Goal: Task Accomplishment & Management: Manage account settings

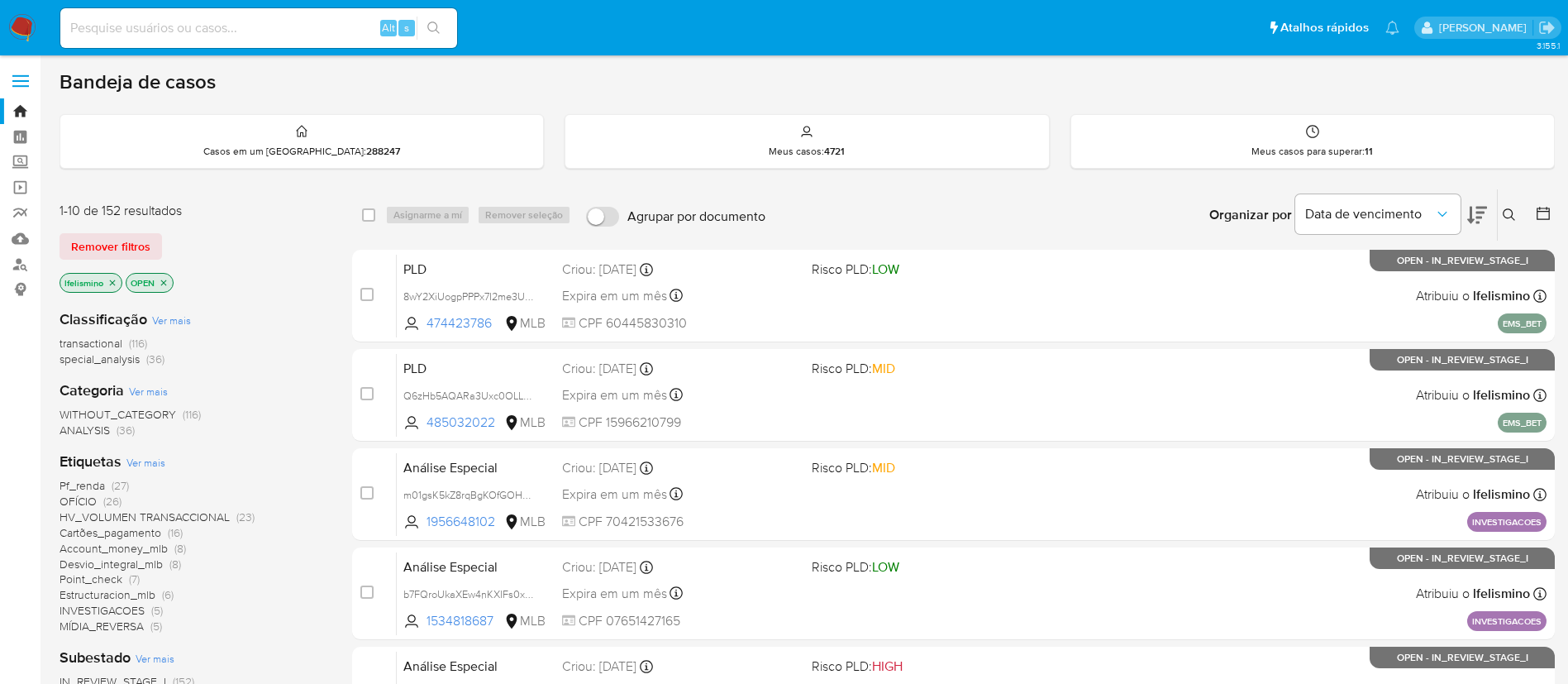
click at [226, 14] on div "Alt s" at bounding box center [258, 28] width 397 height 39
click at [223, 23] on input at bounding box center [258, 29] width 397 height 22
paste input "PQw2nKI0dfs85kwWs9yhPtcC"
type input "PQw2nKI0dfs85kwWs9yhPtcC"
click at [136, 21] on input at bounding box center [258, 29] width 397 height 22
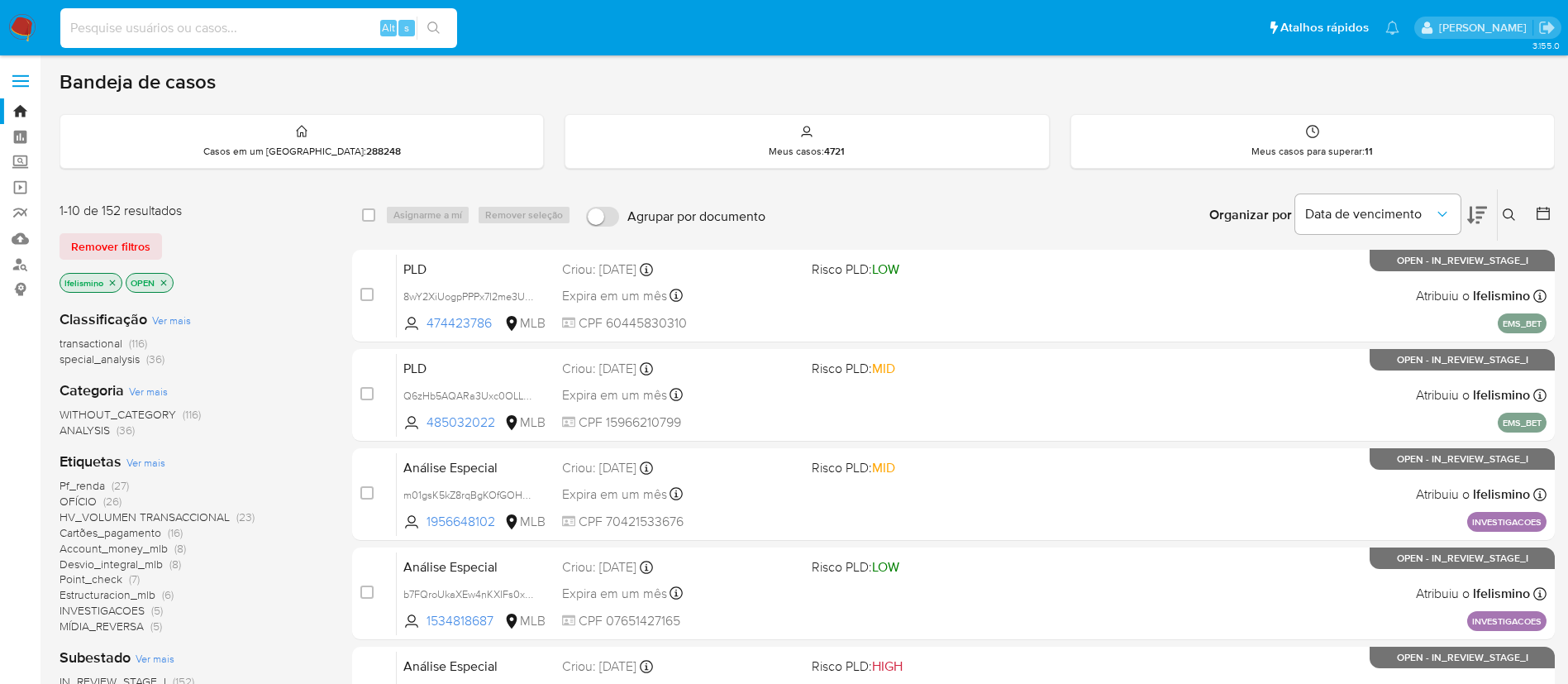
paste input "PQw2nKI0dfs85kwWs9yhPtcC"
type input "PQw2nKI0dfs85kwWs9yhPtcC"
click at [427, 19] on button "search-icon" at bounding box center [434, 28] width 34 height 23
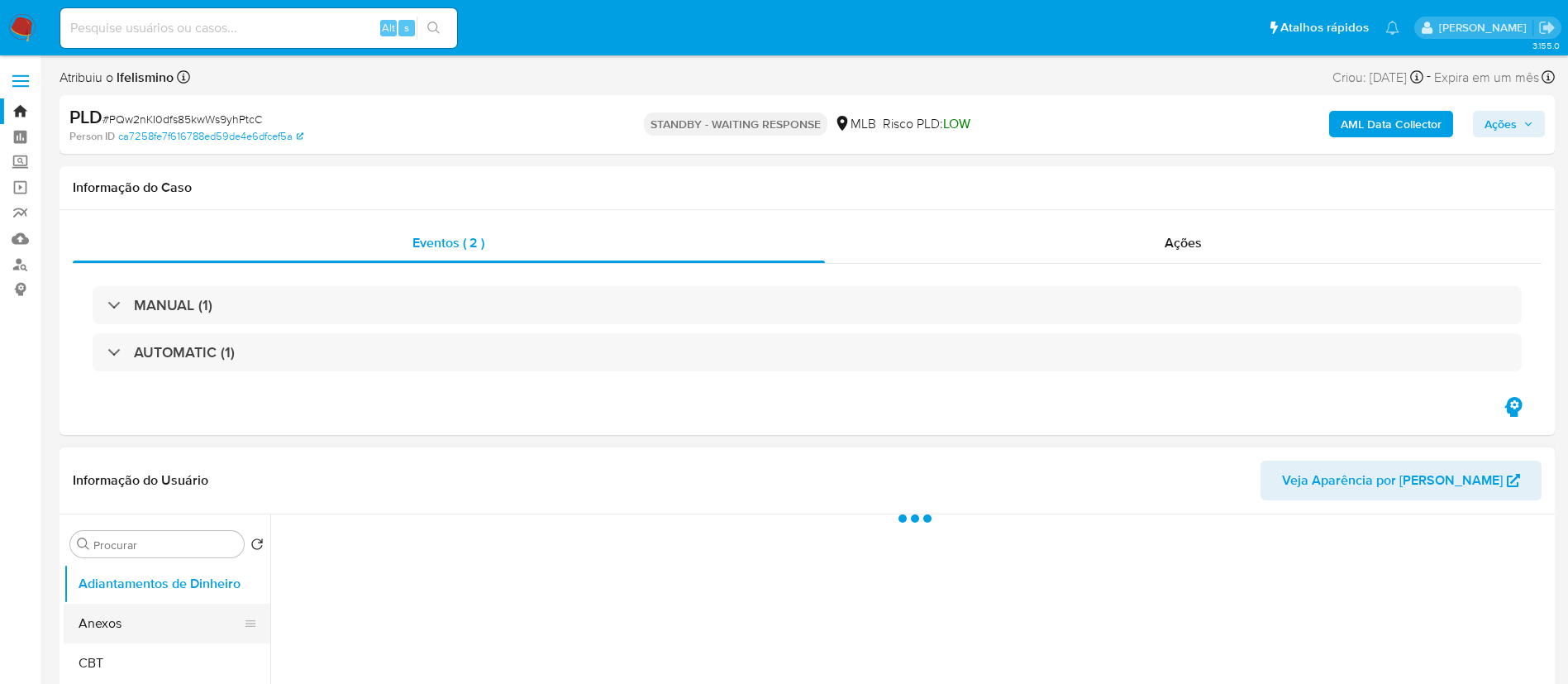
click at [167, 621] on button "Anexos" at bounding box center [161, 623] width 193 height 39
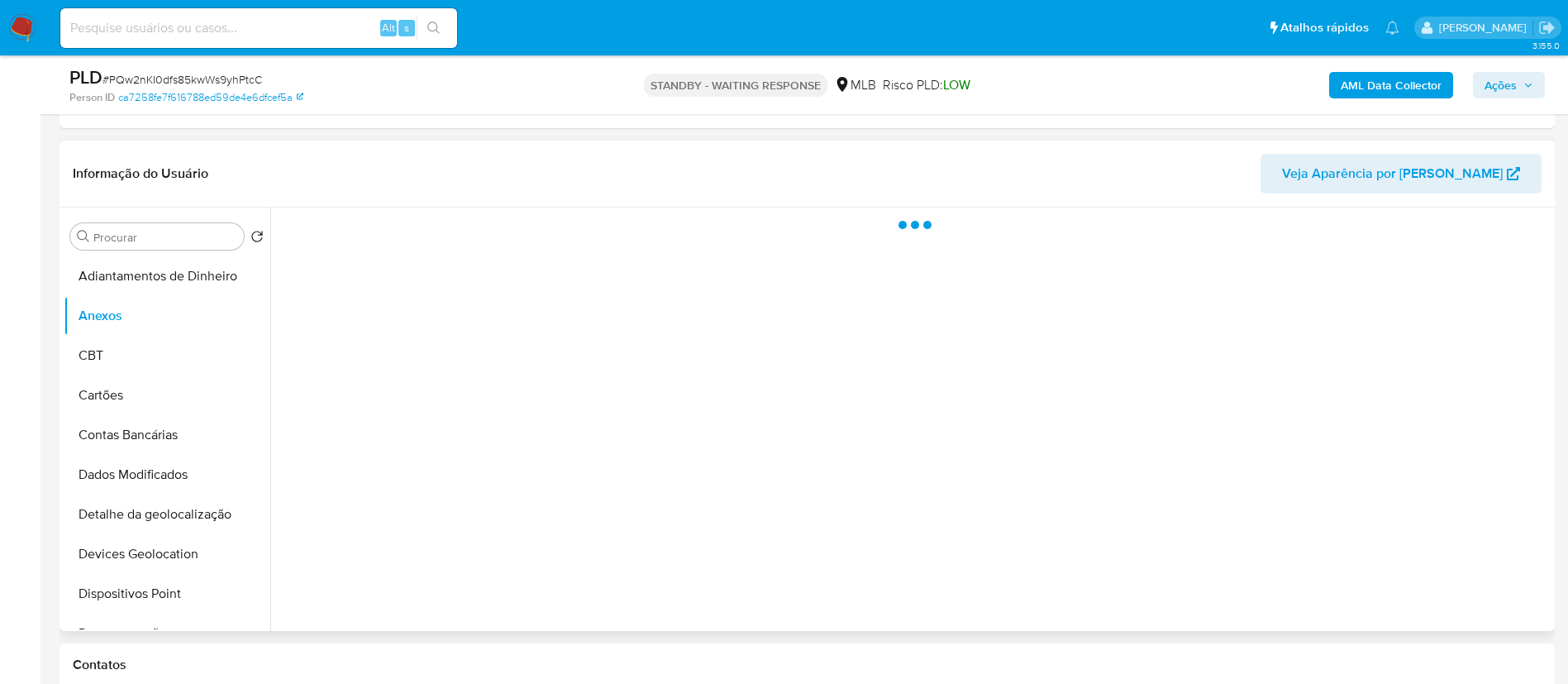
scroll to position [124, 0]
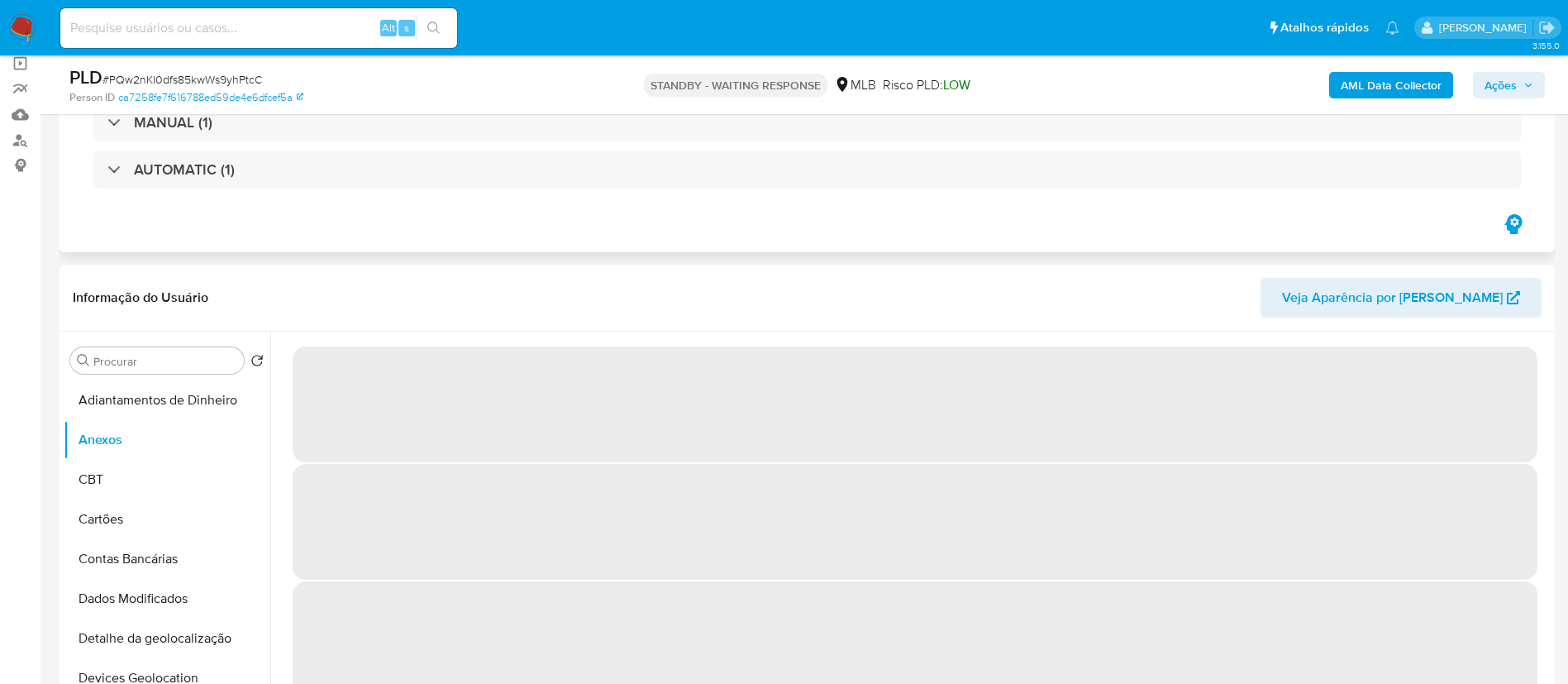
select select "10"
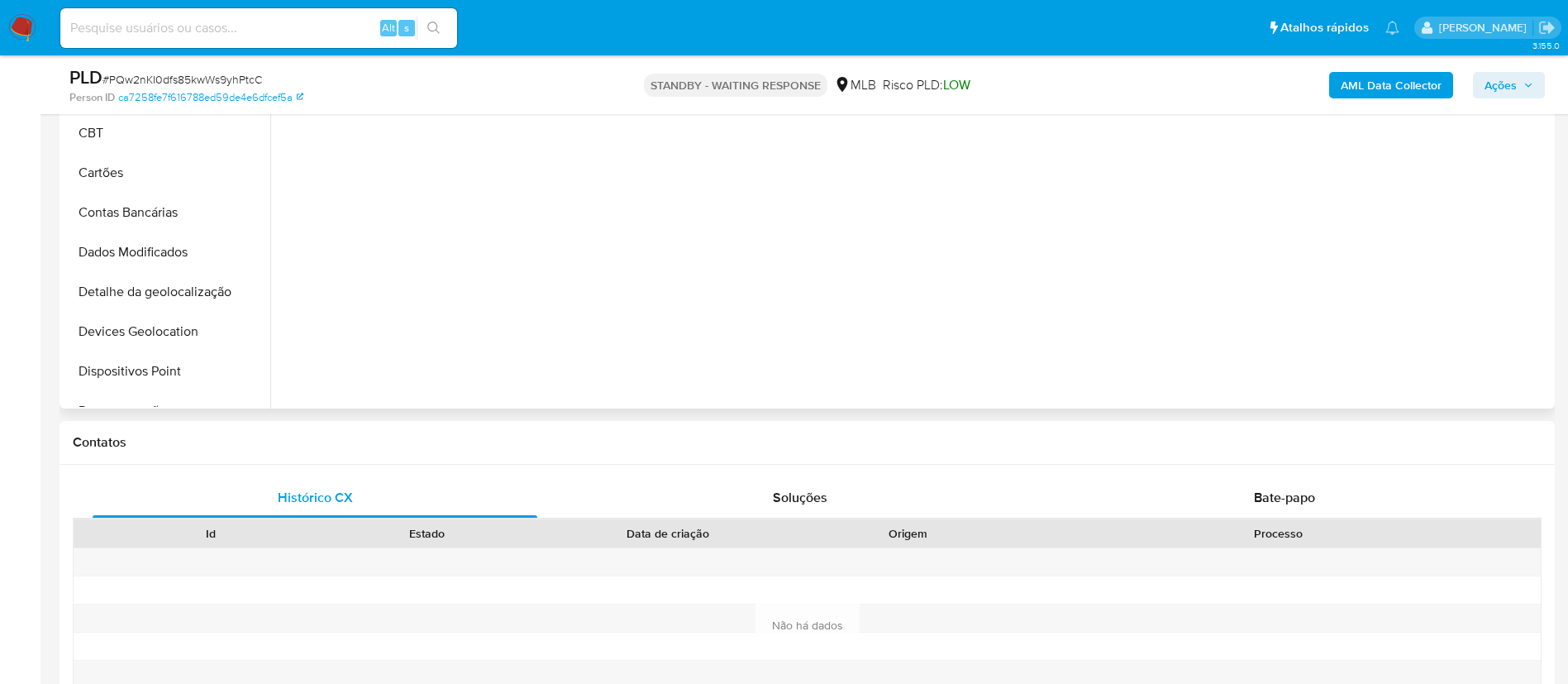
scroll to position [496, 0]
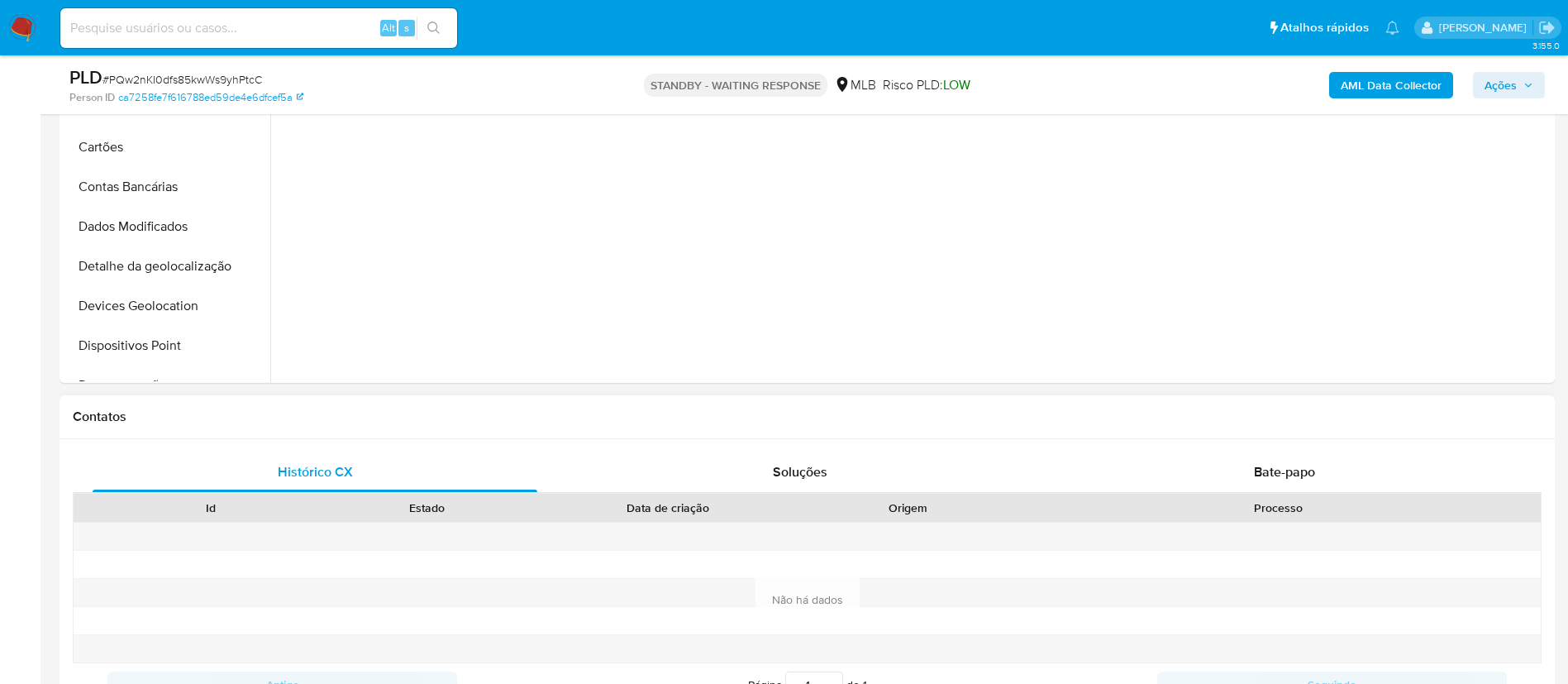
click at [1277, 495] on div "Processo" at bounding box center [1279, 508] width 524 height 29
click at [1279, 478] on span "Bate-papo" at bounding box center [1284, 471] width 61 height 19
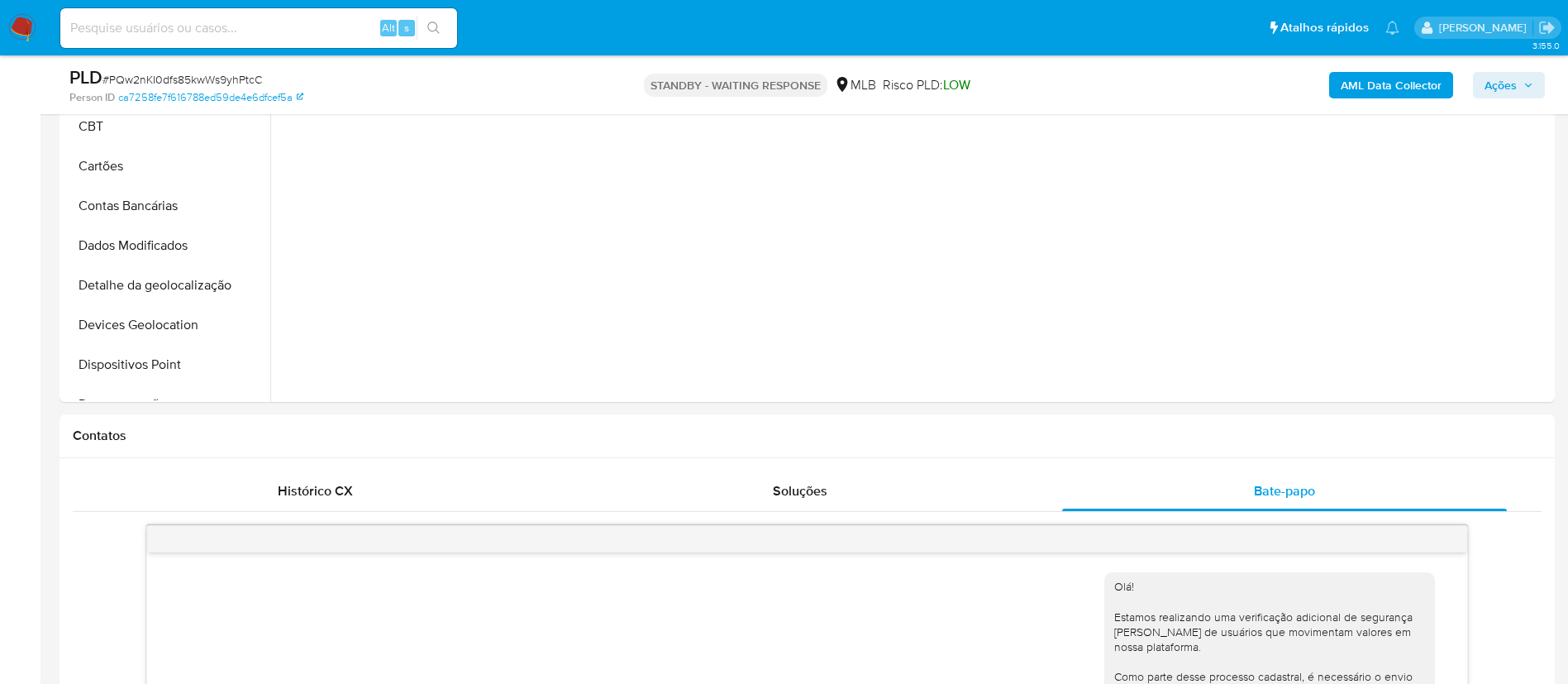
scroll to position [372, 0]
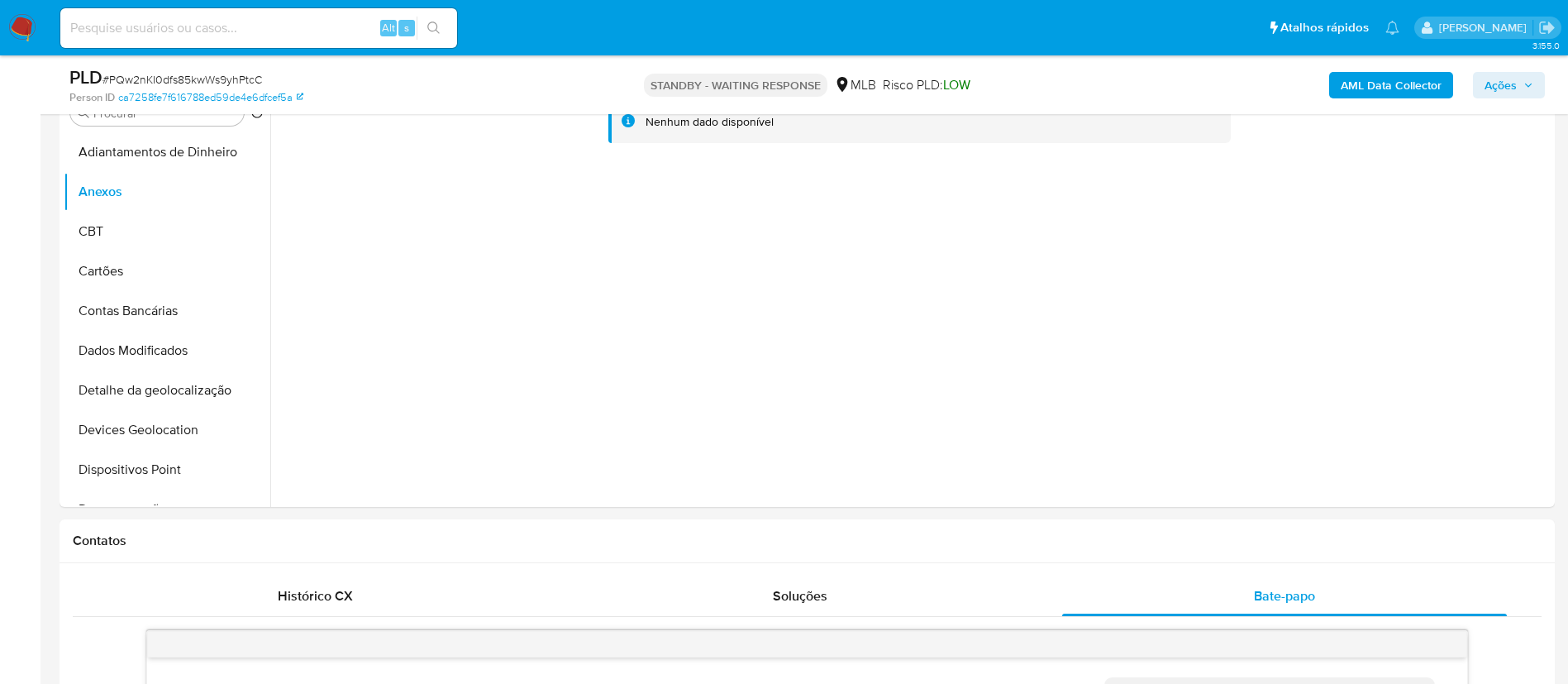
click at [256, 5] on div "Alt s" at bounding box center [258, 28] width 397 height 46
click at [245, 33] on input at bounding box center [258, 29] width 397 height 22
paste input "LBg6YInx0WCJcAVXNKqYtYAK"
type input "LBg6YInx0WCJcAVXNKqYtYAK"
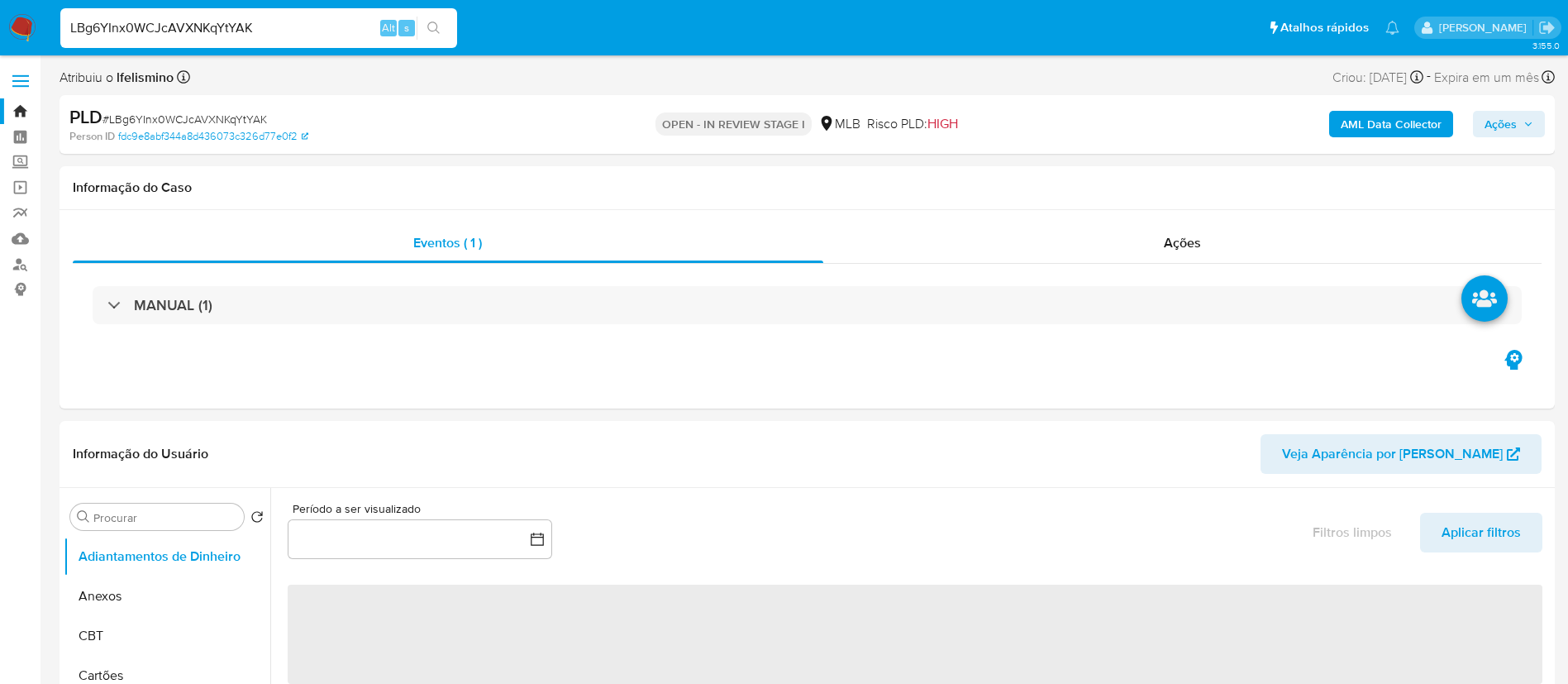
select select "10"
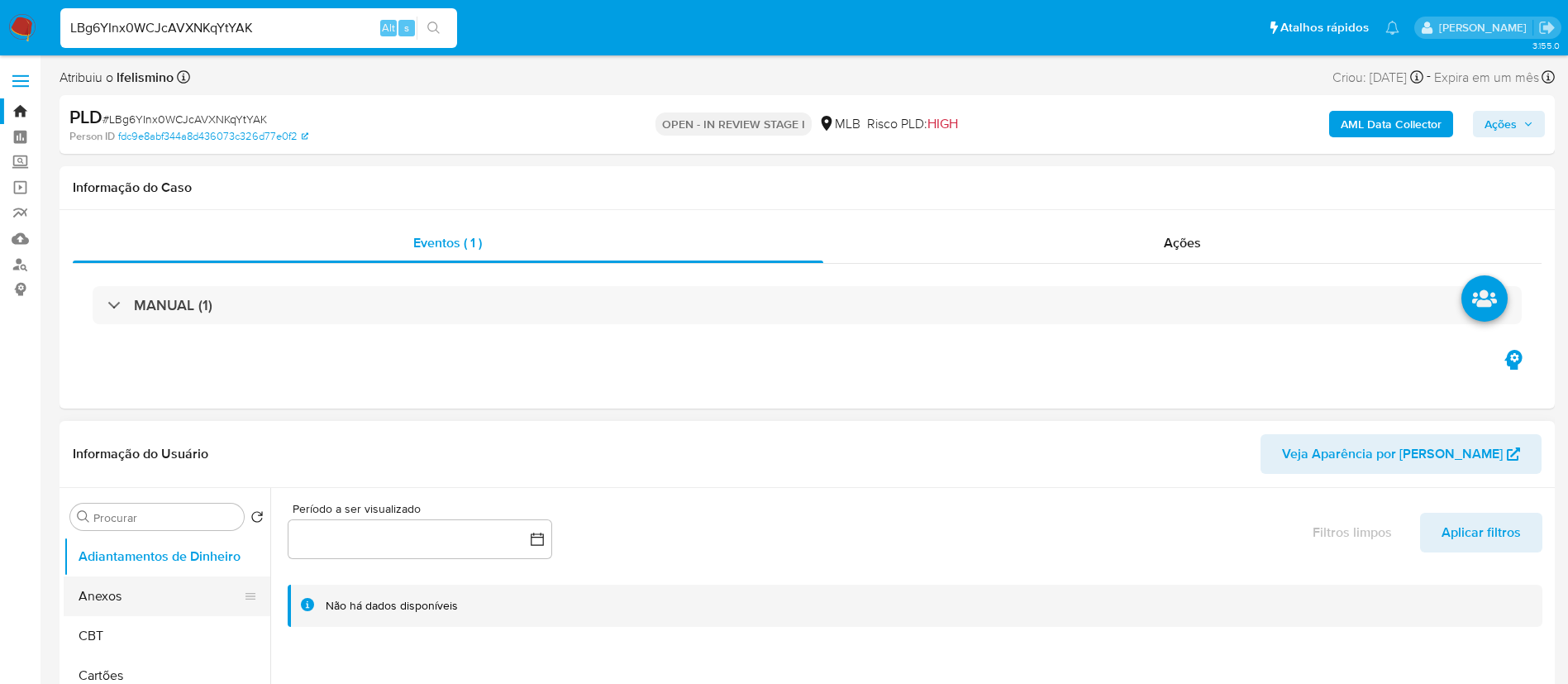
click at [133, 613] on button "Anexos" at bounding box center [161, 596] width 193 height 39
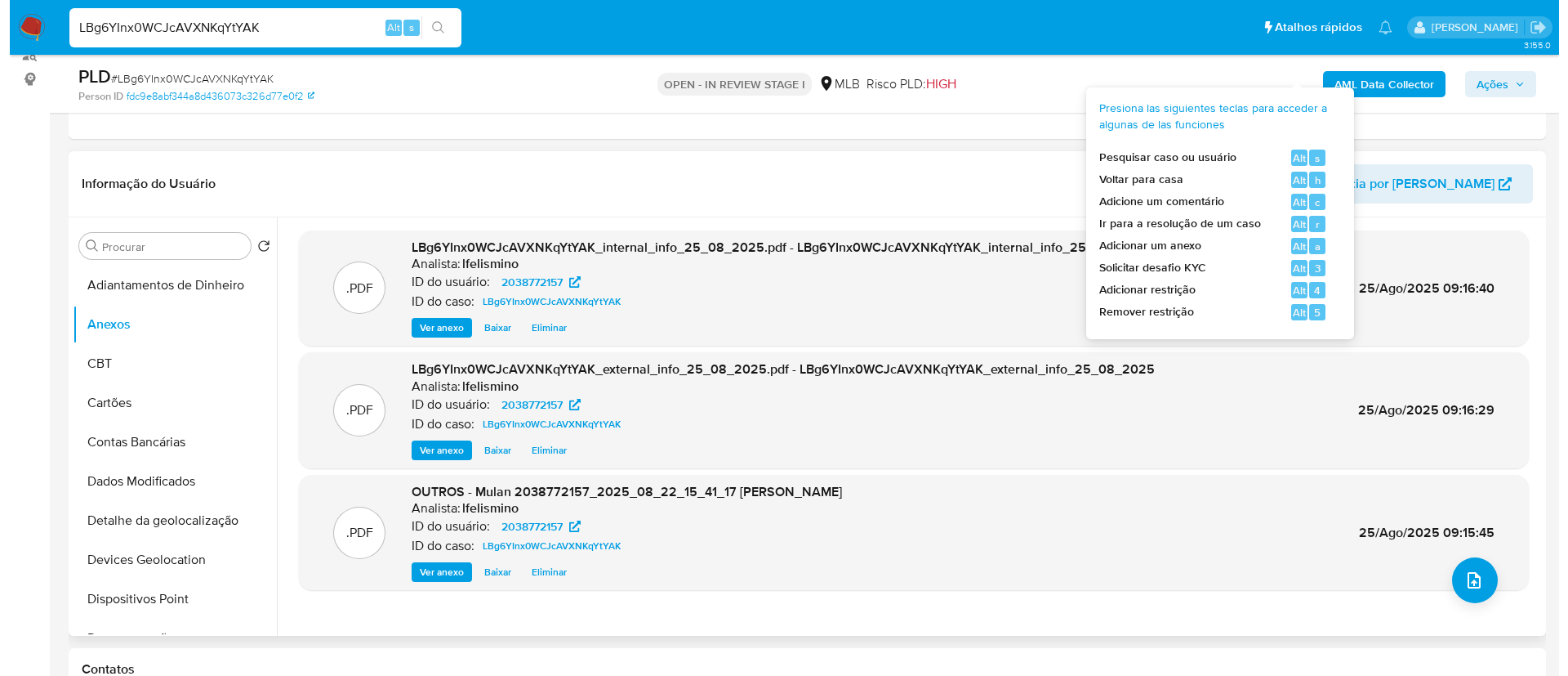
scroll to position [245, 0]
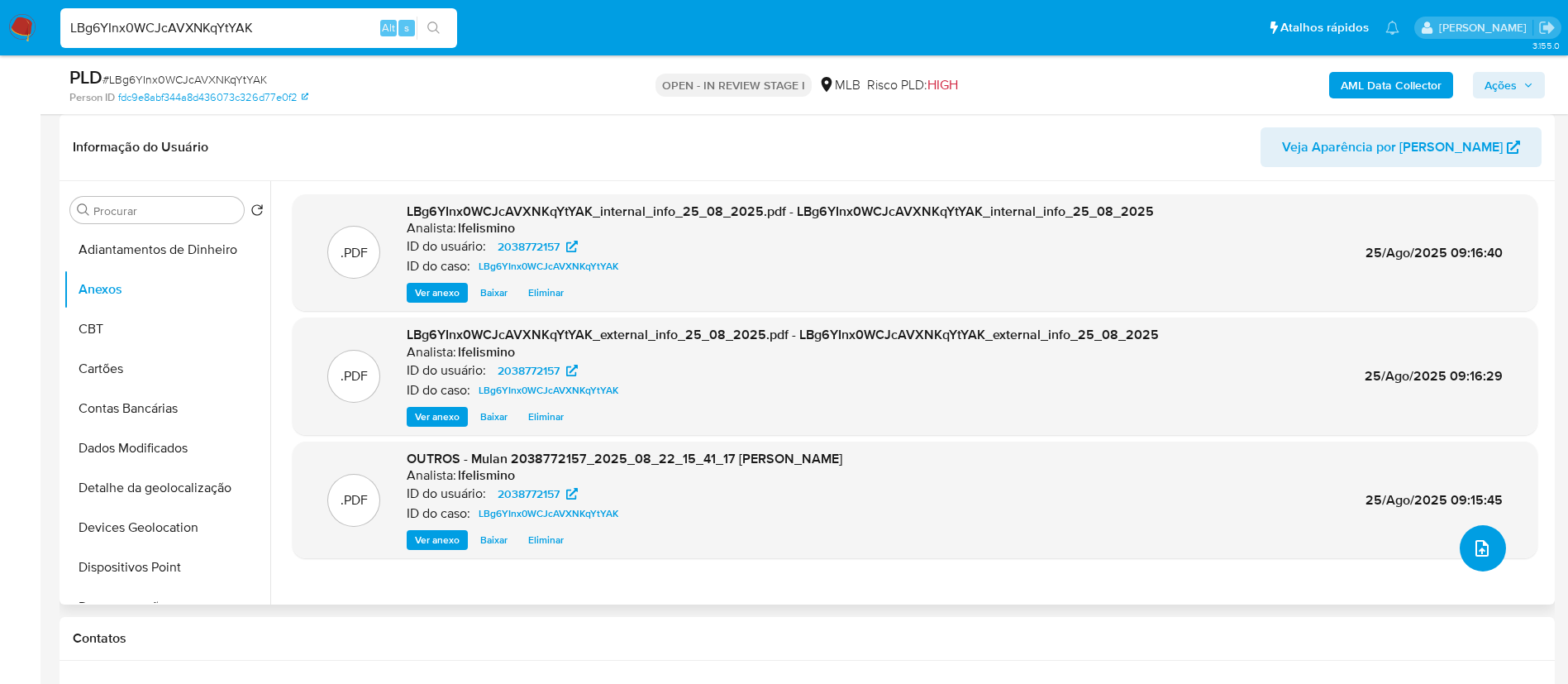
click at [1489, 534] on button "upload-file" at bounding box center [1482, 548] width 46 height 46
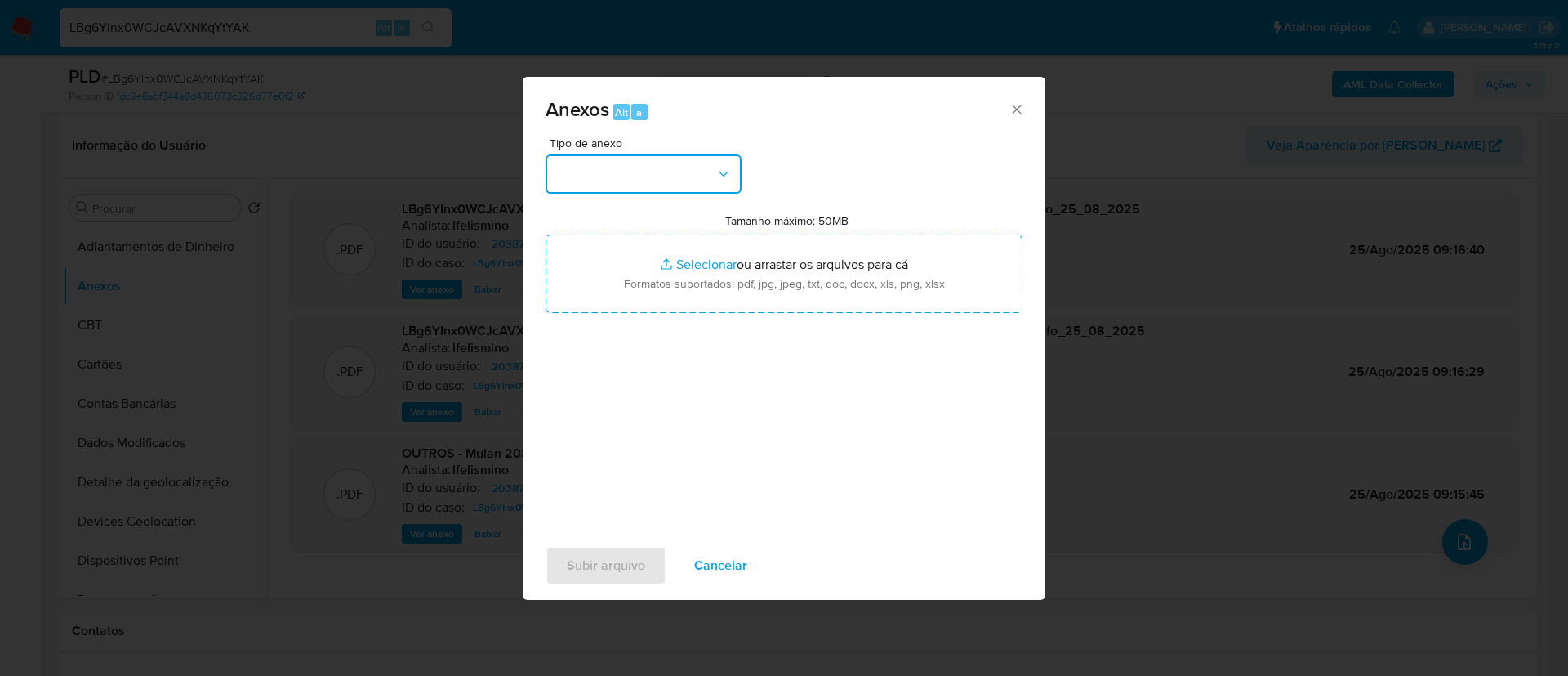
click at [695, 169] on button "button" at bounding box center [643, 174] width 196 height 39
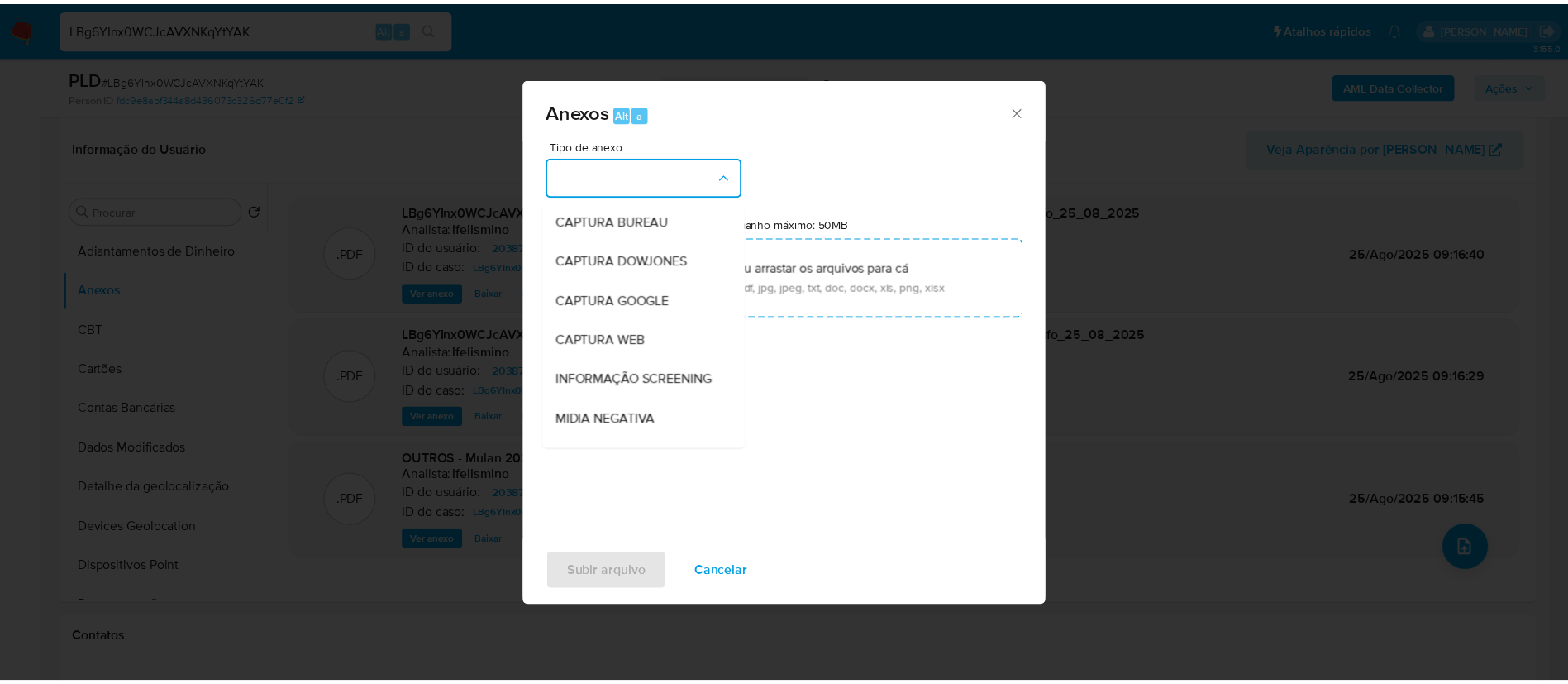
scroll to position [254, 0]
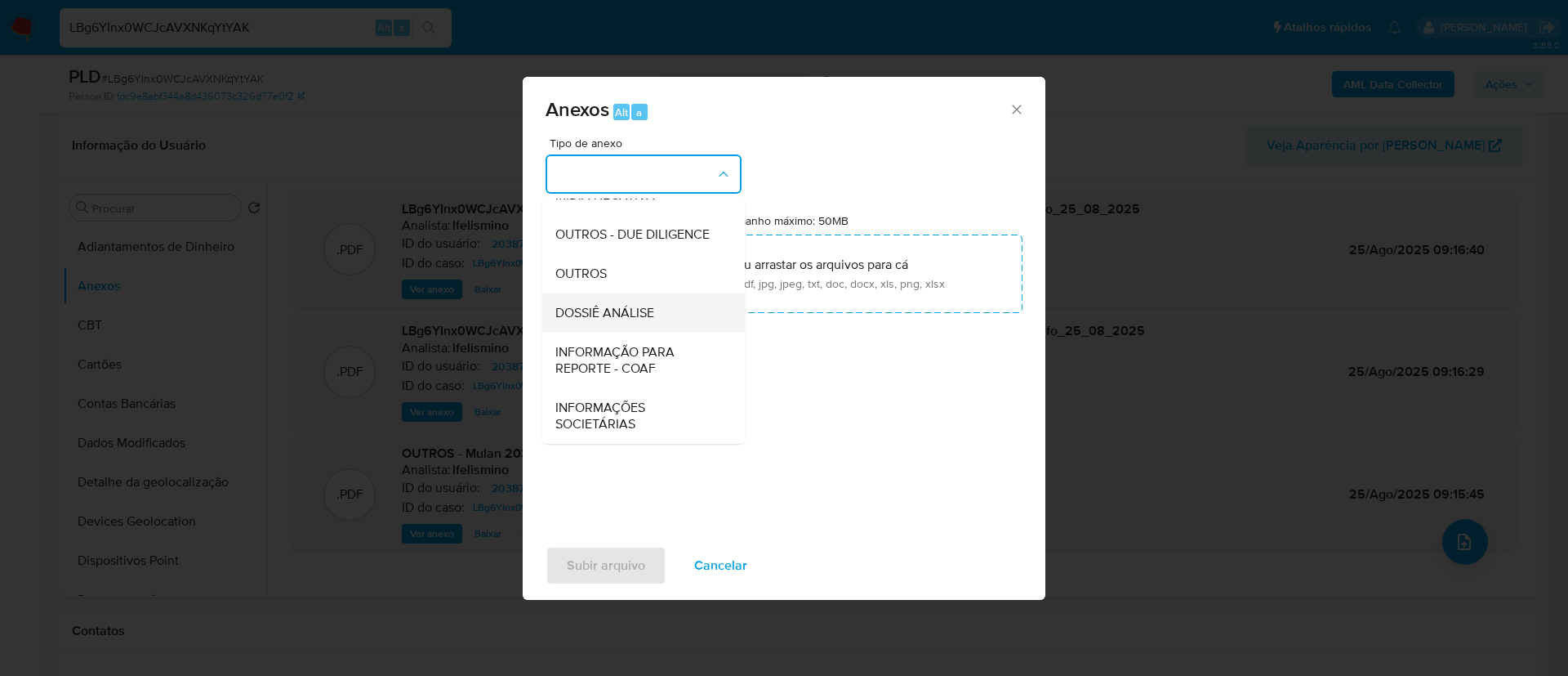
click at [650, 319] on span "DOSSIÊ ANÁLISE" at bounding box center [604, 313] width 98 height 17
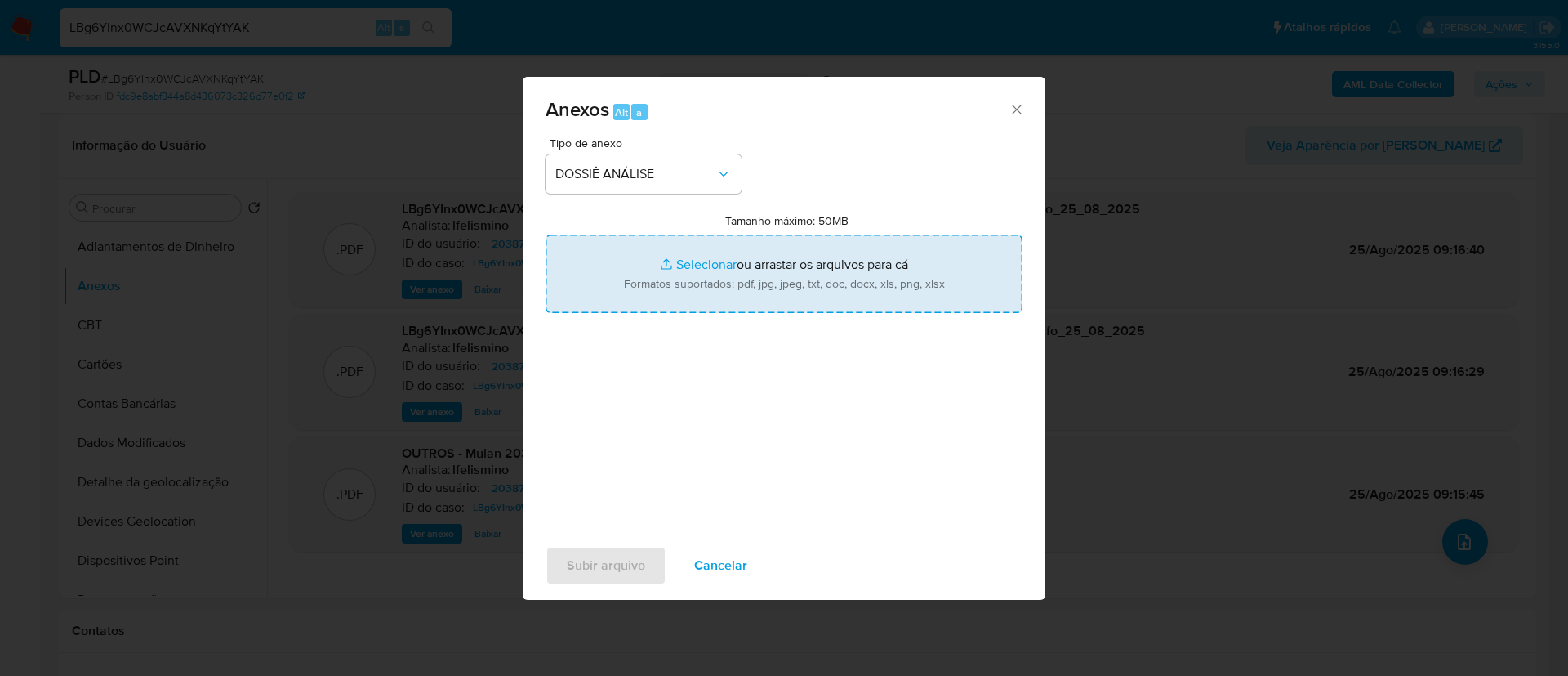
type input "C:\fakepath\SAR - CPF 36396763869 - JESSICA MOREIRA DE SOUZA.pdf"
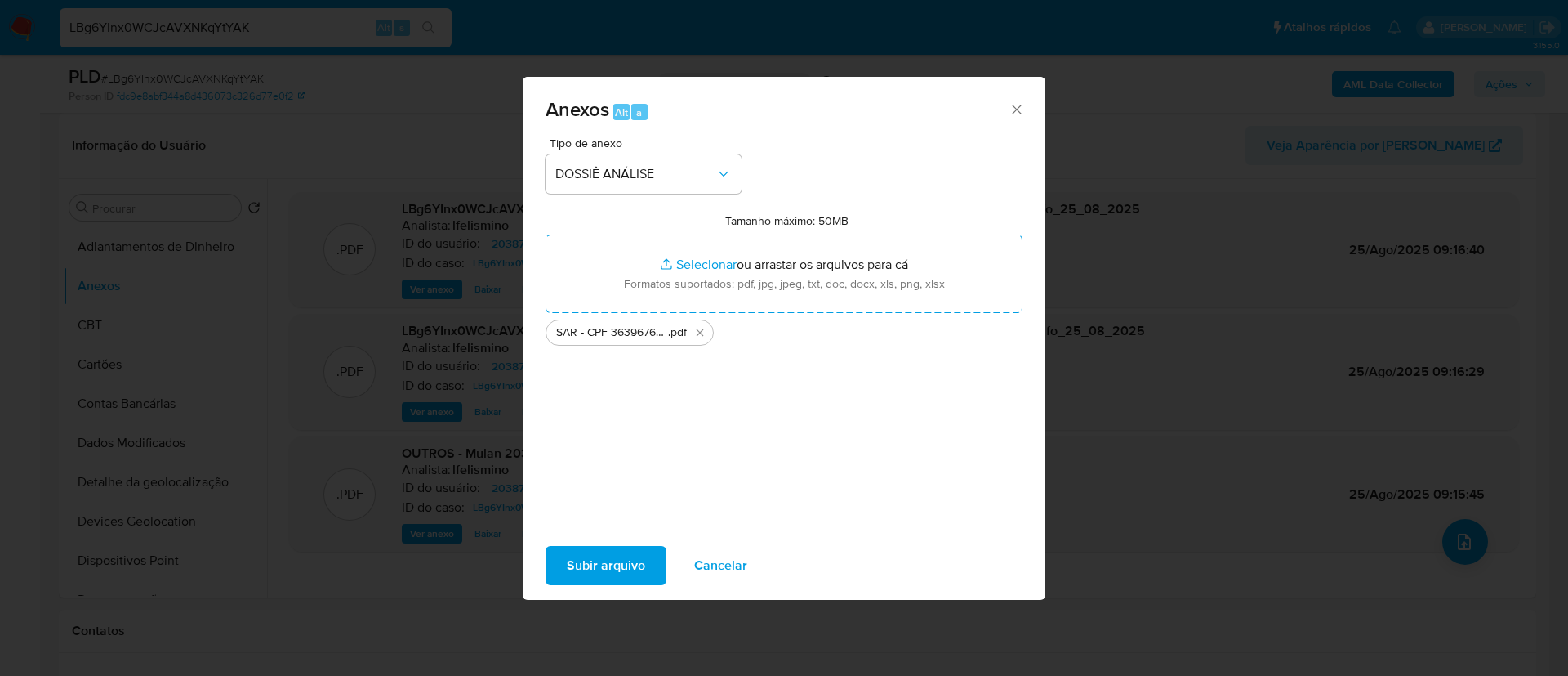
click at [619, 563] on span "Subir arquivo" at bounding box center [606, 565] width 79 height 36
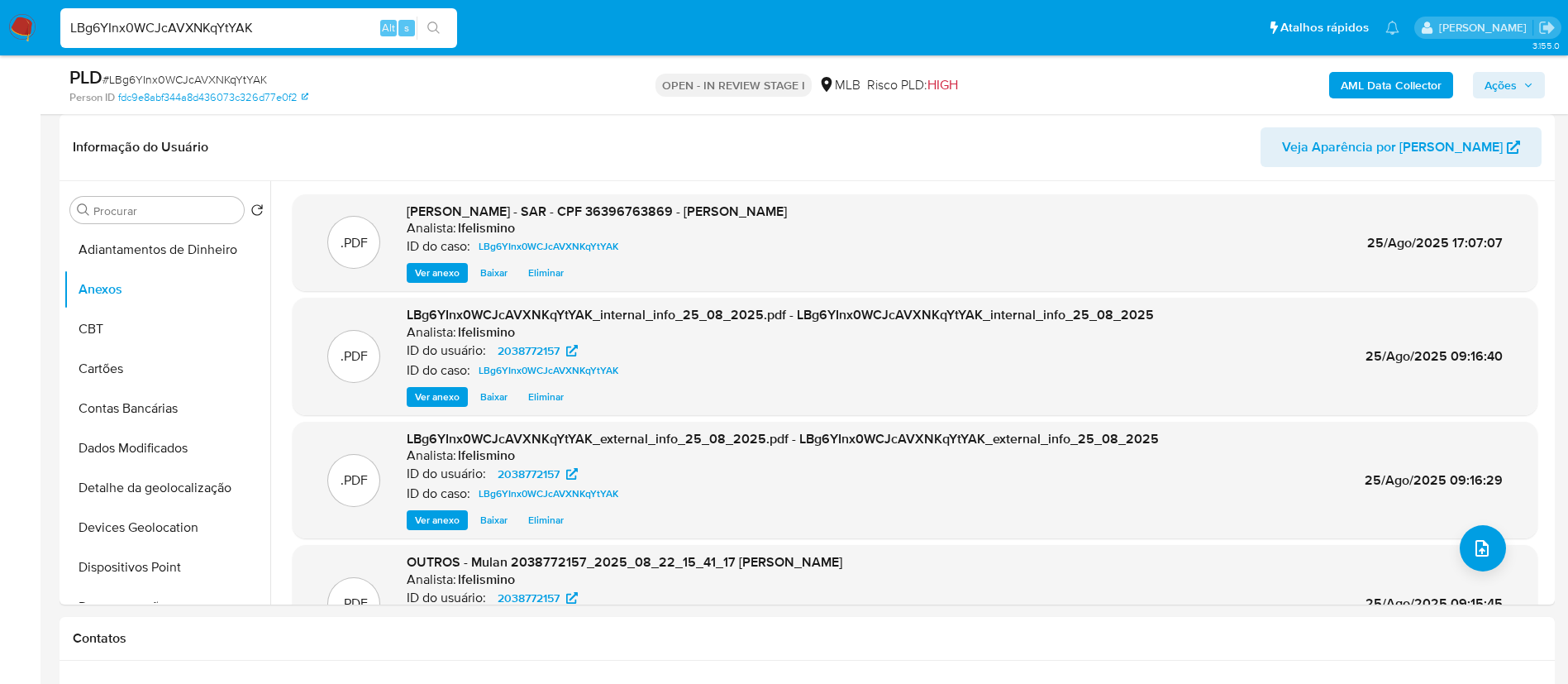
click at [1515, 87] on span "Ações" at bounding box center [1500, 85] width 33 height 27
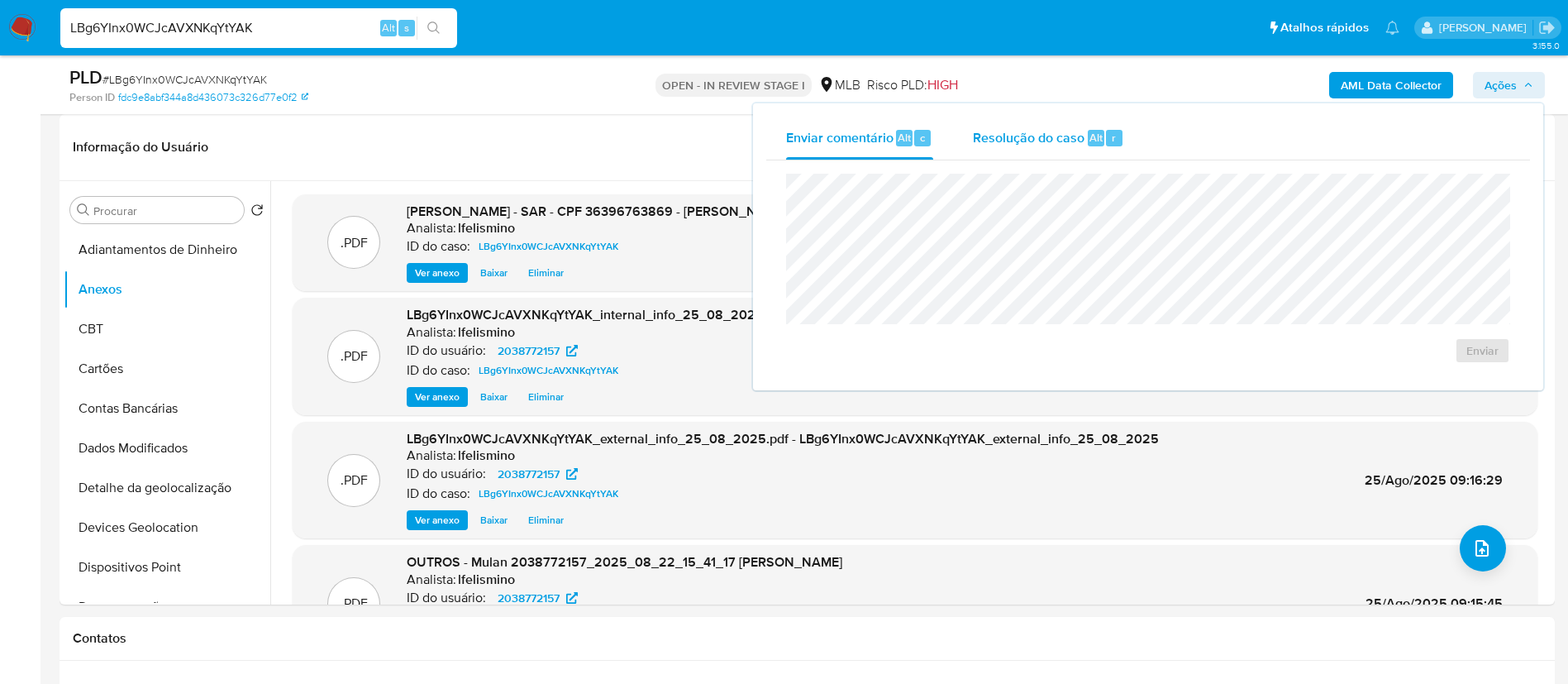
click at [1133, 145] on button "Resolução do caso Alt r" at bounding box center [1049, 138] width 191 height 43
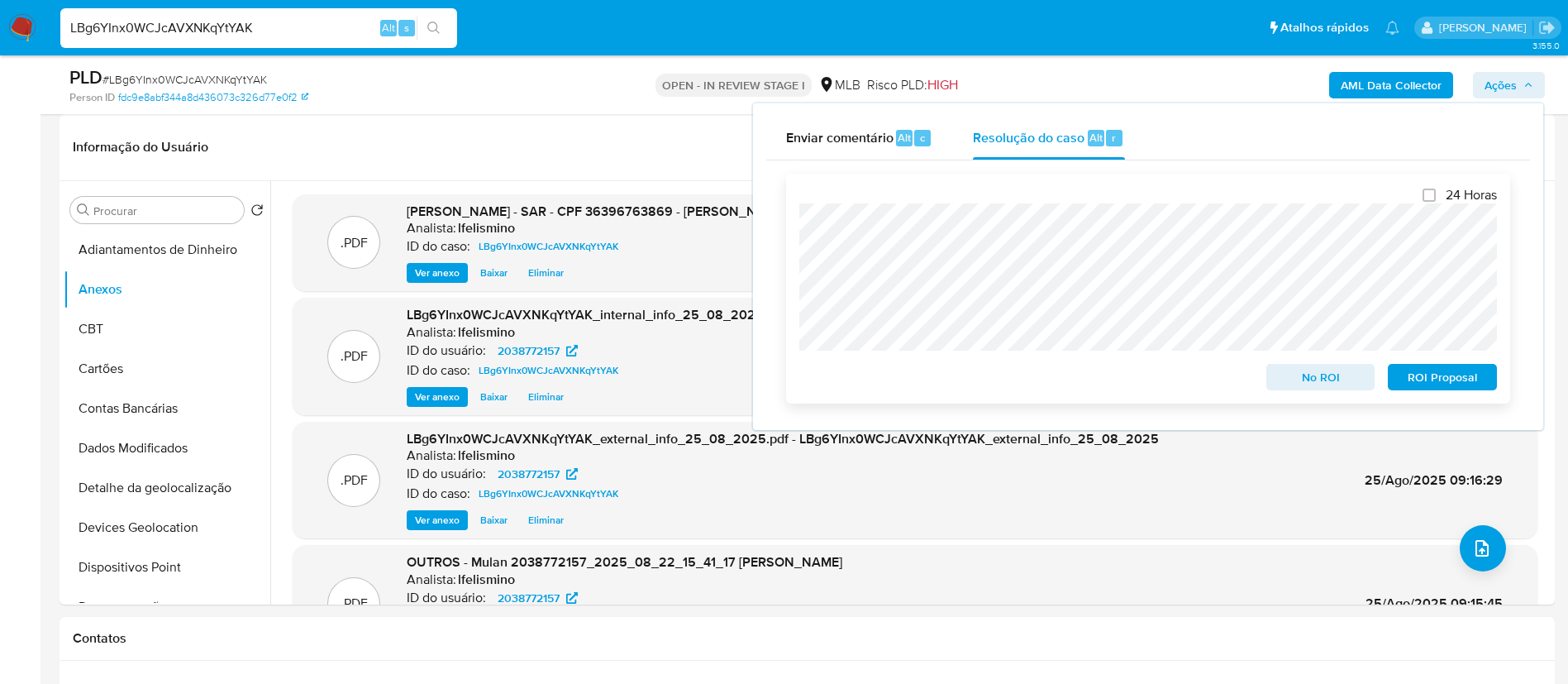
click at [1462, 376] on span "ROI Proposal" at bounding box center [1442, 376] width 86 height 23
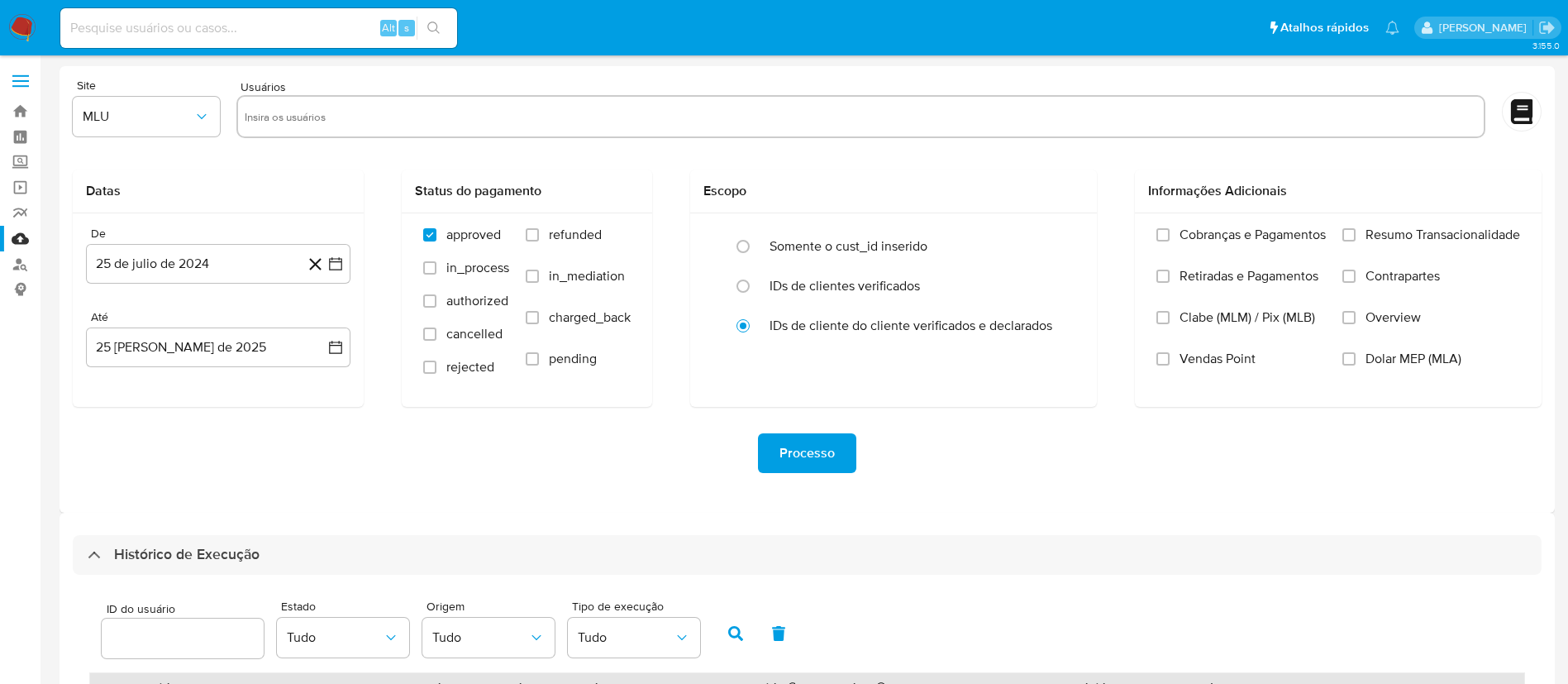
select select "20"
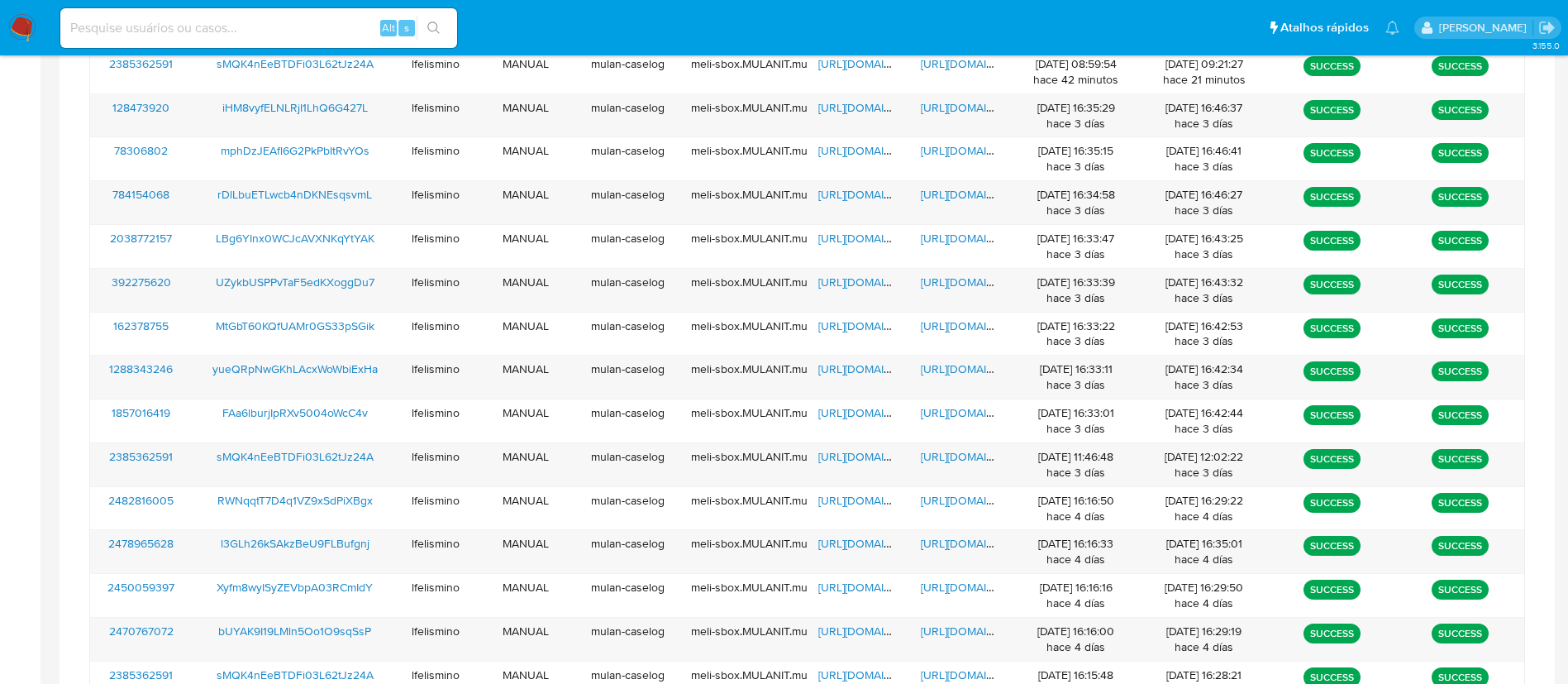
scroll to position [978, 0]
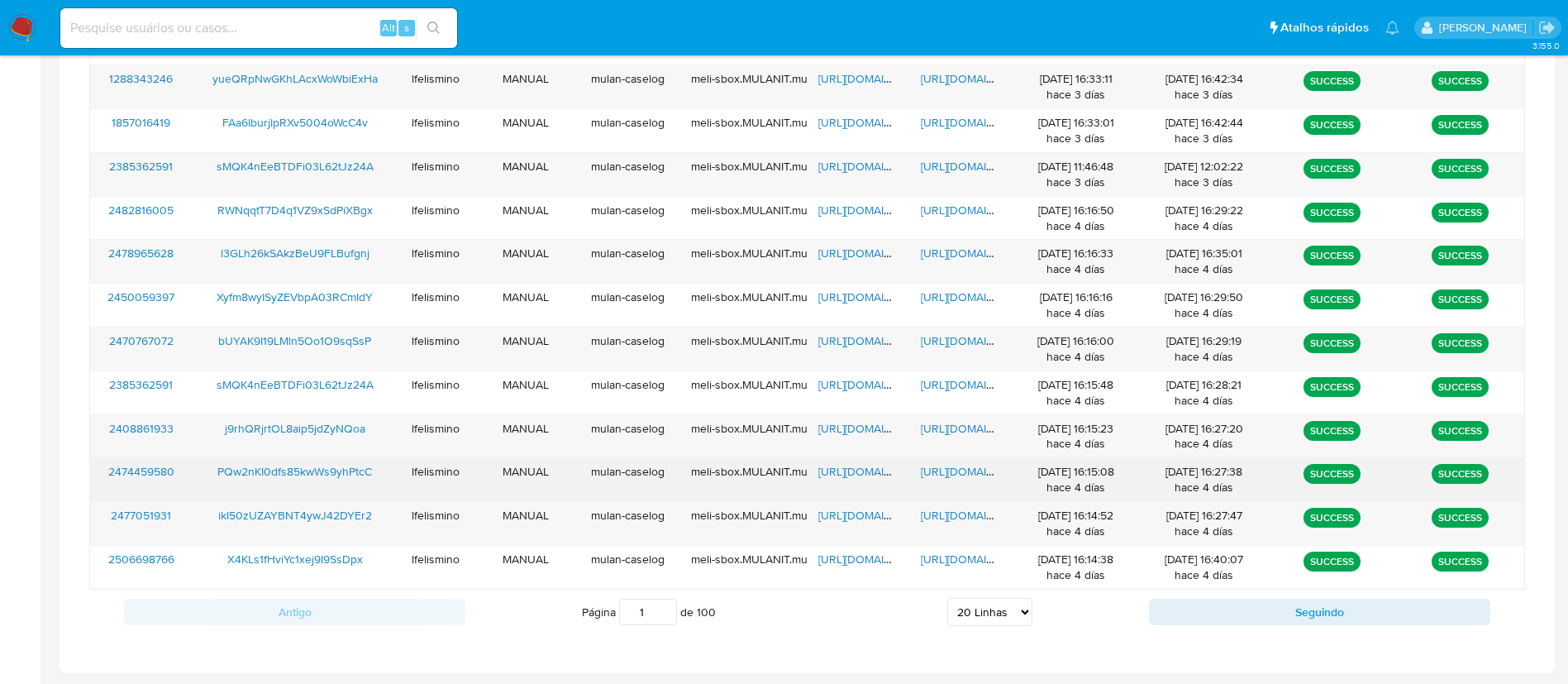
click at [974, 472] on span "[URL][DOMAIN_NAME]" at bounding box center [978, 471] width 114 height 17
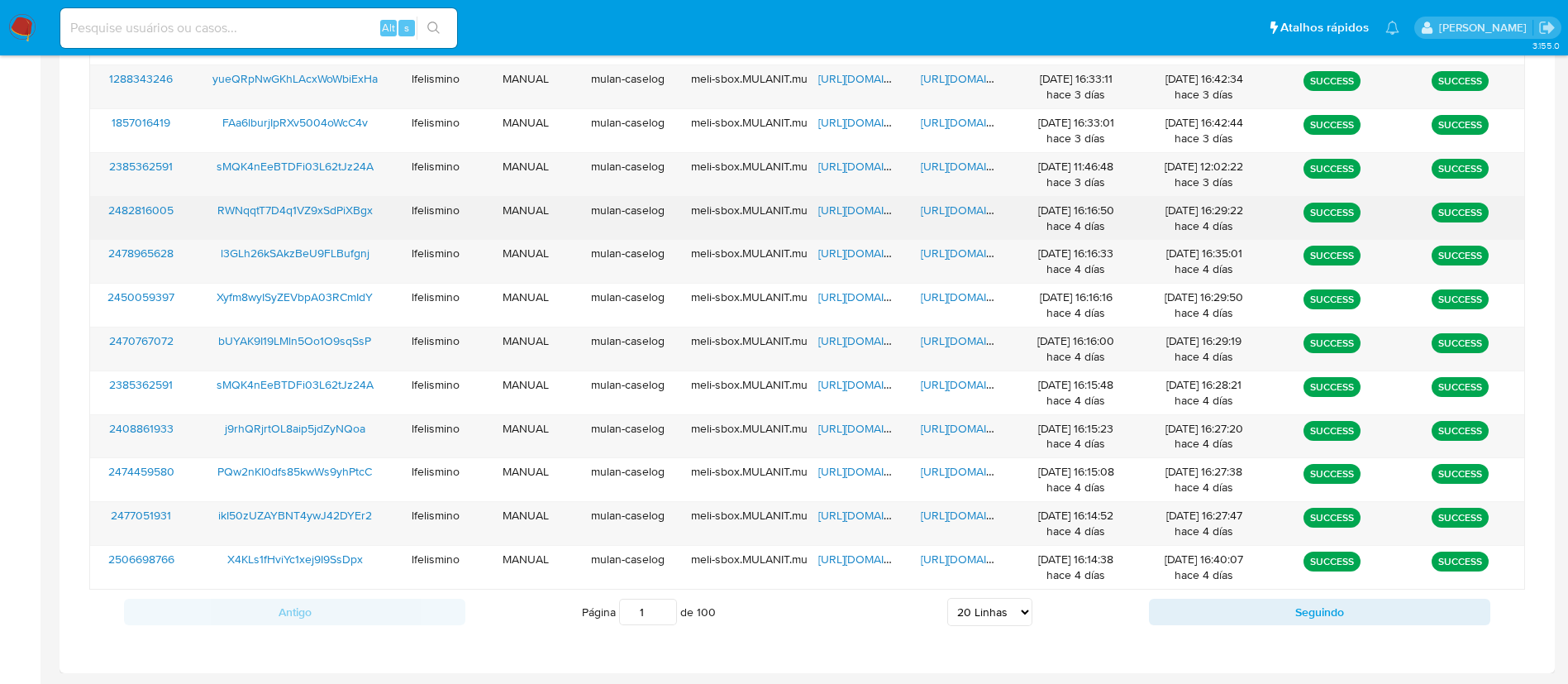
scroll to position [583, 0]
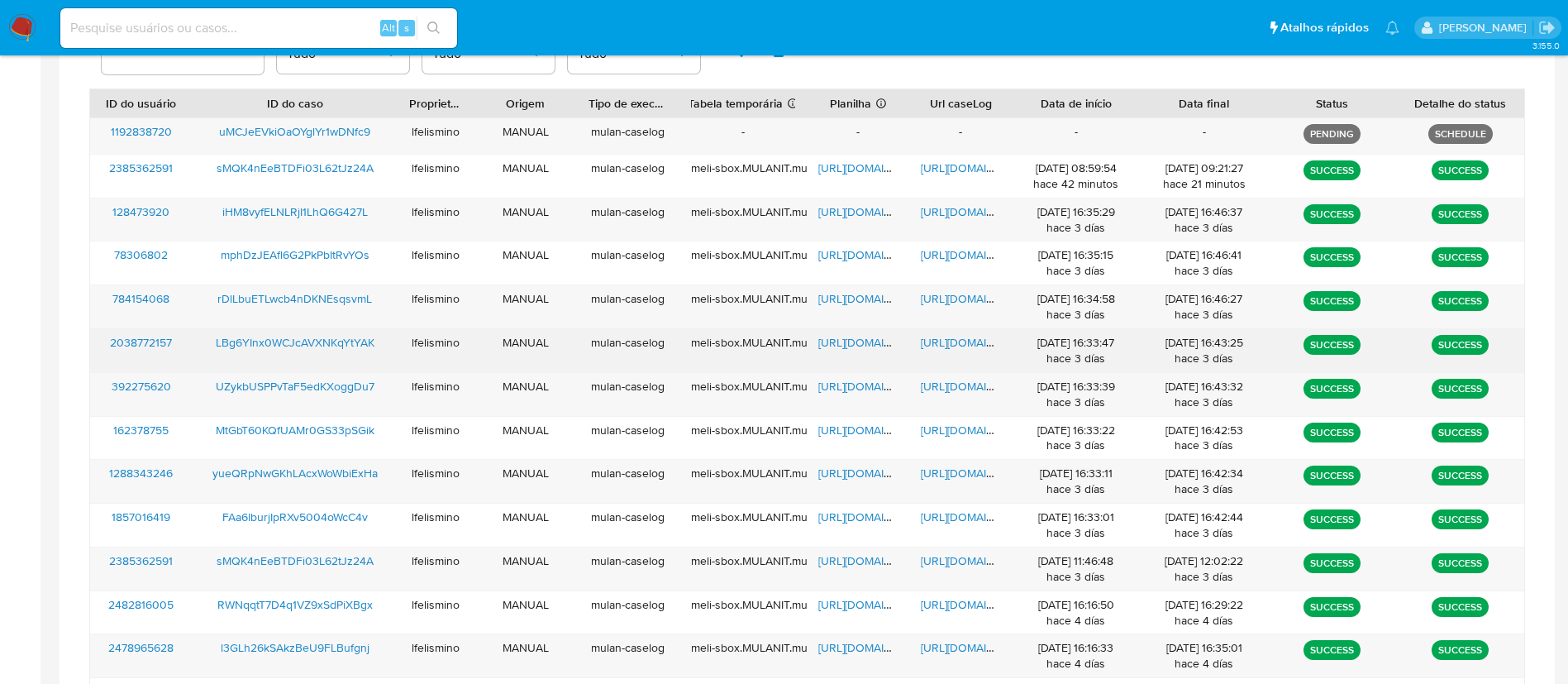
click at [972, 336] on span "https://docs.google.com/document/d/1EF8KSMt0fwrY-NIKjIV74nZ7-HmdVz4iGfrj9RQ1gKI…" at bounding box center [978, 342] width 114 height 17
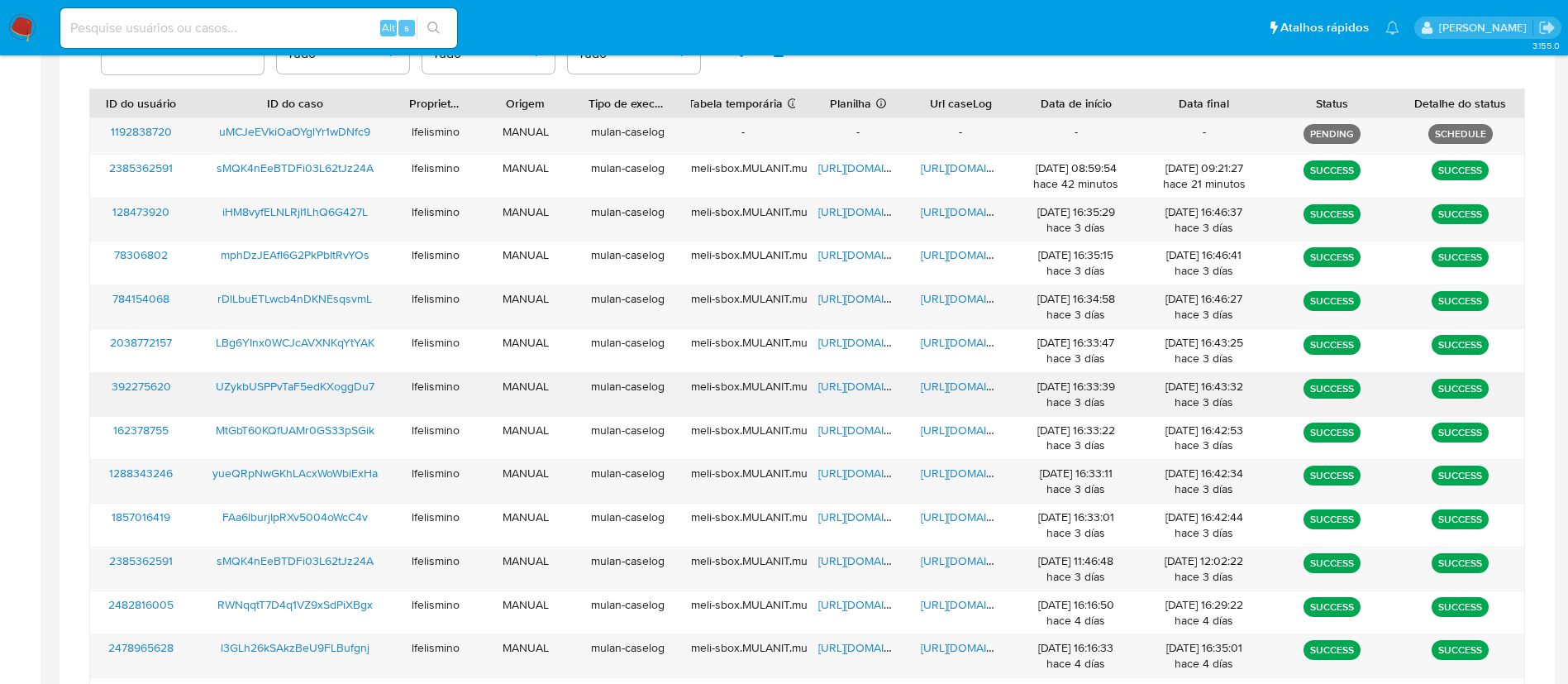
click at [942, 390] on span "https://docs.google.com/document/d/1gWL4yES1lJw08oMVp2UBgCFAdRB4zmZseMeXNXyc9Tg…" at bounding box center [978, 385] width 114 height 17
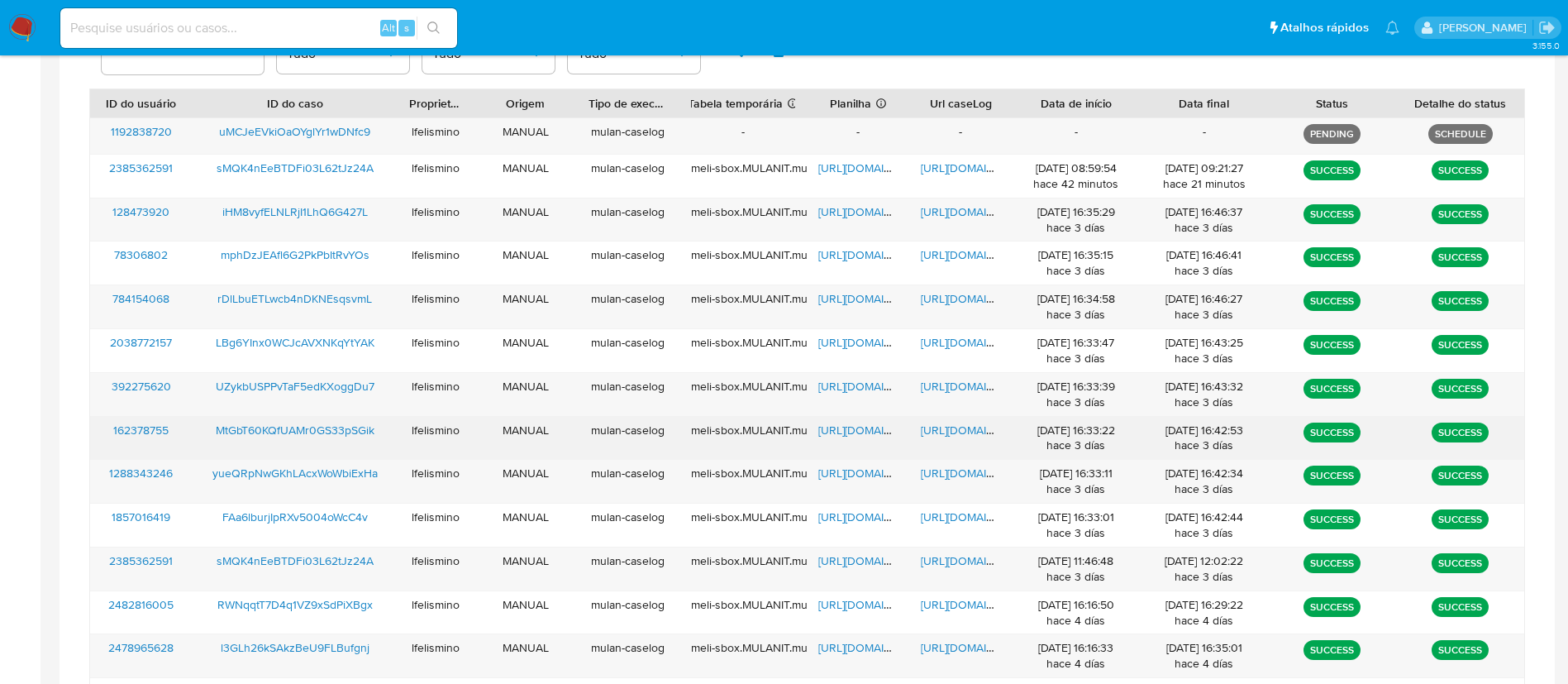
drag, startPoint x: 967, startPoint y: 424, endPoint x: 968, endPoint y: 434, distance: 10.0
click at [968, 433] on span "https://docs.google.com/document/d/11lLNpf4WsehBrHZ4vpKOg2t_NMaASp6HJBt3SZecC7U…" at bounding box center [978, 430] width 114 height 17
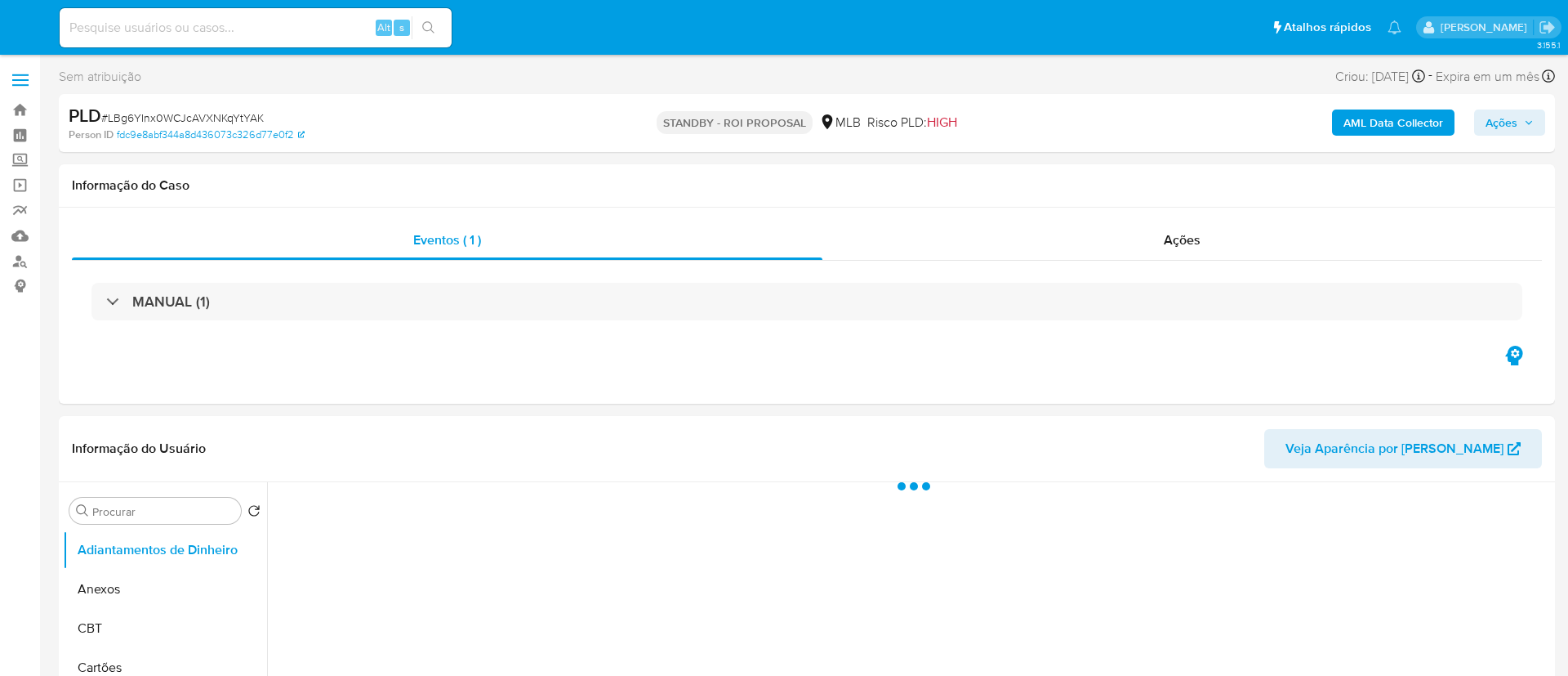
select select "10"
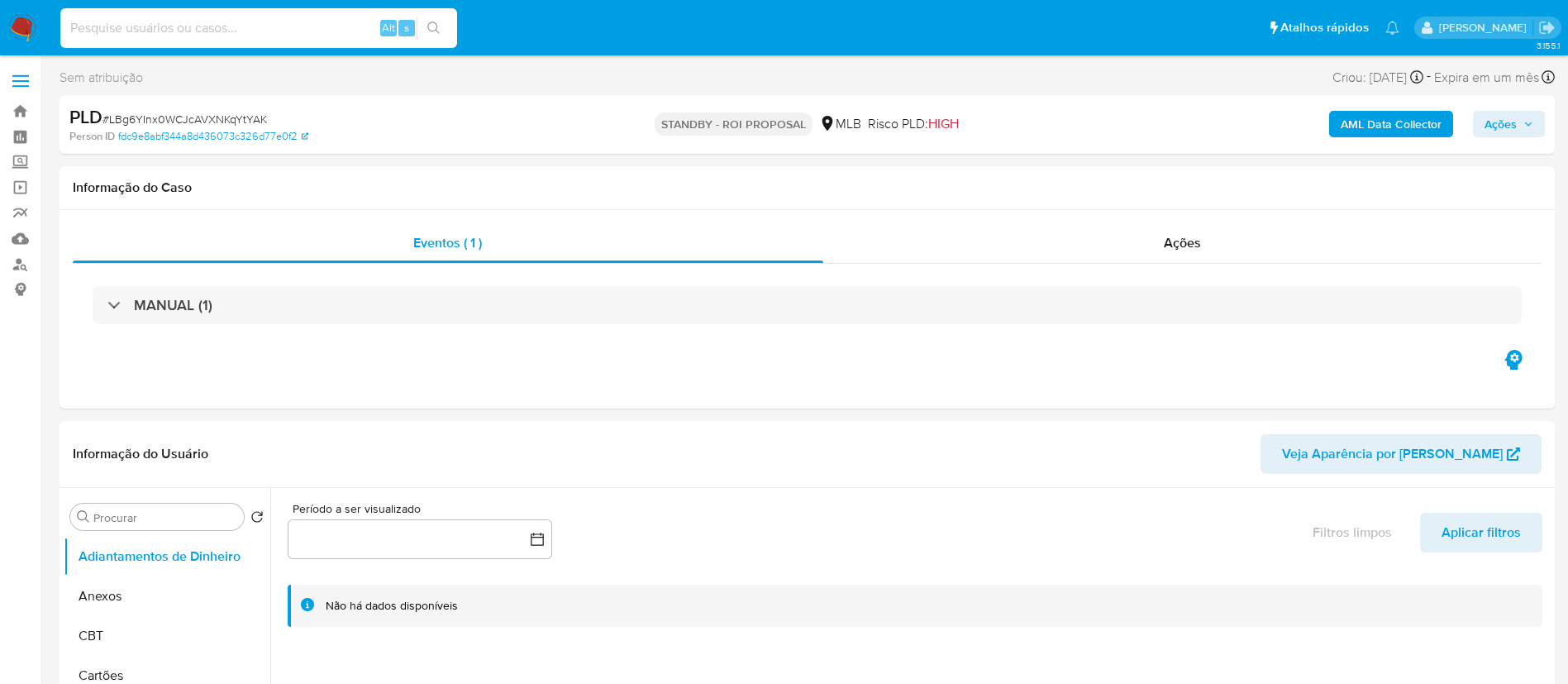
click at [181, 30] on input at bounding box center [258, 29] width 397 height 22
paste input "UZykbUSPPvTaF5edKXoggDu7"
type input "UZykbUSPPvTaF5edKXoggDu7"
click at [431, 34] on icon "search-icon" at bounding box center [434, 28] width 13 height 13
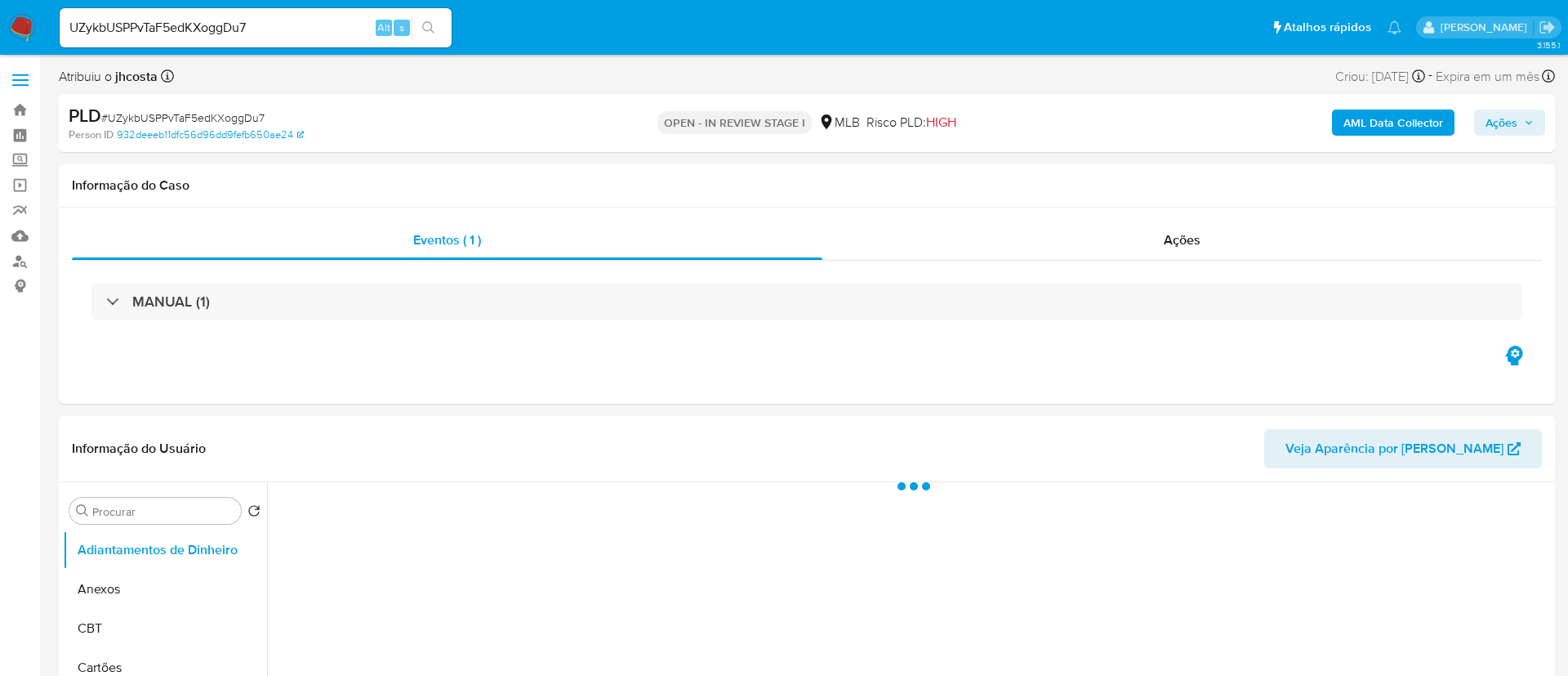
select select "10"
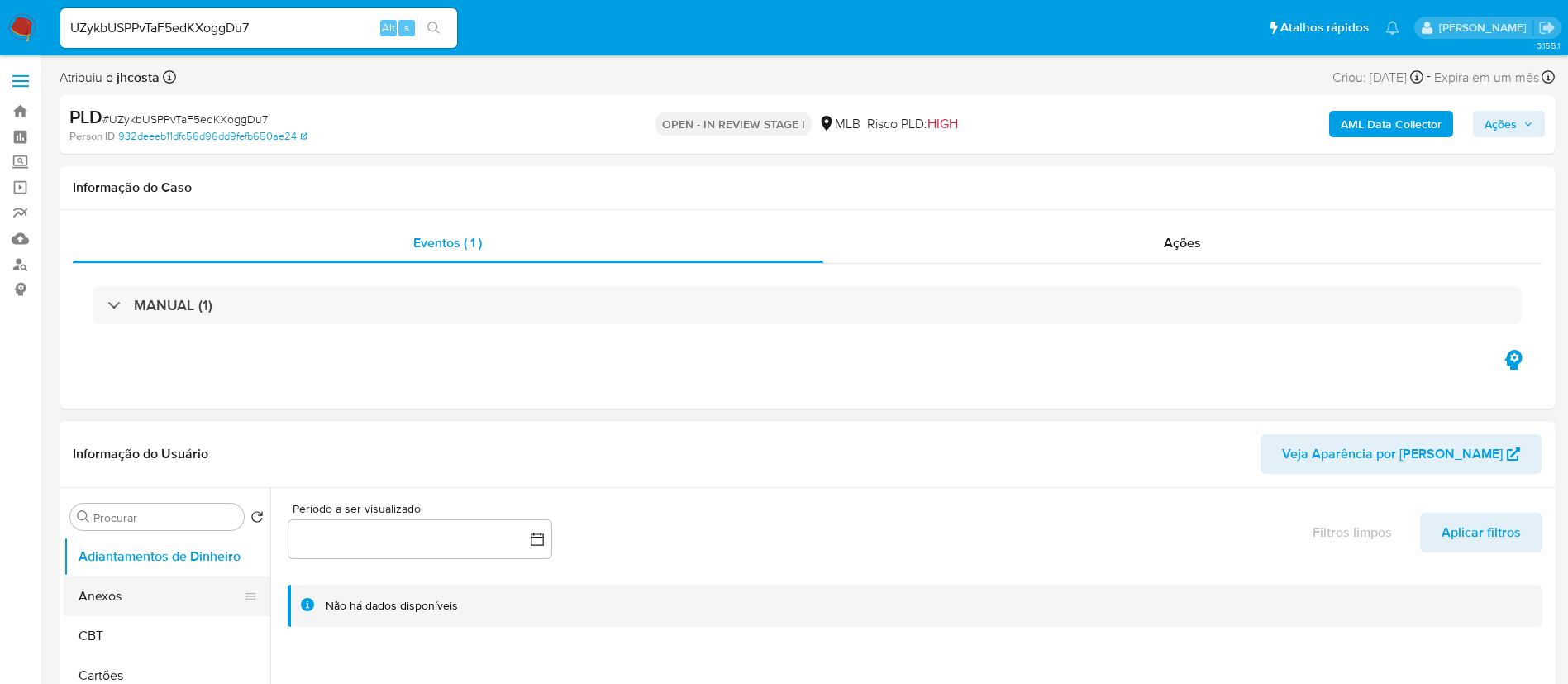
click at [100, 602] on button "Anexos" at bounding box center [161, 596] width 193 height 39
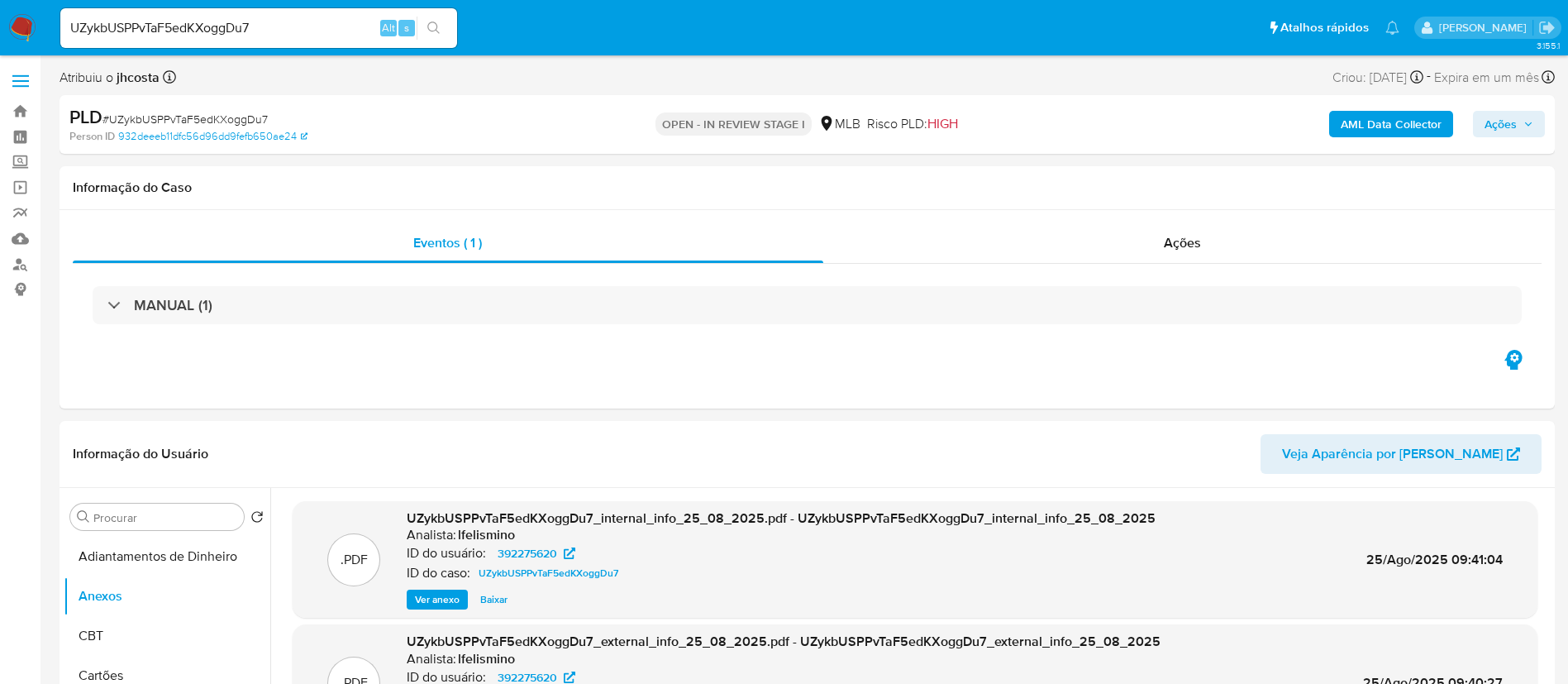
click at [219, 113] on span "# UZykbUSPPvTaF5edKXoggDu7" at bounding box center [185, 118] width 166 height 17
copy span "UZykbUSPPvTaF5edKXoggDu7"
click at [1157, 225] on div "Ações" at bounding box center [1183, 242] width 719 height 39
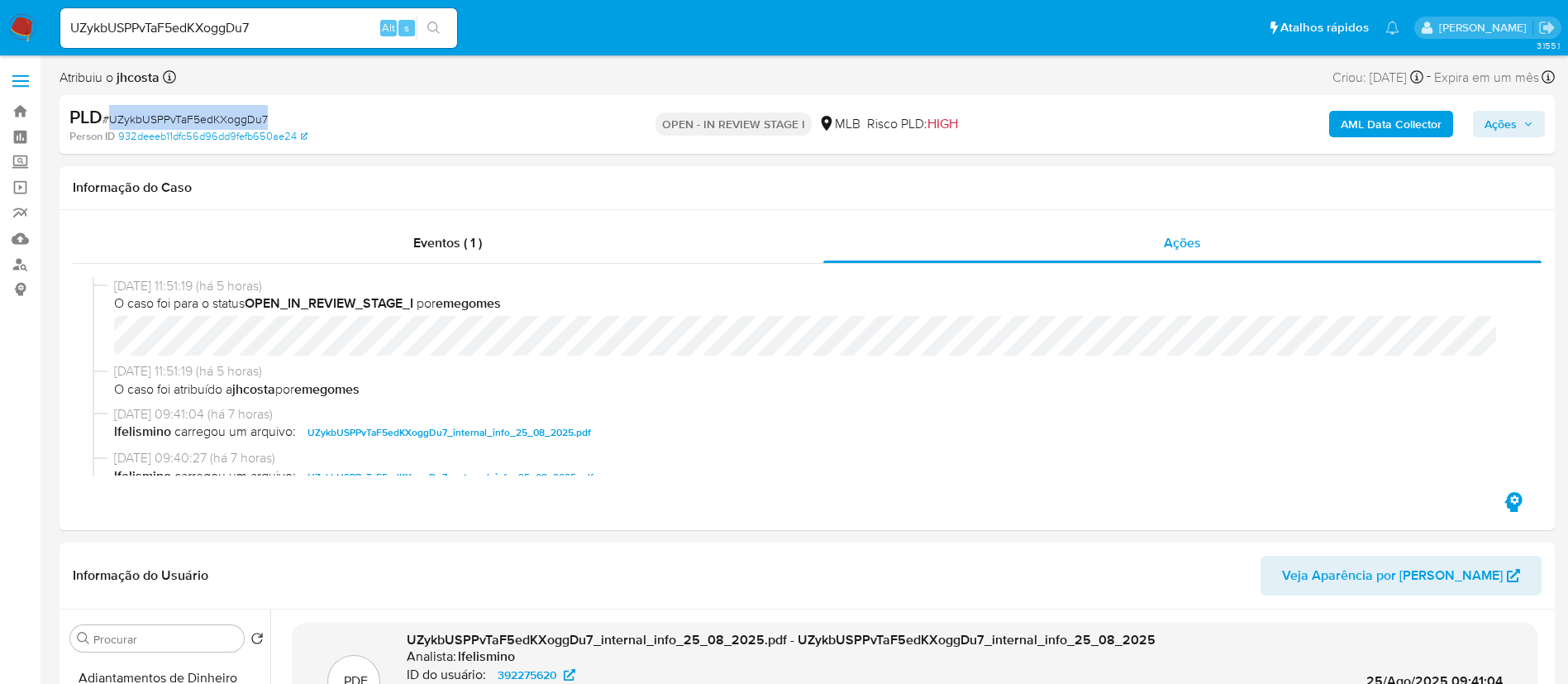
click at [29, 24] on img at bounding box center [22, 28] width 29 height 29
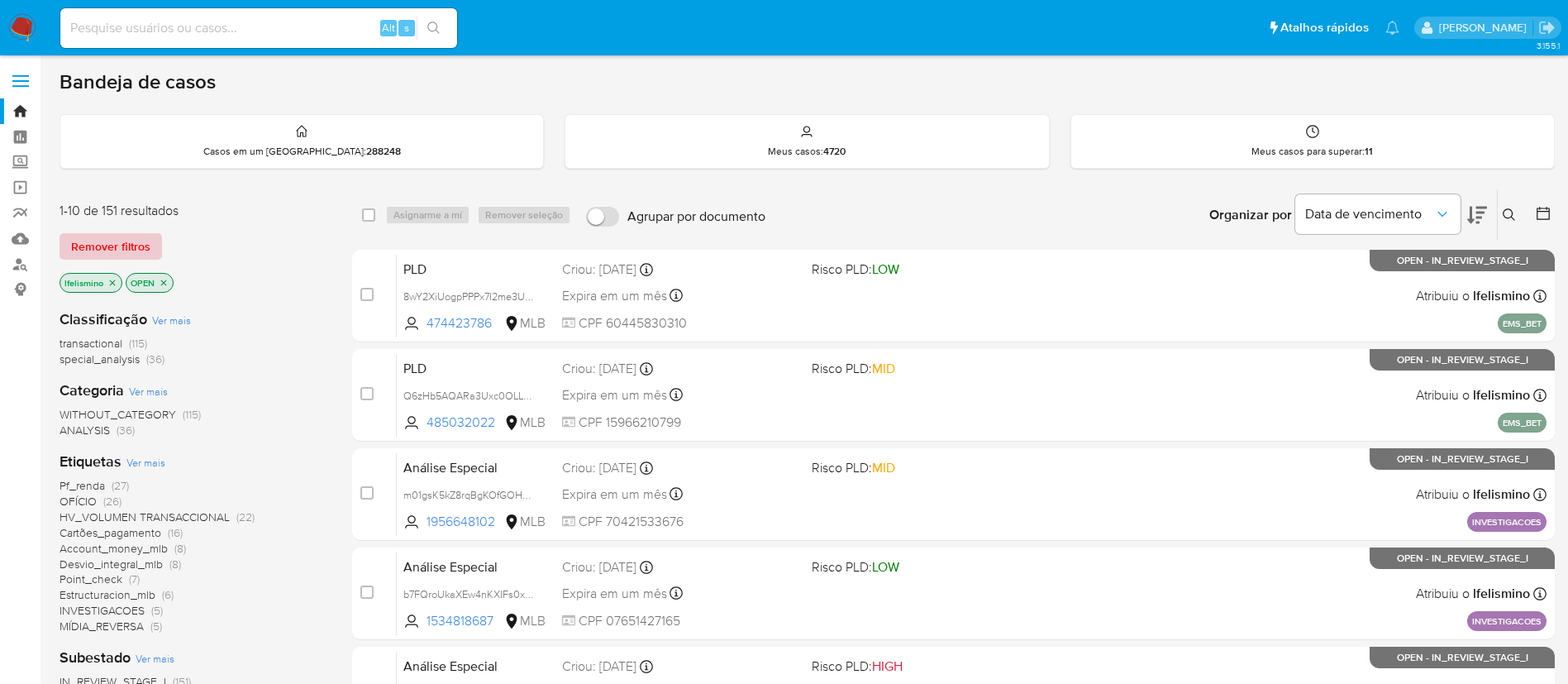
click at [109, 243] on span "Remover filtros" at bounding box center [110, 245] width 80 height 23
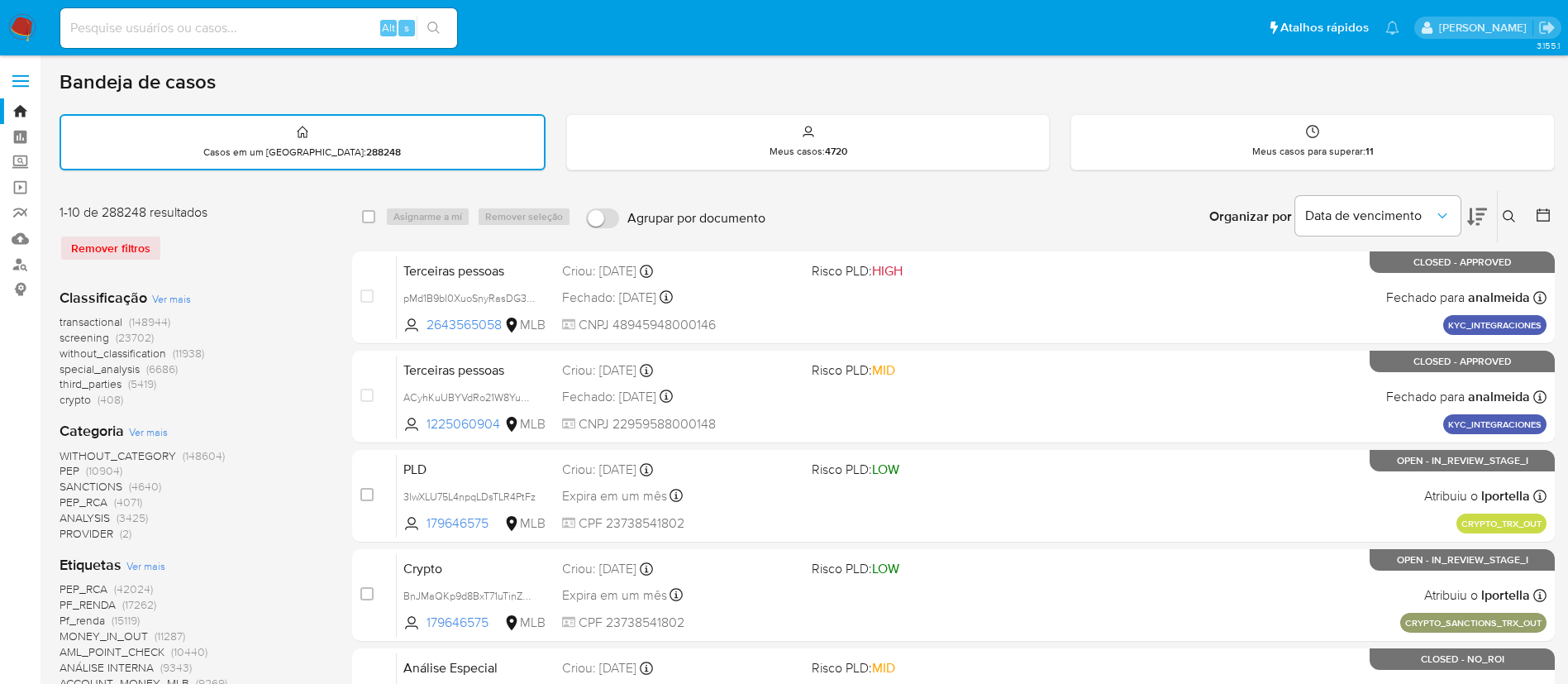
click at [1518, 218] on button at bounding box center [1512, 217] width 28 height 20
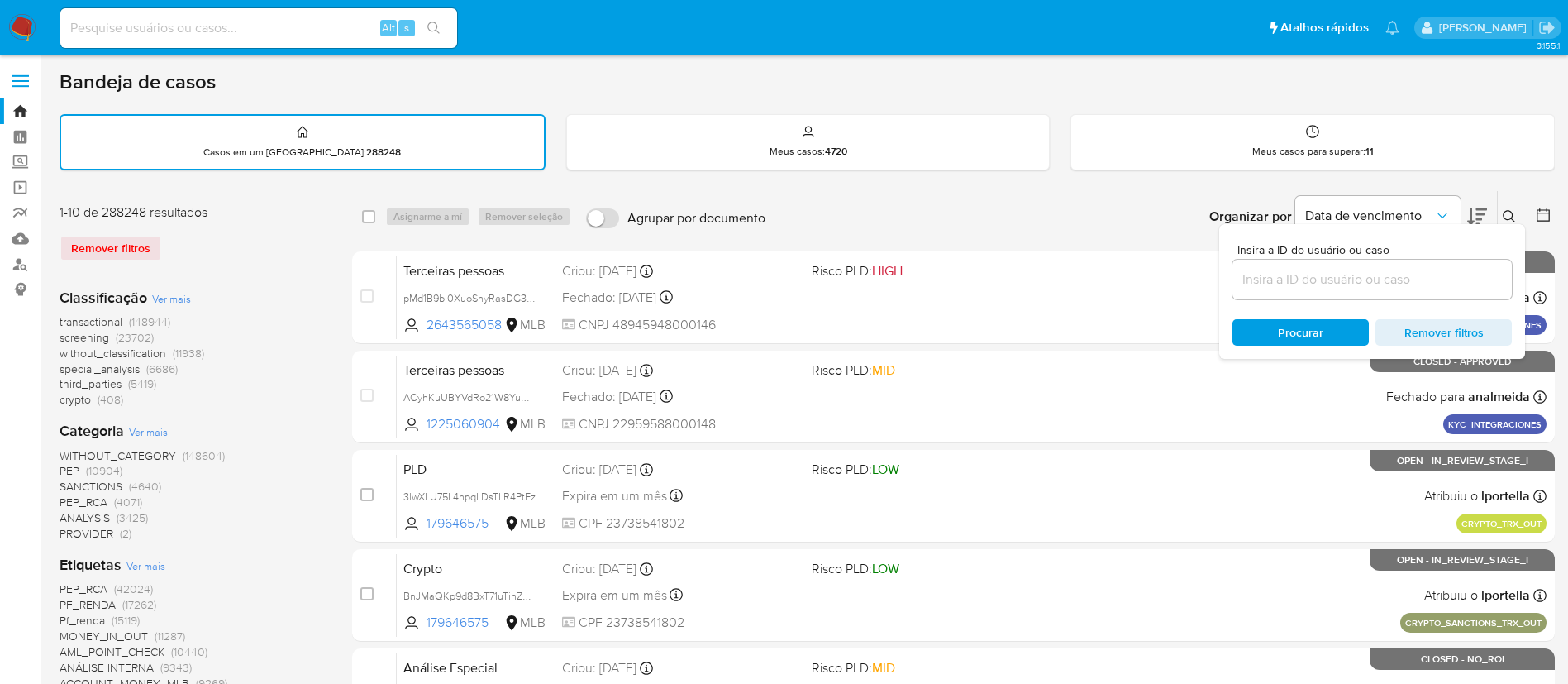
click at [1303, 273] on input at bounding box center [1372, 280] width 279 height 22
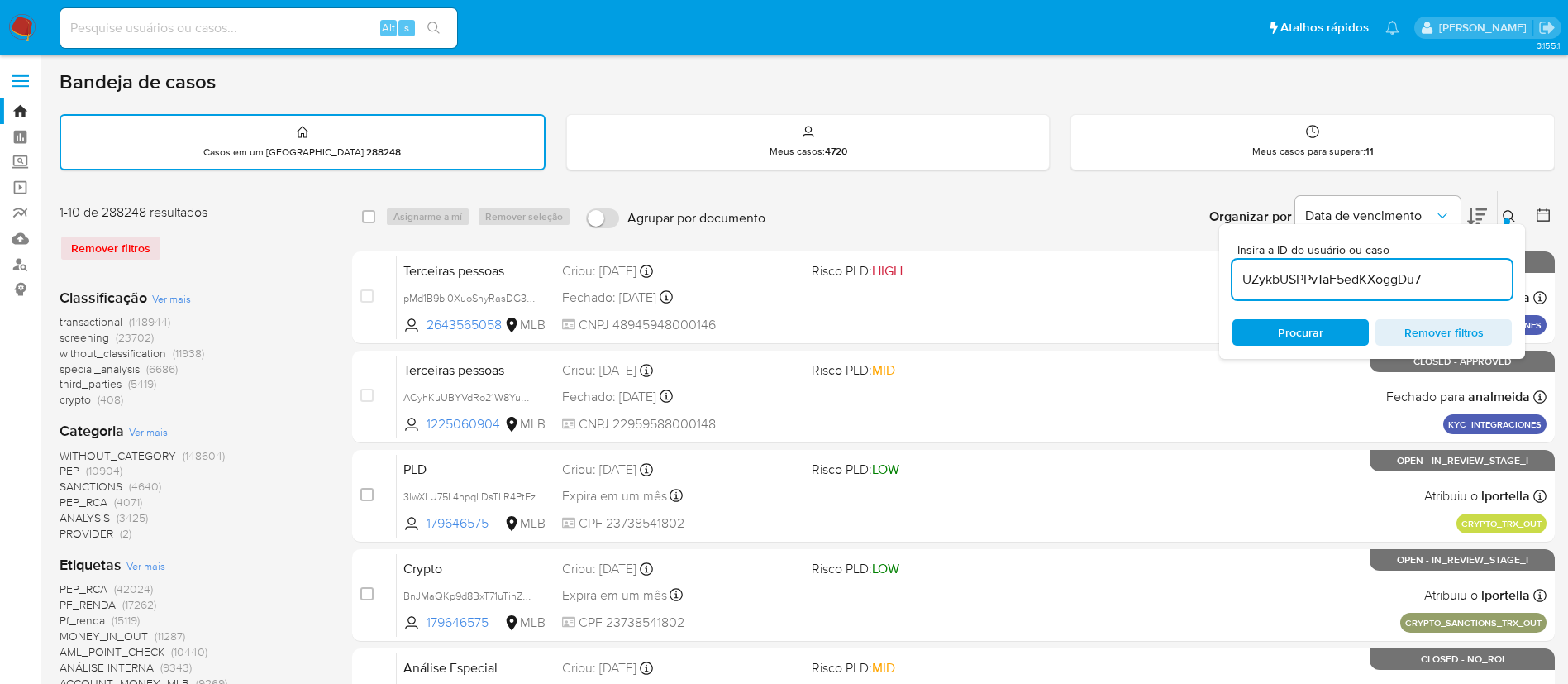
type input "UZykbUSPPvTaF5edKXoggDu7"
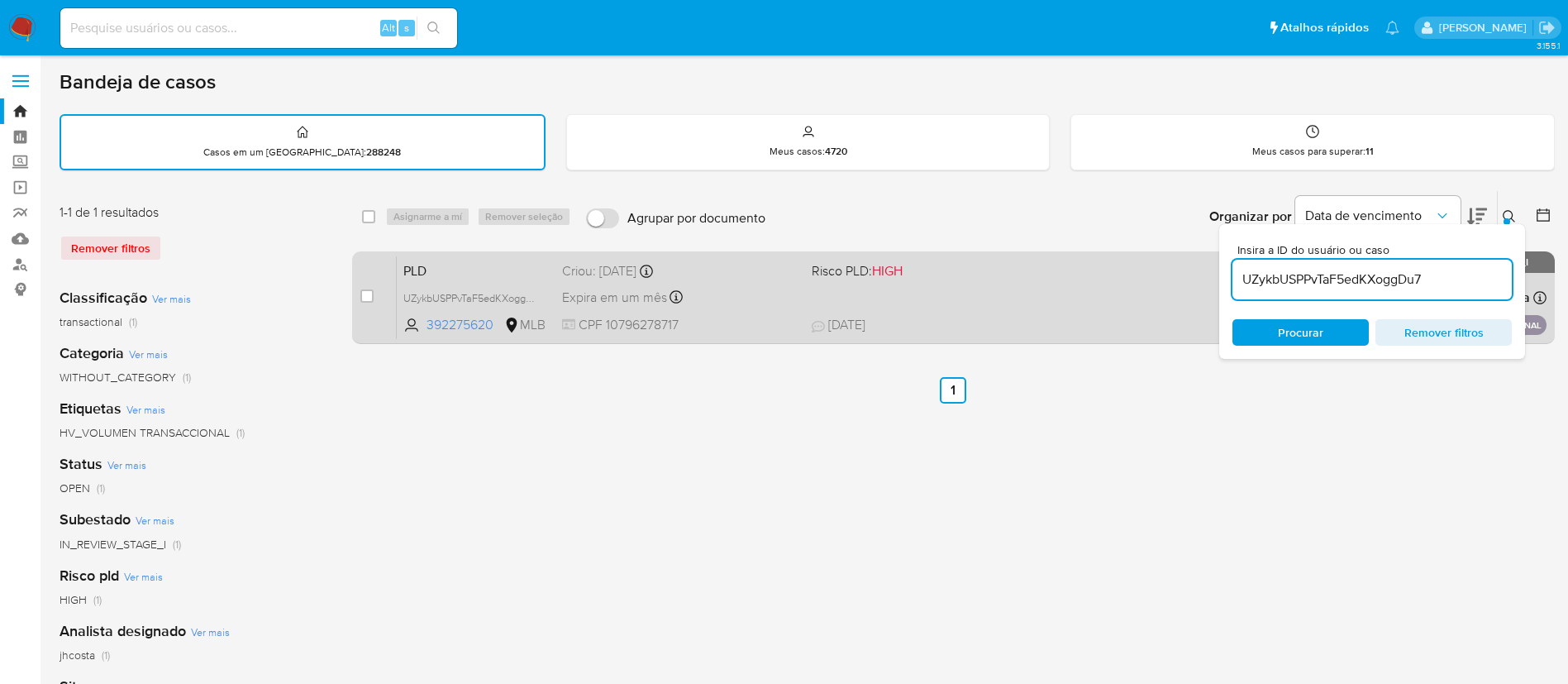
click at [359, 292] on div "case-item-checkbox Incapaz de atribuir o caso PLD UZykbUSPPvTaF5edKXoggDu7 3922…" at bounding box center [953, 298] width 1202 height 93
click at [364, 293] on input "checkbox" at bounding box center [367, 296] width 13 height 13
checkbox input "true"
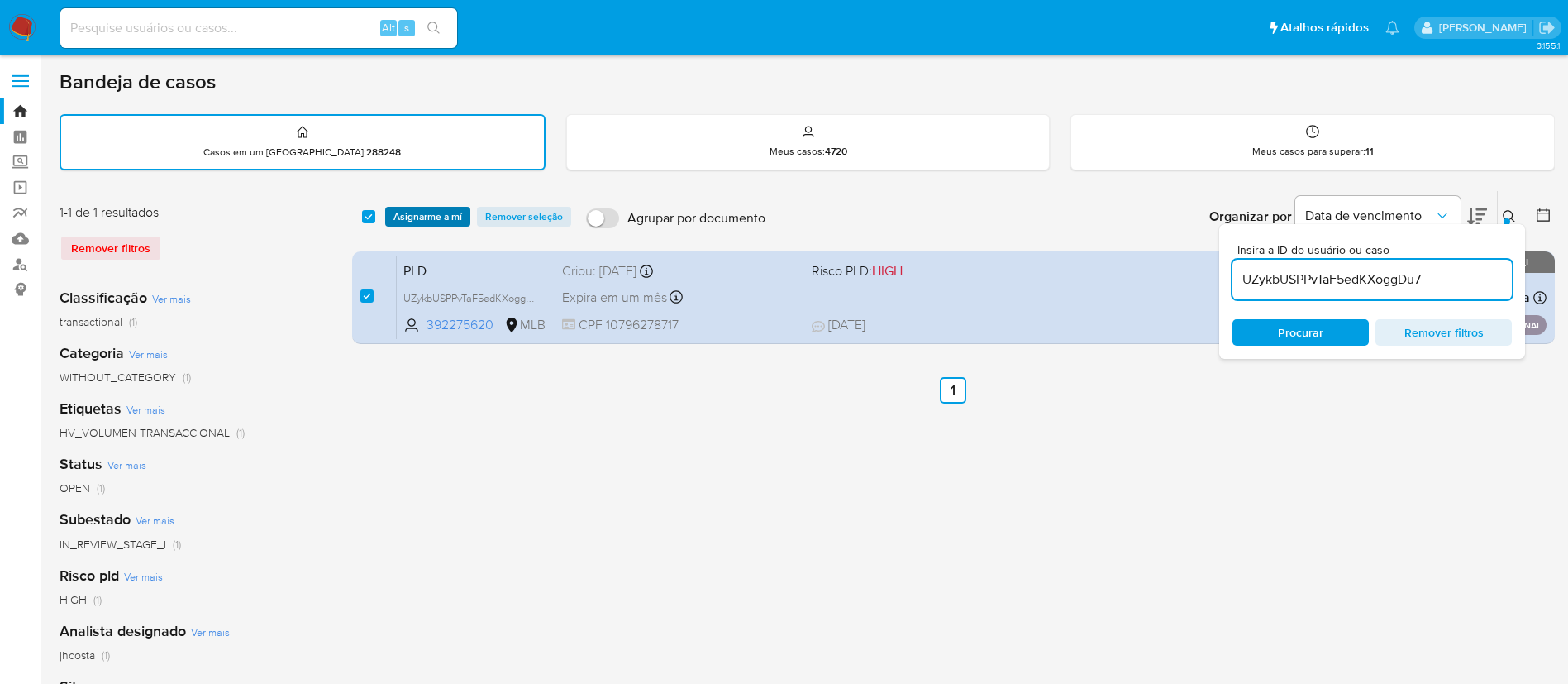
click at [413, 212] on span "Asignarme a mí" at bounding box center [428, 216] width 69 height 17
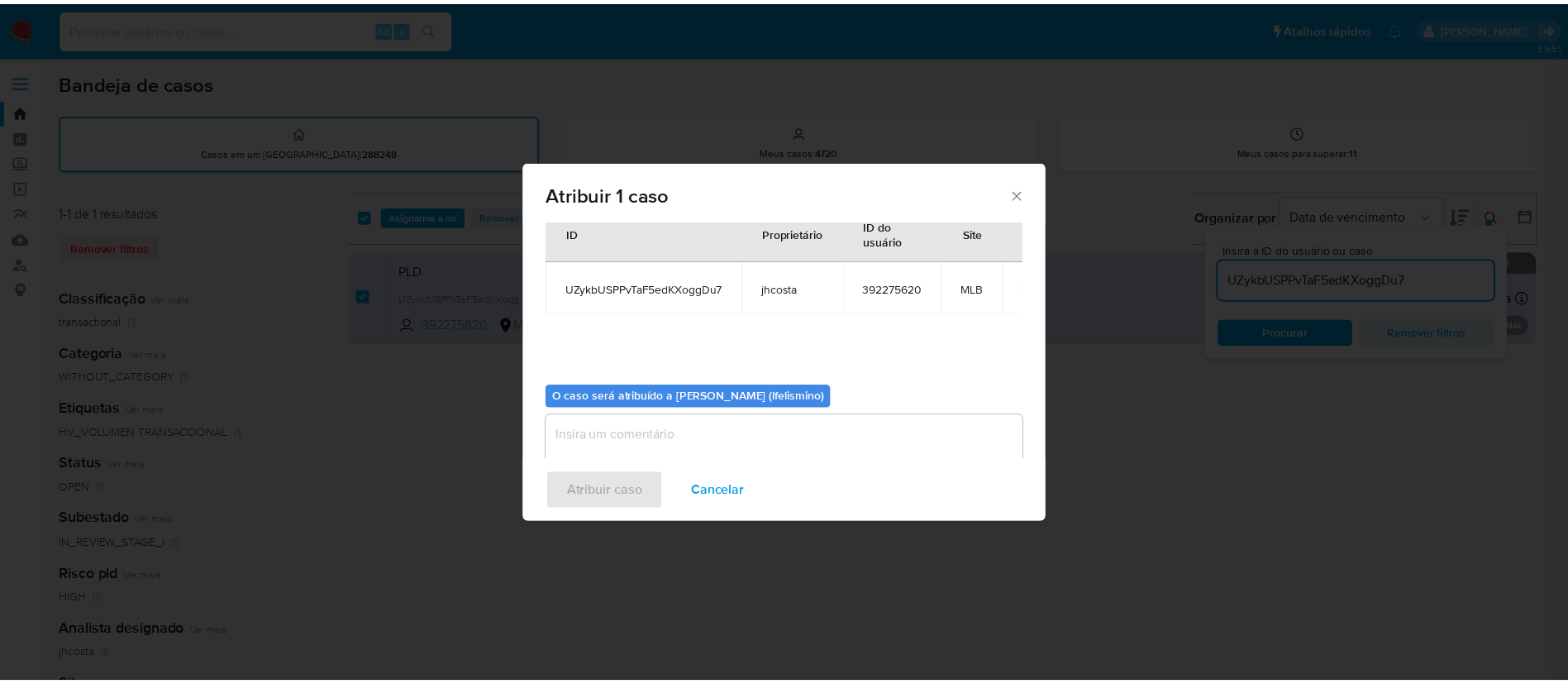
scroll to position [86, 0]
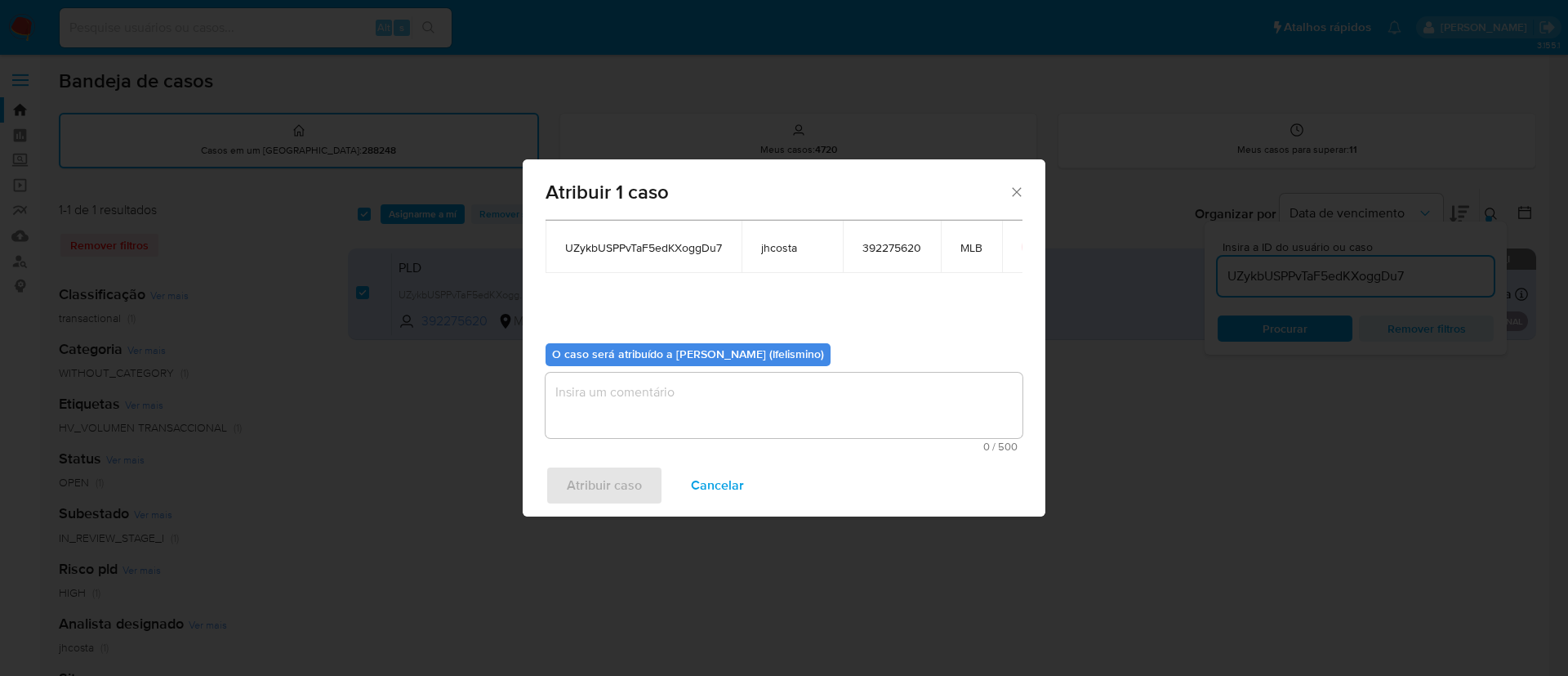
click at [891, 438] on div "0 / 500 500 caracteres restantes" at bounding box center [784, 411] width 477 height 79
click at [881, 413] on textarea "assign-modal" at bounding box center [784, 404] width 477 height 65
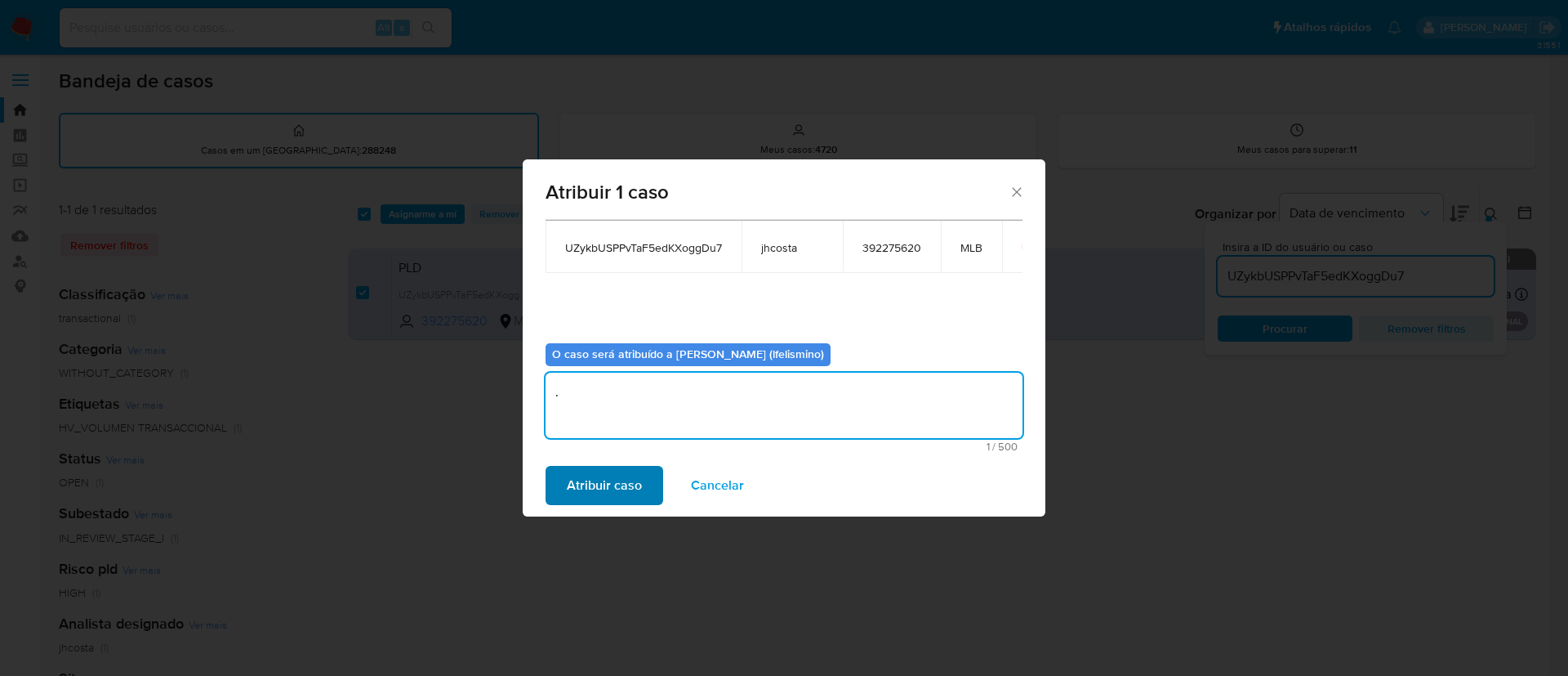
type textarea "."
click at [593, 487] on span "Atribuir caso" at bounding box center [604, 485] width 75 height 36
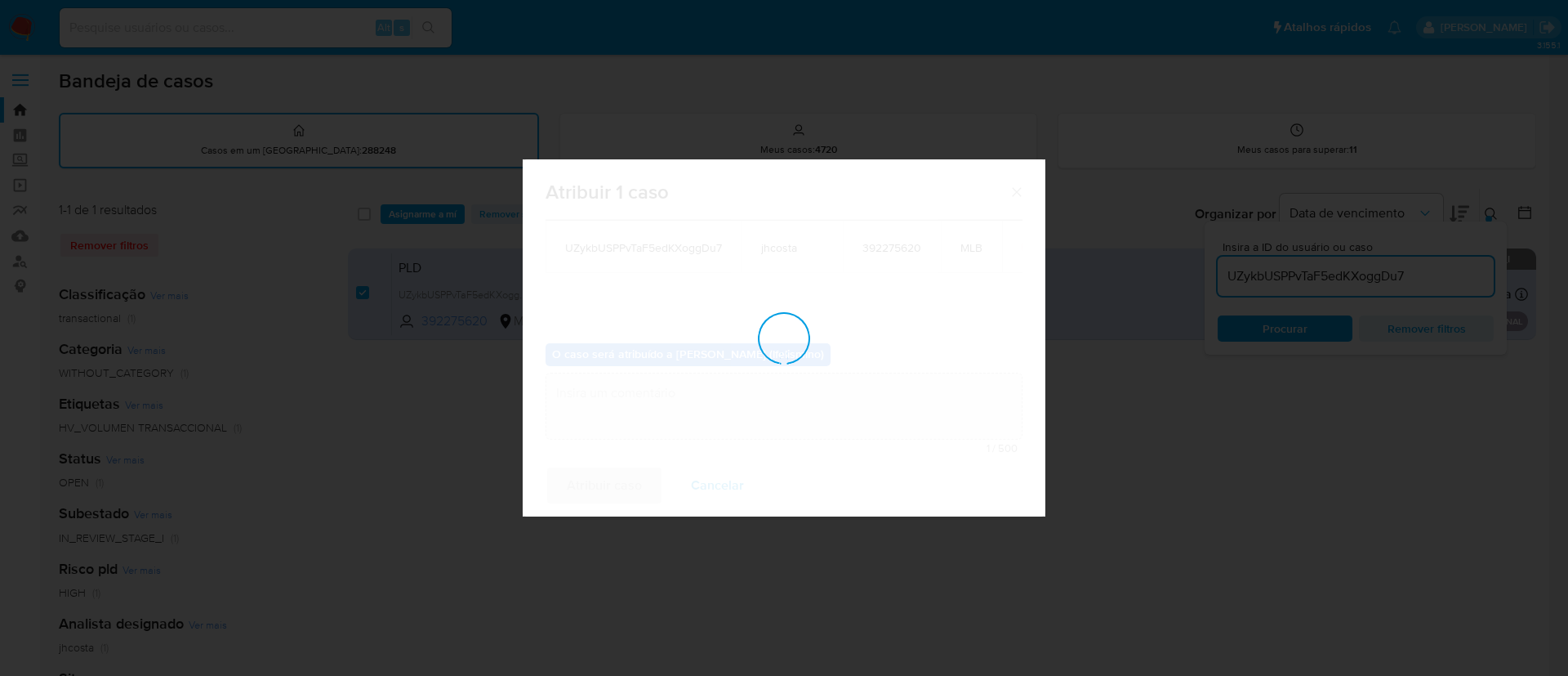
checkbox input "false"
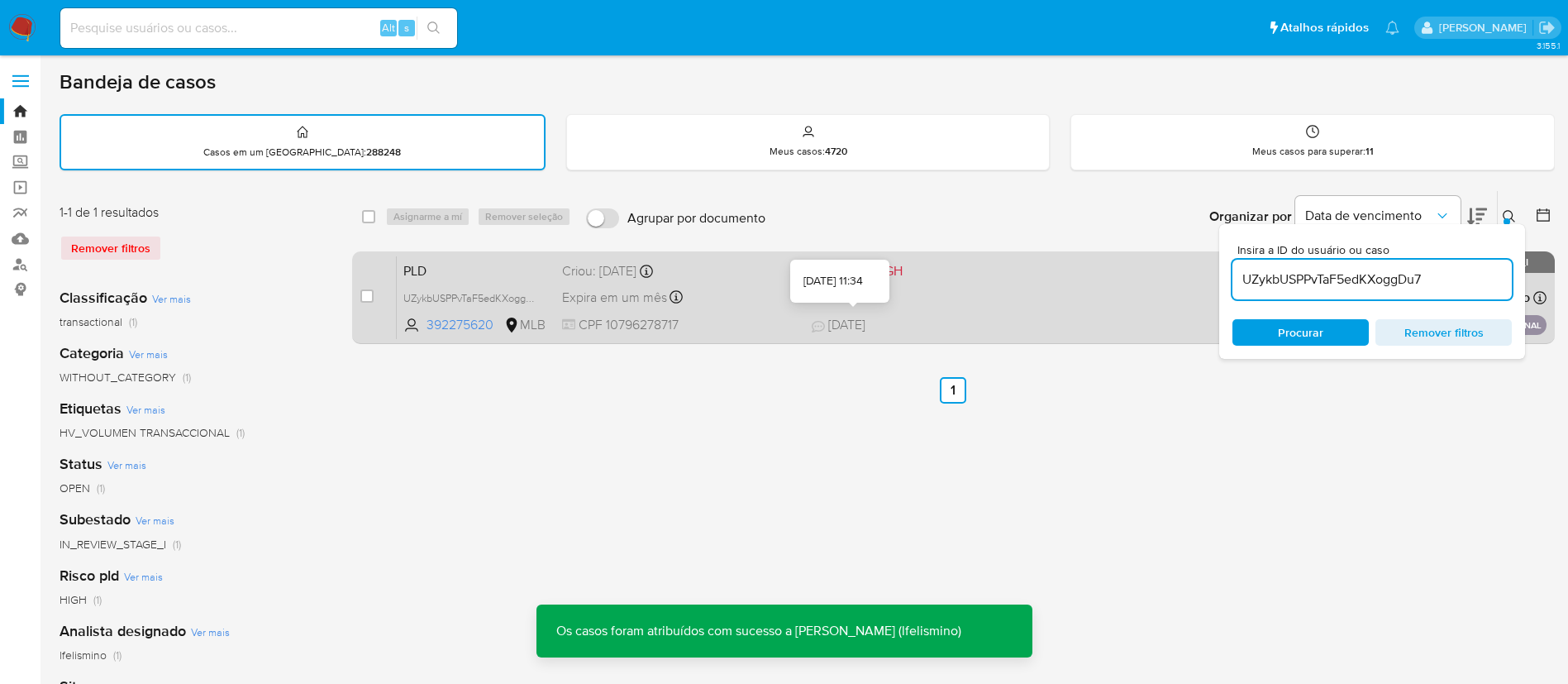
click at [1038, 321] on span "[DATE] [DATE] 11:34" at bounding box center [1055, 324] width 486 height 18
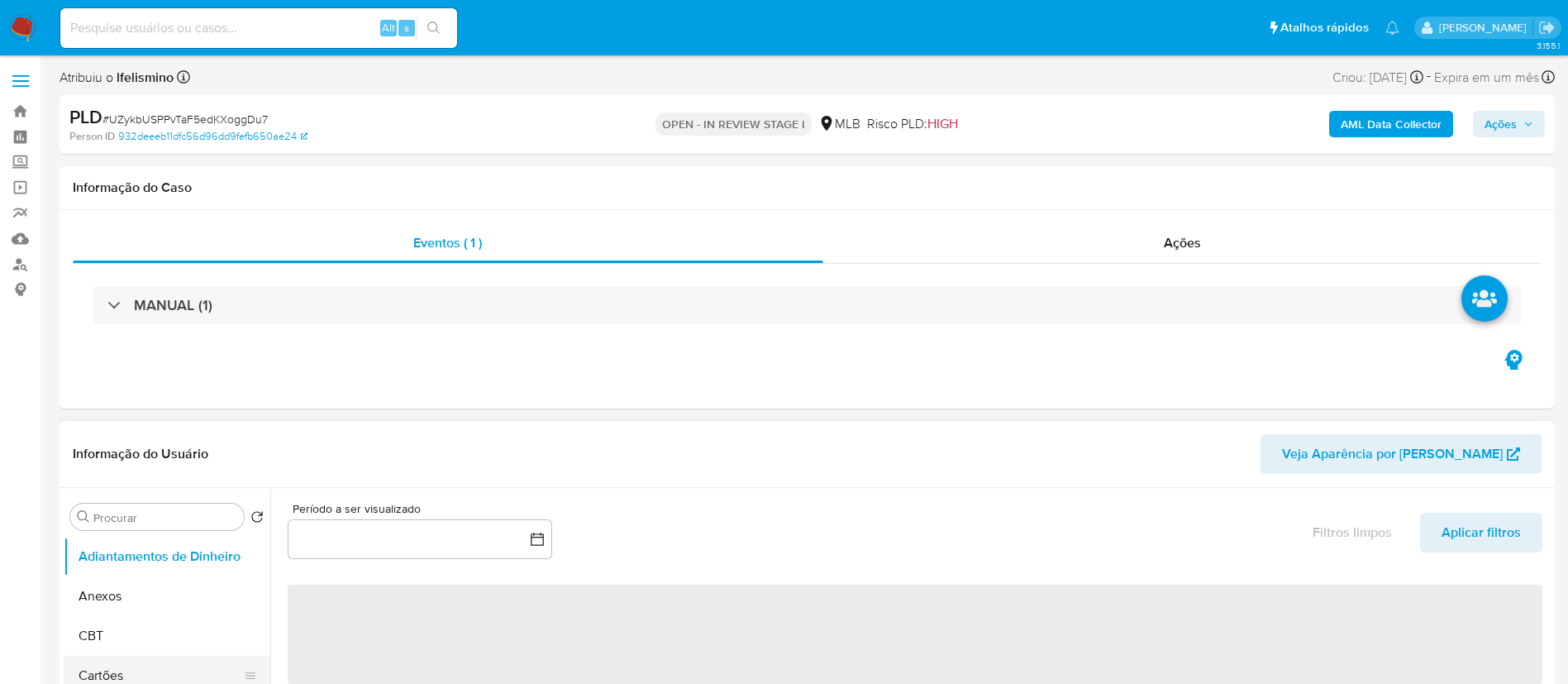
select select "10"
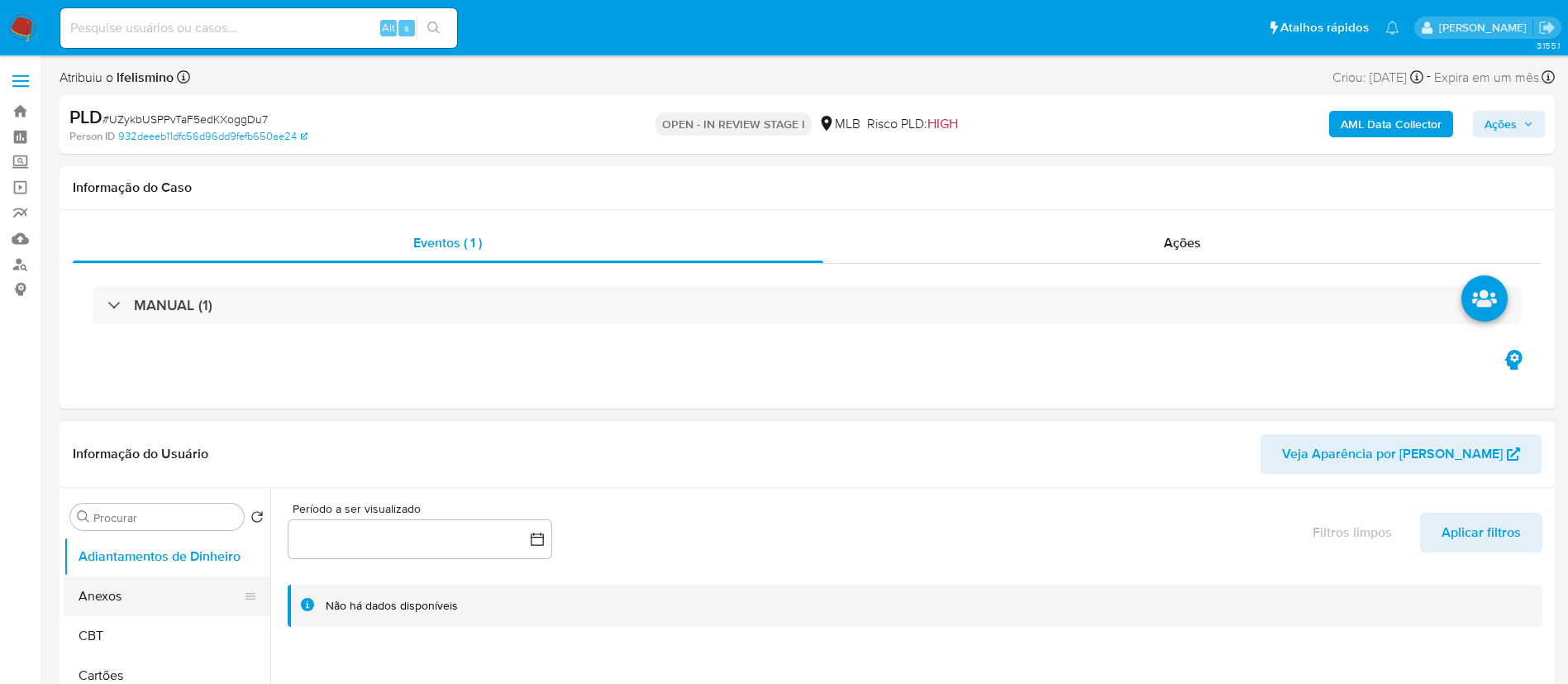
click at [182, 614] on button "Anexos" at bounding box center [161, 596] width 193 height 39
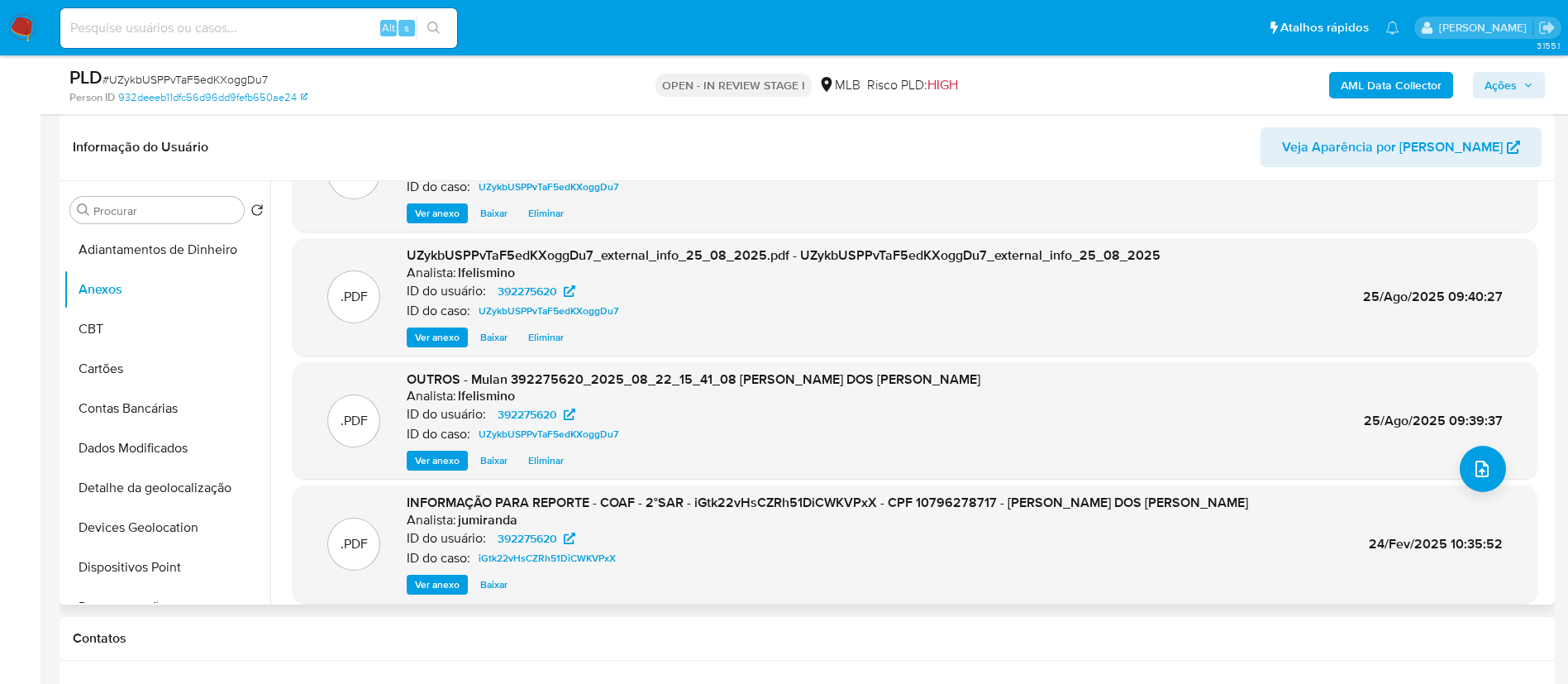
scroll to position [139, 0]
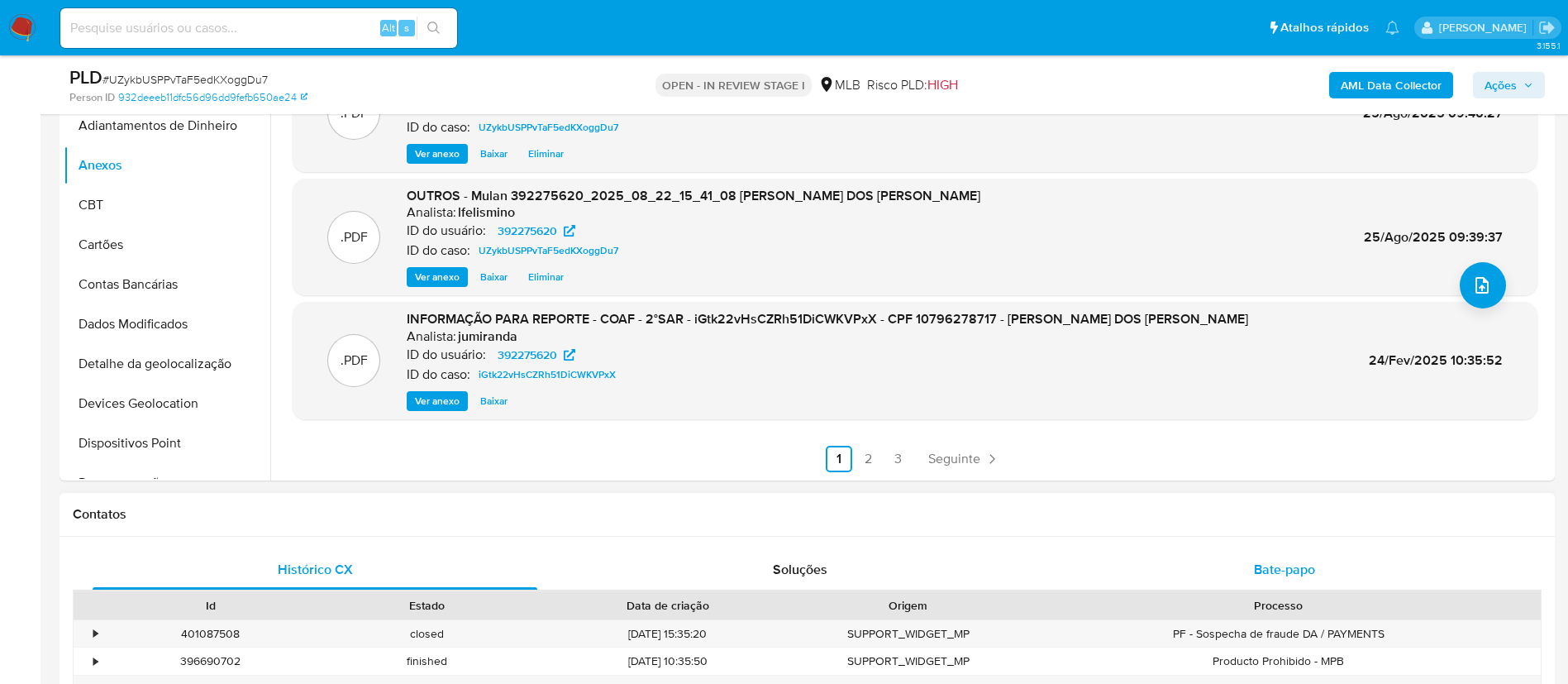
click at [1250, 581] on div "Bate-papo" at bounding box center [1284, 570] width 444 height 39
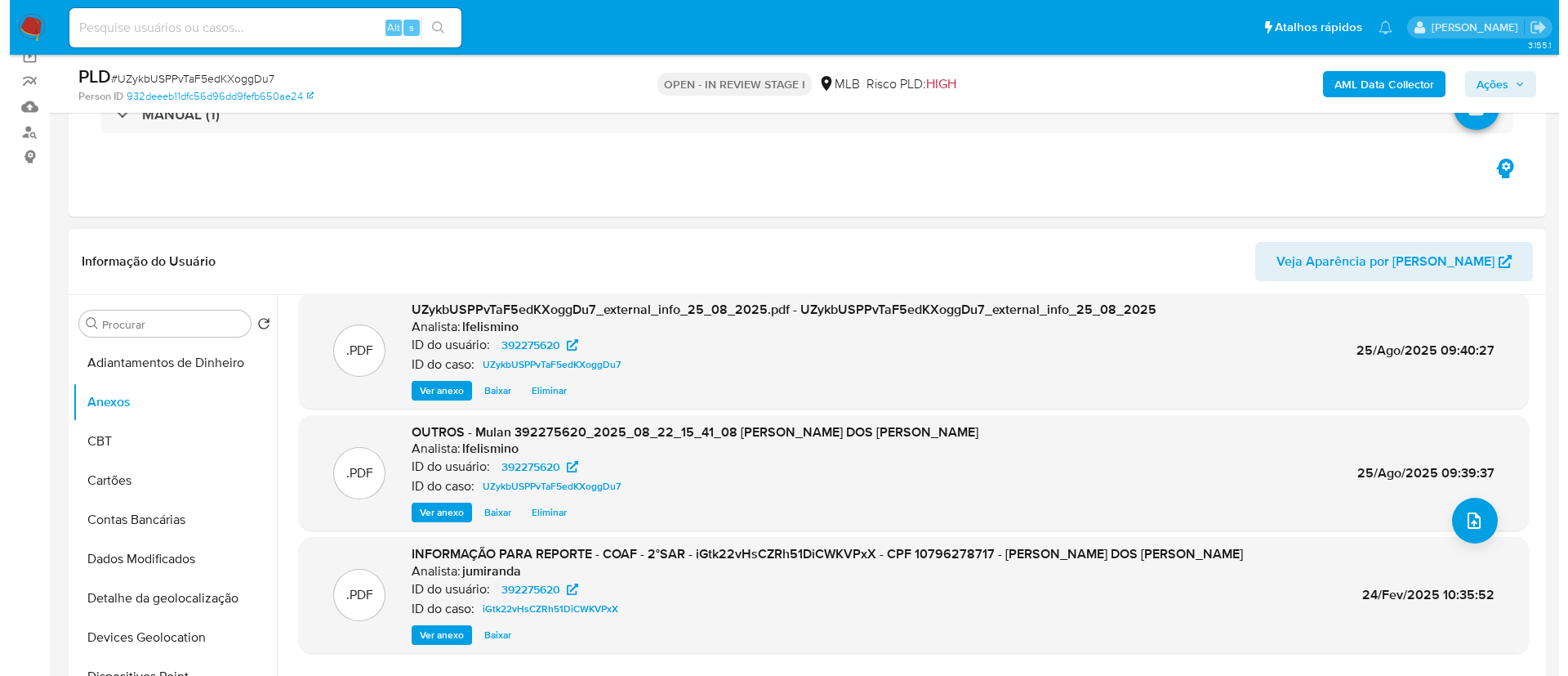
scroll to position [245, 0]
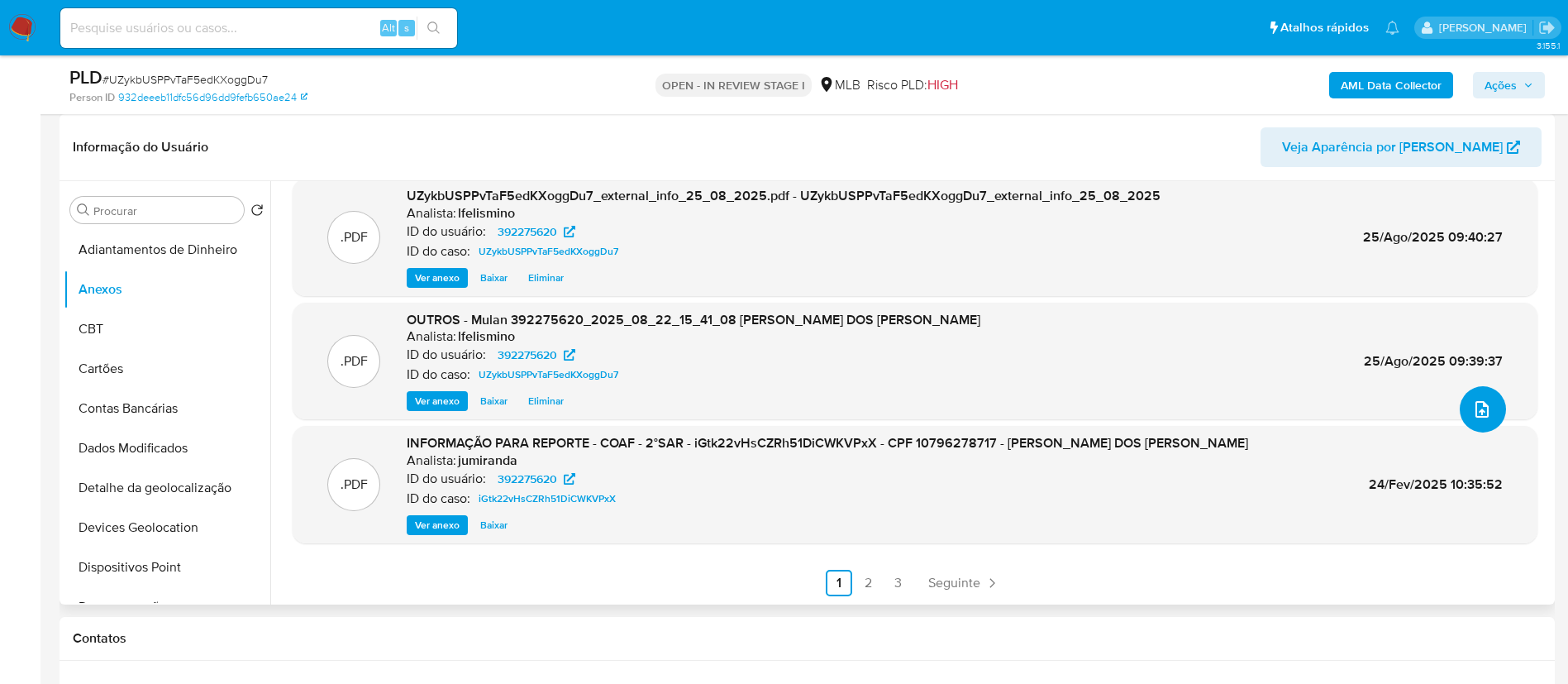
click at [1477, 411] on icon "upload-file" at bounding box center [1482, 409] width 20 height 20
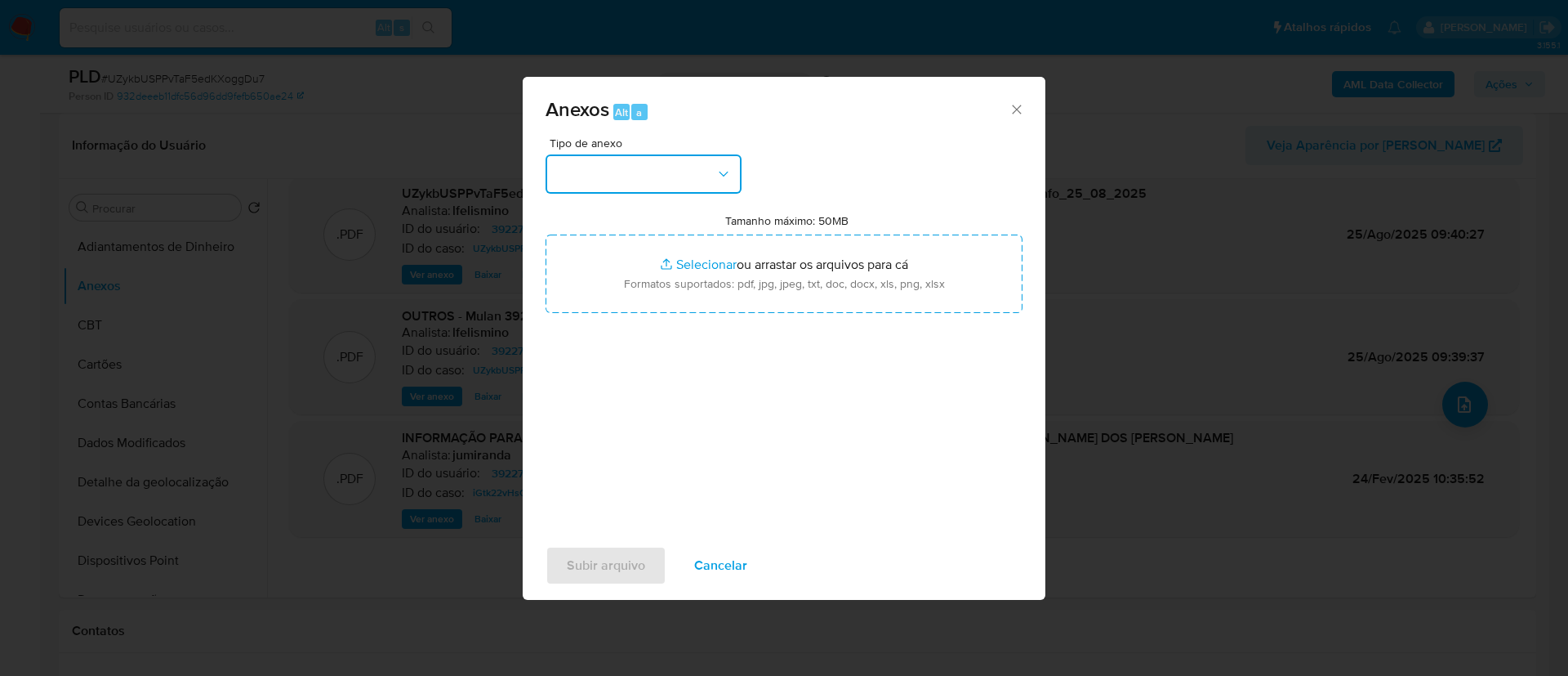
click at [691, 180] on button "button" at bounding box center [643, 174] width 196 height 39
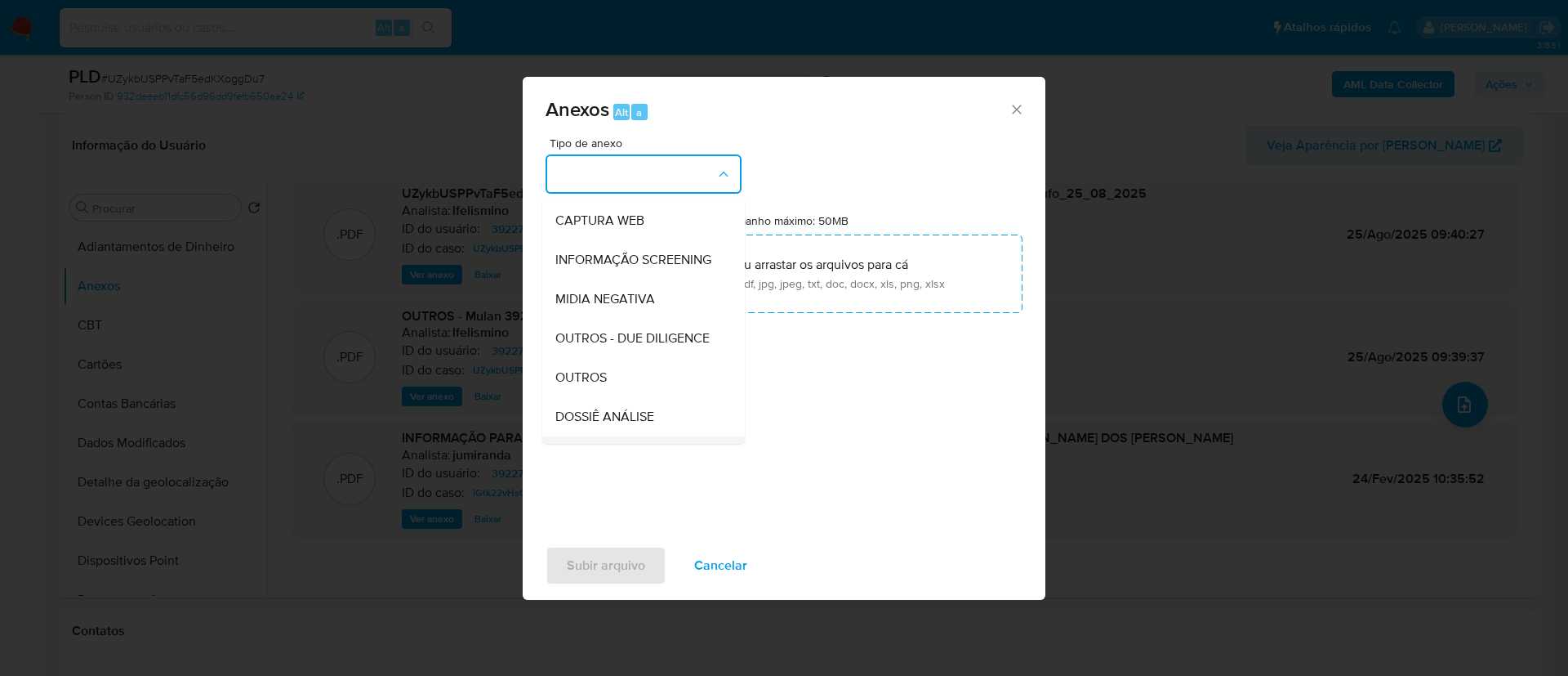
scroll to position [251, 0]
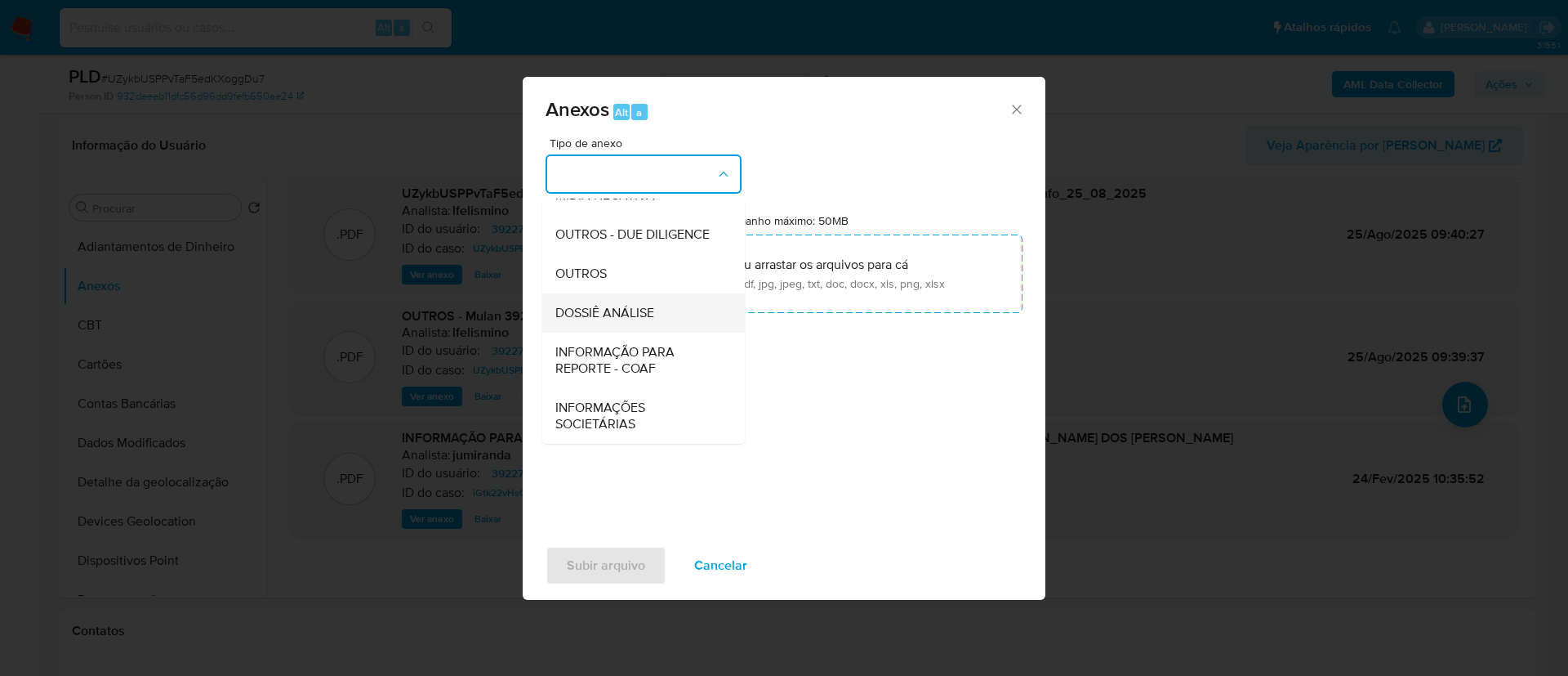
click at [665, 304] on div "DOSSIÊ ANÁLISE" at bounding box center [638, 313] width 167 height 39
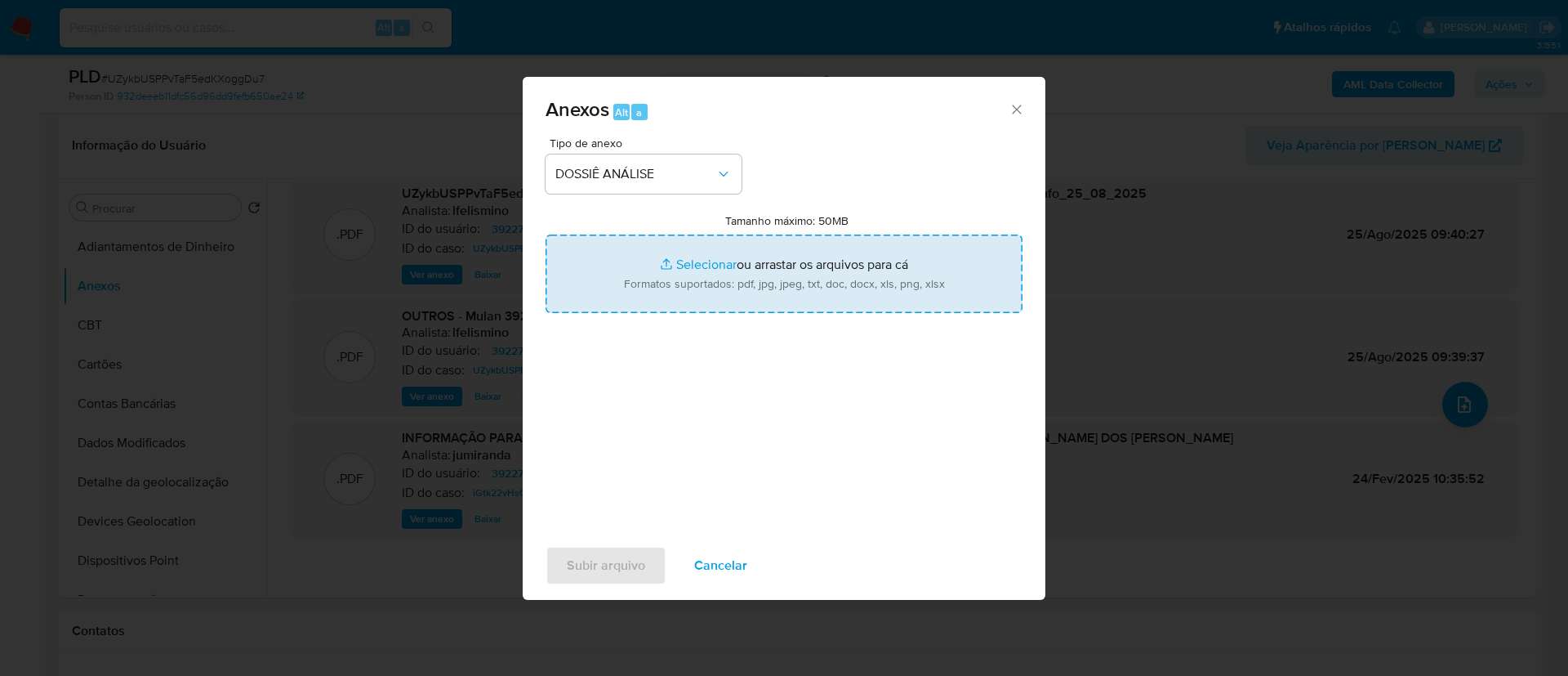
type input "C:\fakepath\3.º SAR - CPF 10796278717 - GABRIEL BARRETO AQUINO DOS SANTOS.pdf"
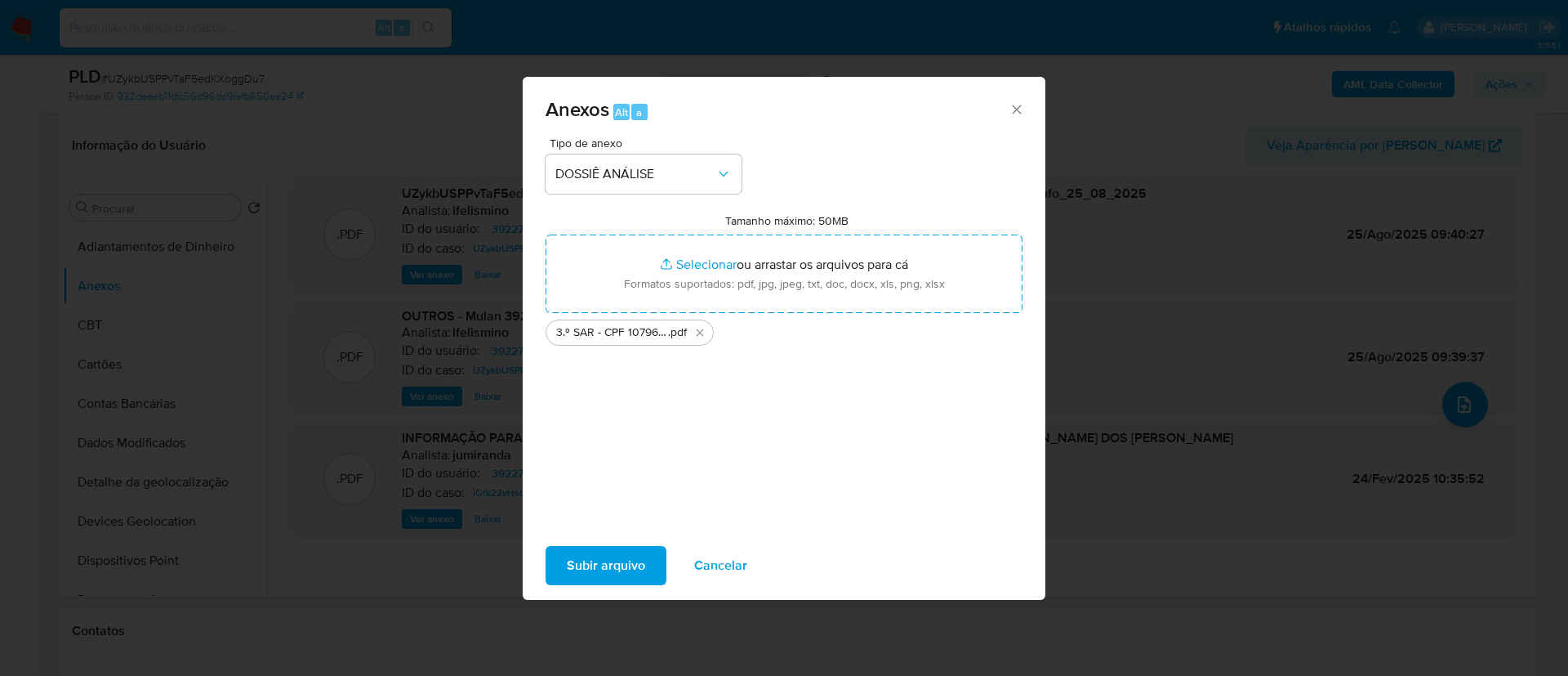
click at [606, 547] on span "Subir arquivo" at bounding box center [606, 565] width 79 height 36
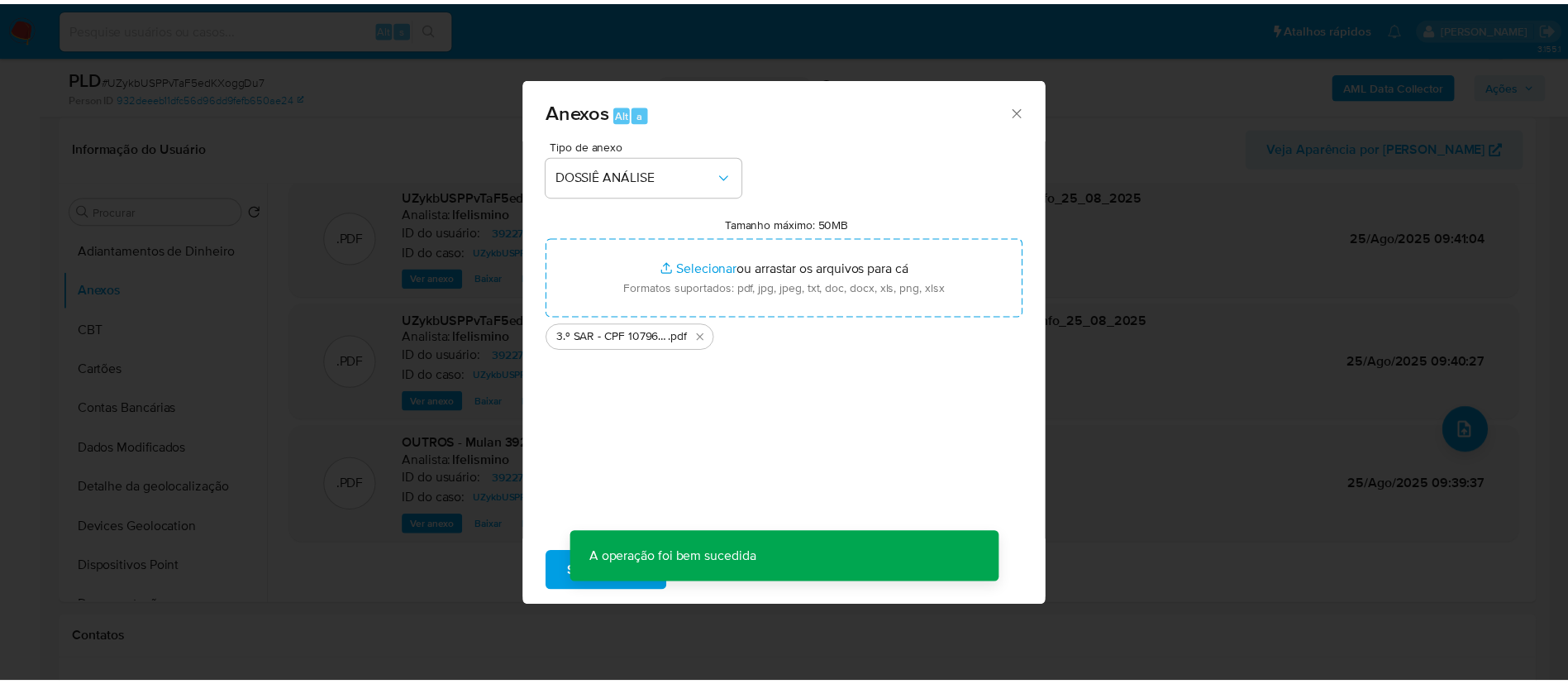
scroll to position [119, 0]
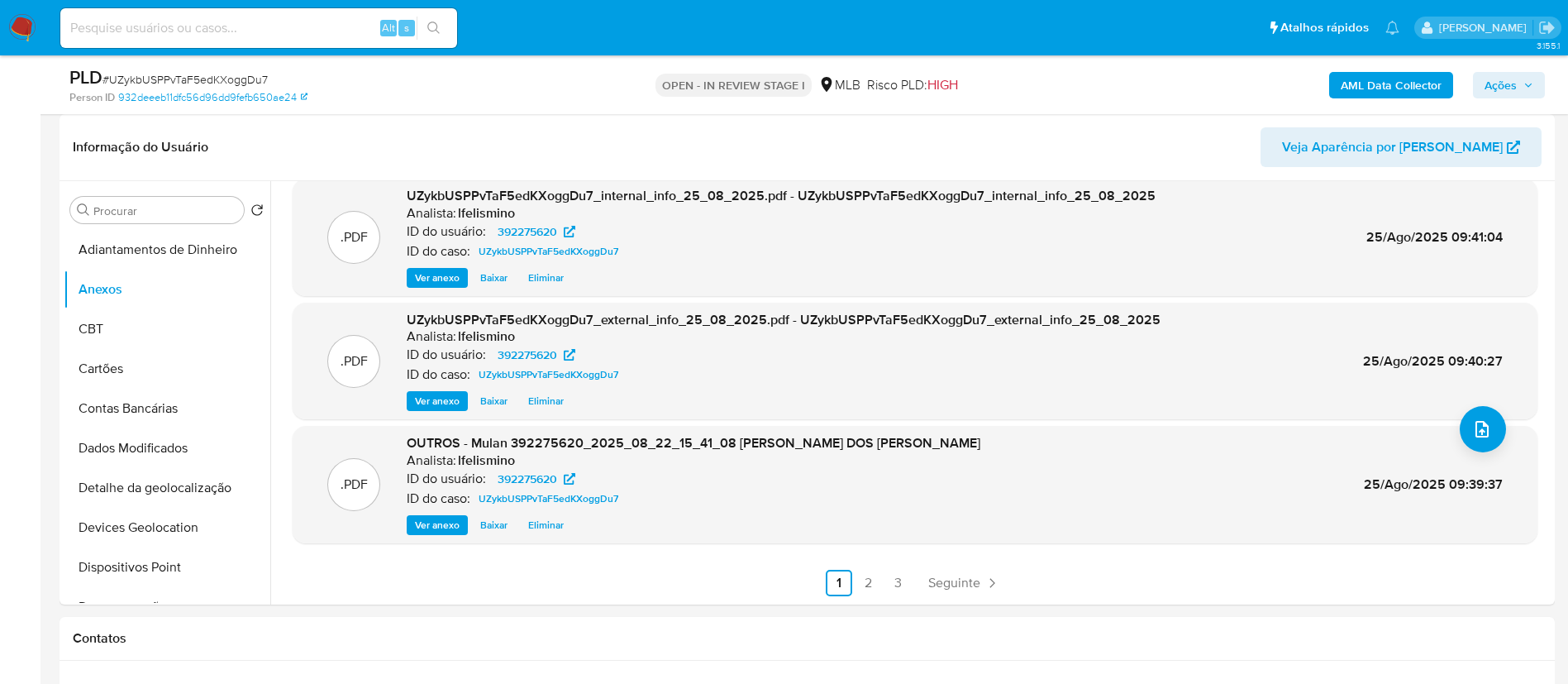
click at [1499, 85] on span "Ações" at bounding box center [1500, 85] width 33 height 27
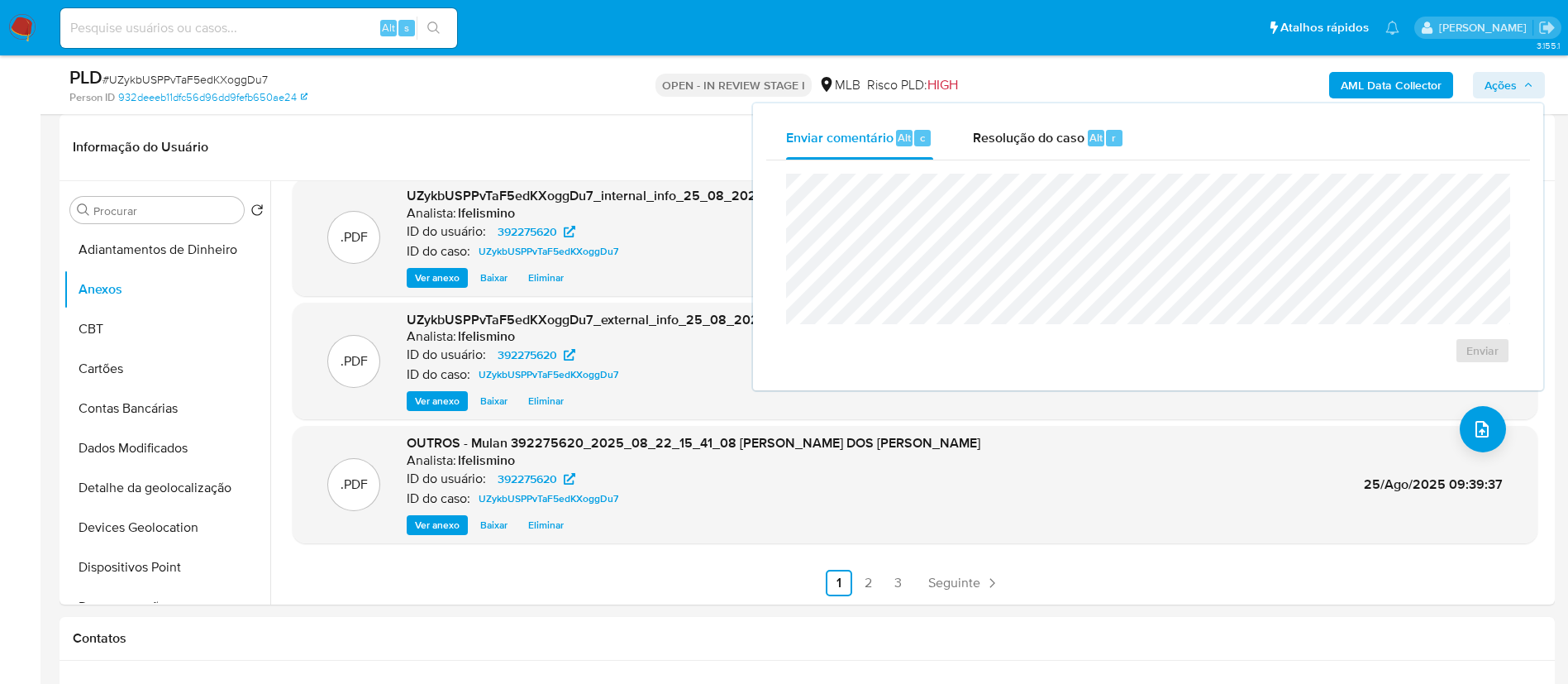
click at [1052, 126] on div "Resolução do caso Alt r" at bounding box center [1048, 138] width 151 height 43
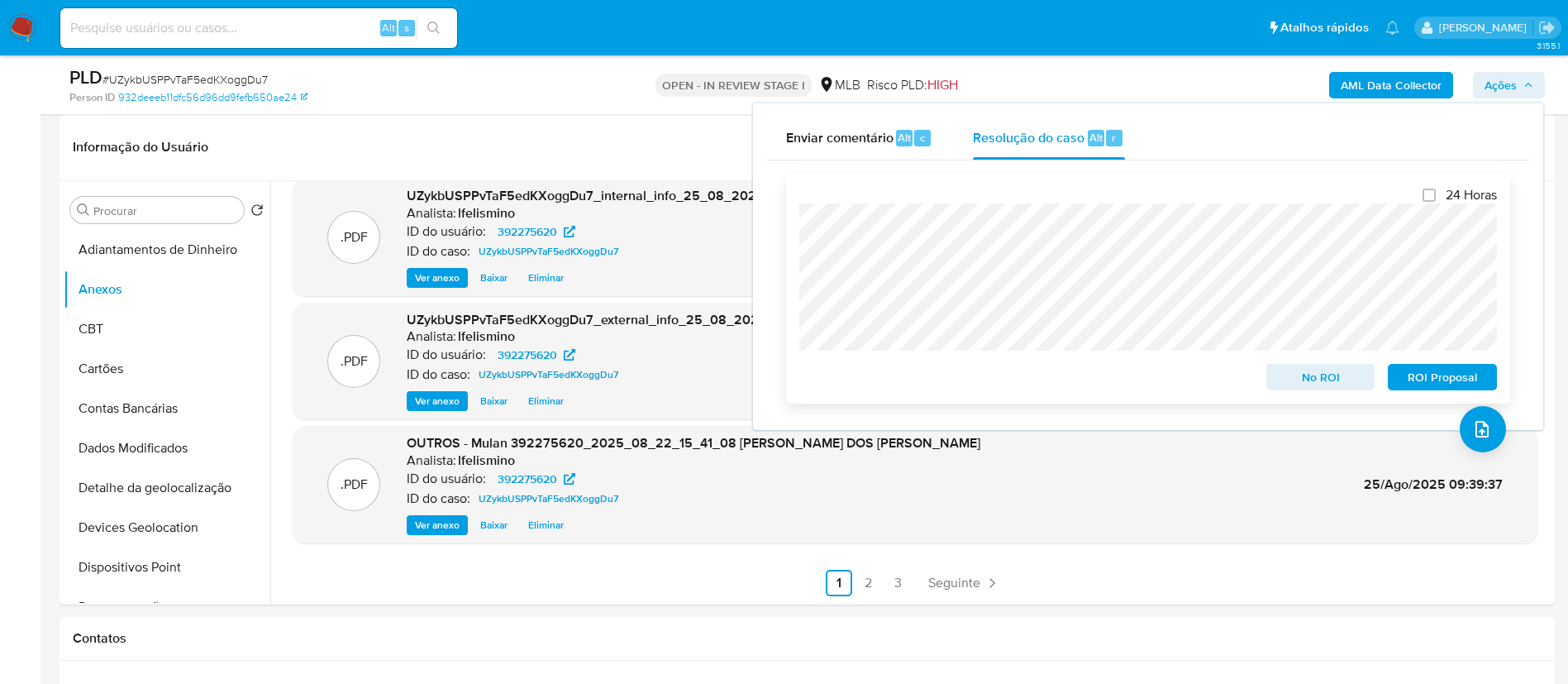
click at [1422, 370] on span "ROI Proposal" at bounding box center [1442, 376] width 86 height 23
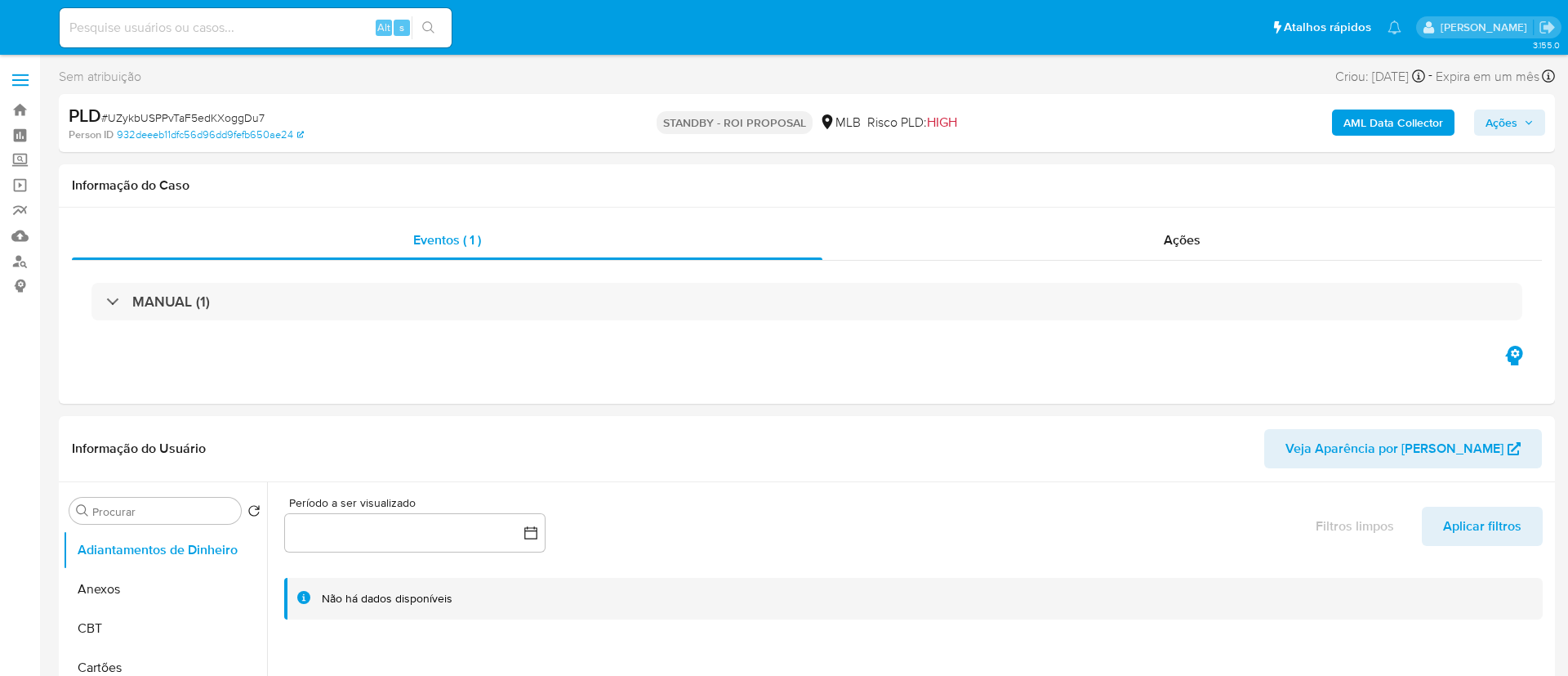
select select "10"
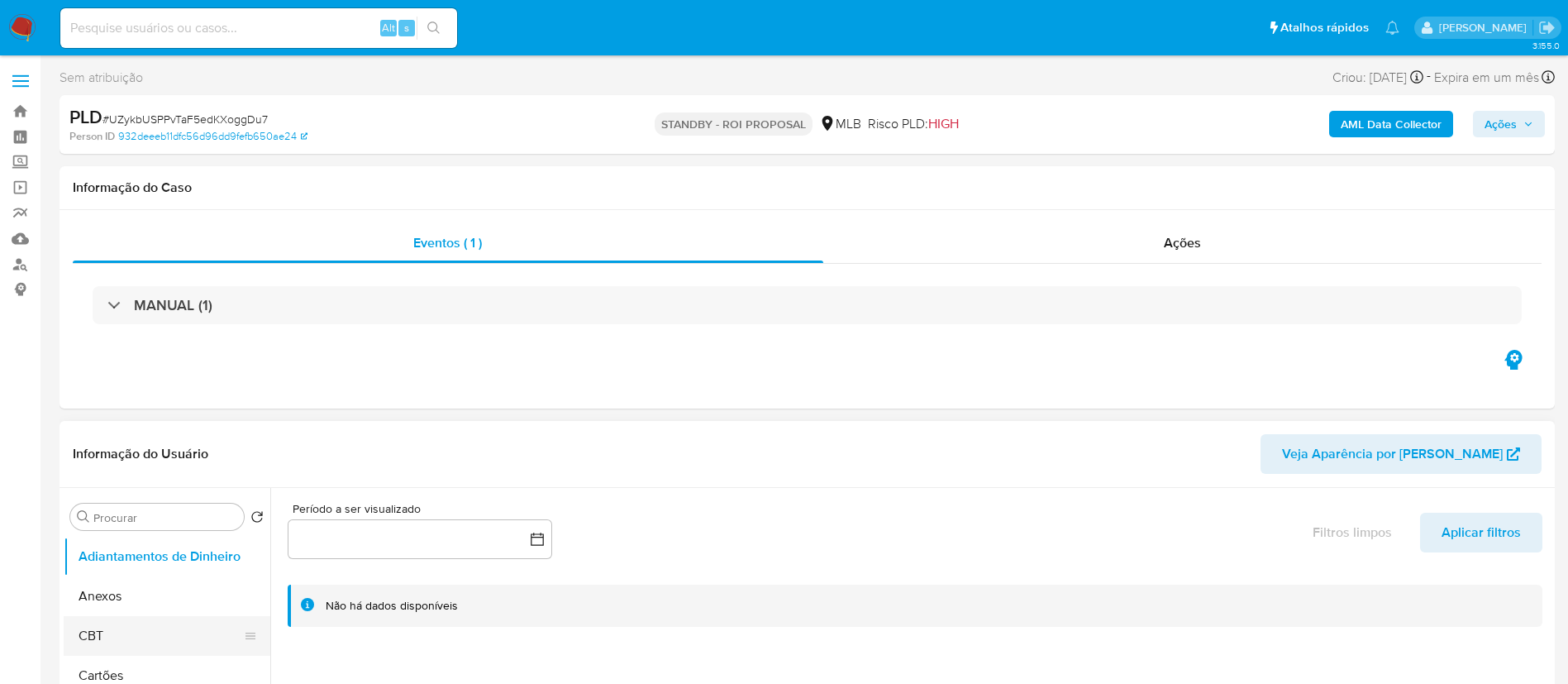
click at [171, 638] on button "CBT" at bounding box center [161, 636] width 193 height 39
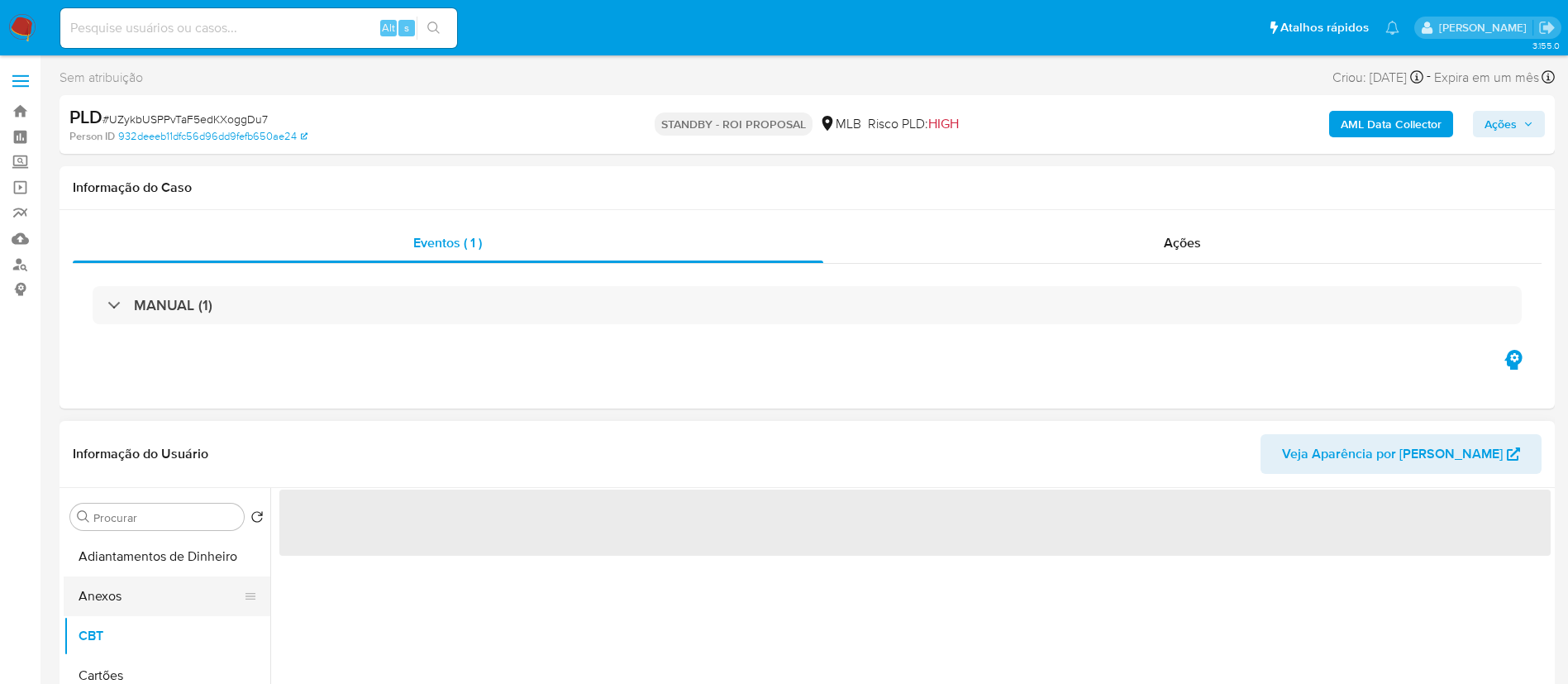
drag, startPoint x: 173, startPoint y: 615, endPoint x: 182, endPoint y: 607, distance: 12.0
click at [145, 595] on button "Anexos" at bounding box center [161, 596] width 193 height 39
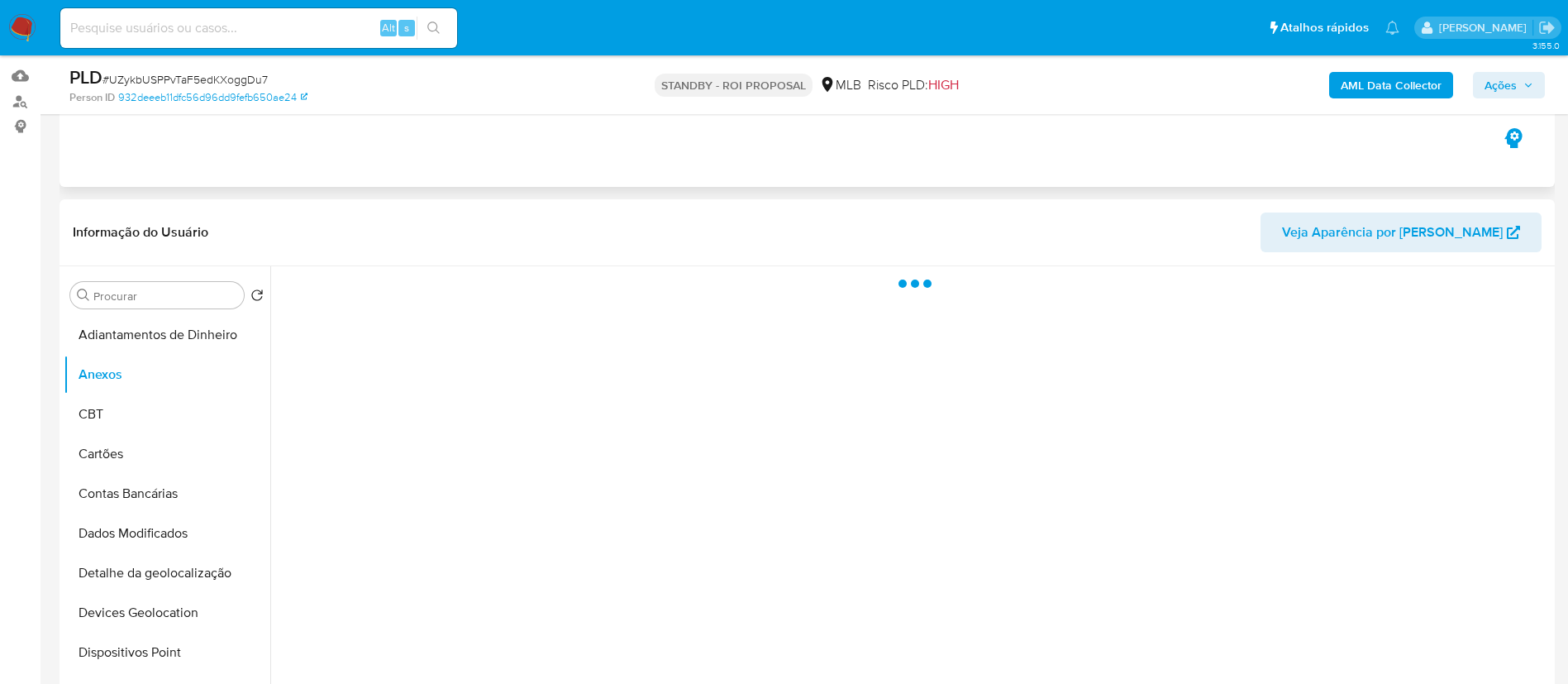
scroll to position [248, 0]
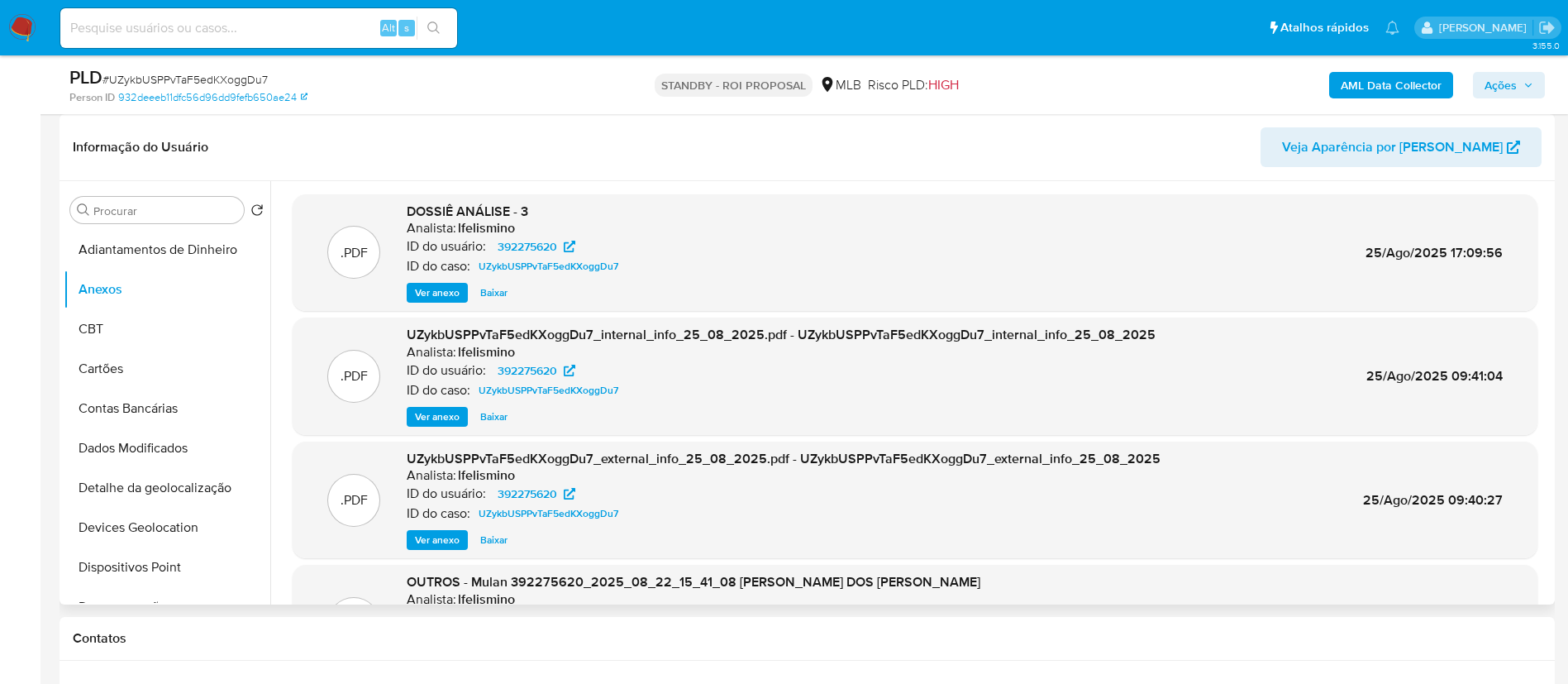
click at [442, 293] on span "Ver anexo" at bounding box center [437, 293] width 44 height 17
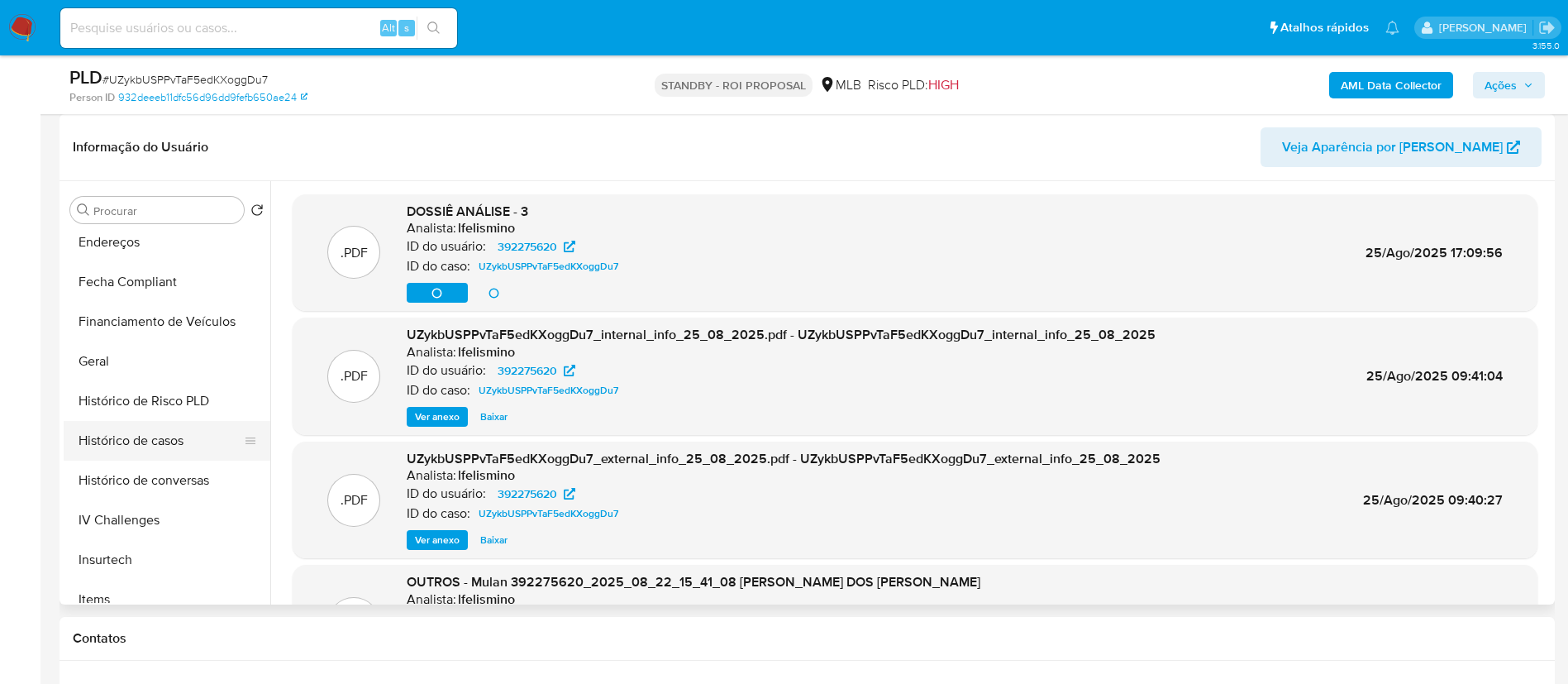
scroll to position [496, 0]
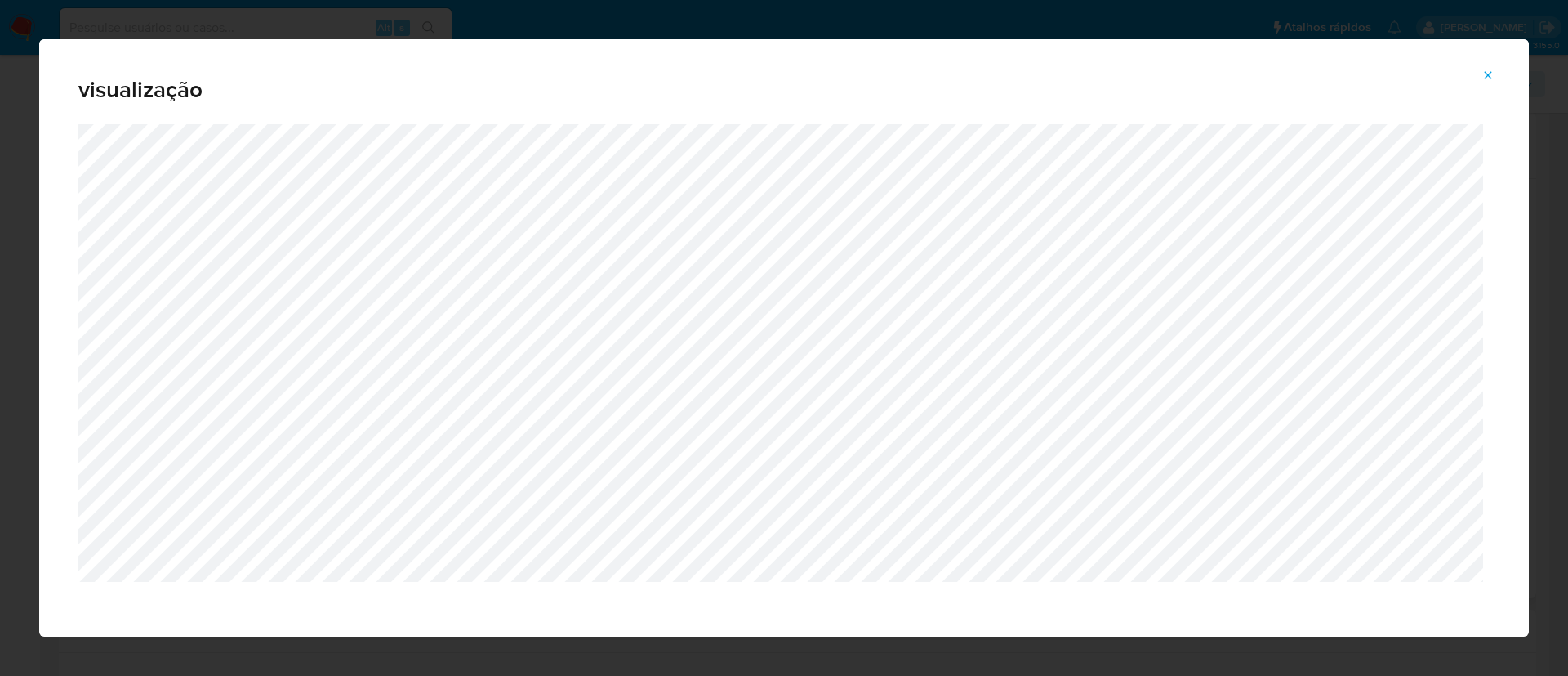
click at [8, 241] on div "visualização" at bounding box center [784, 338] width 1568 height 676
click at [236, 23] on div "visualização" at bounding box center [784, 338] width 1568 height 676
click at [1489, 73] on icon "Attachment preview" at bounding box center [1487, 74] width 13 height 13
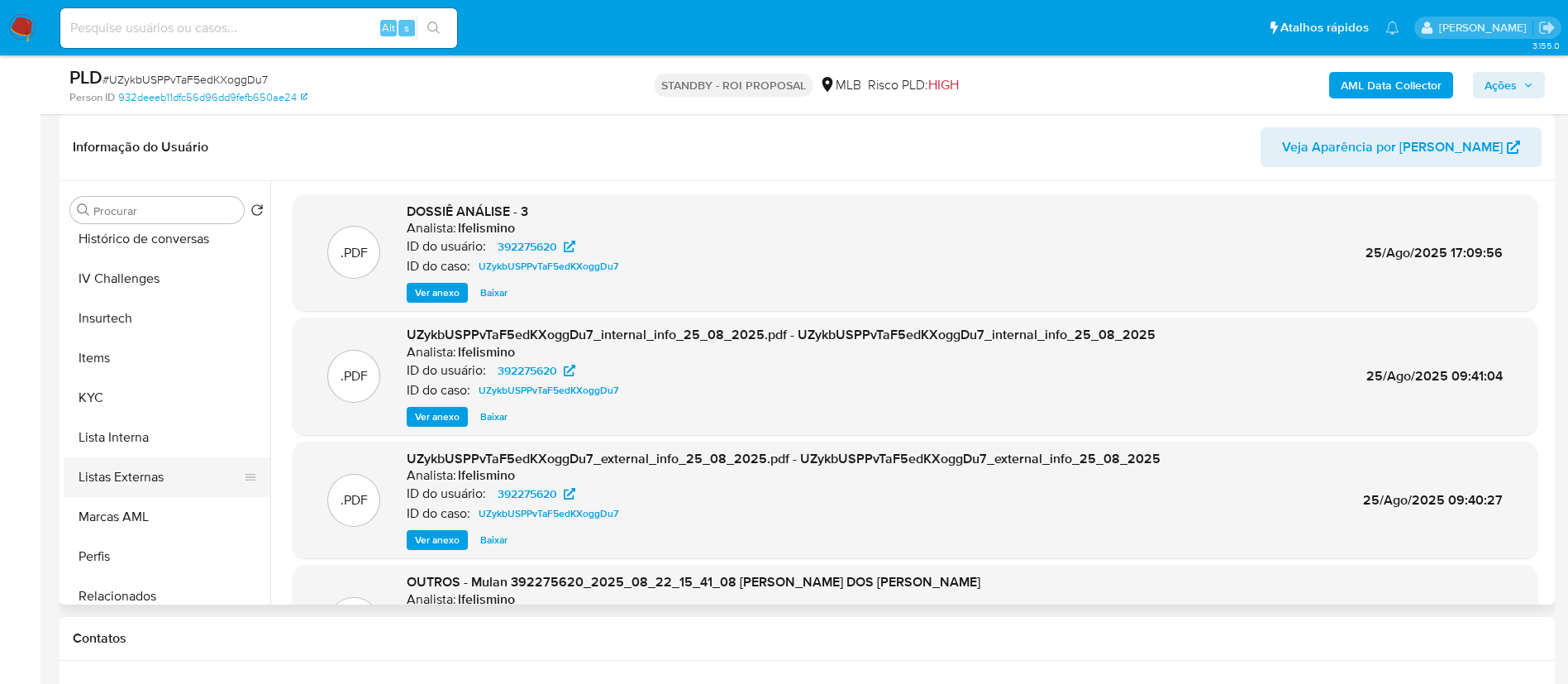
scroll to position [738, 0]
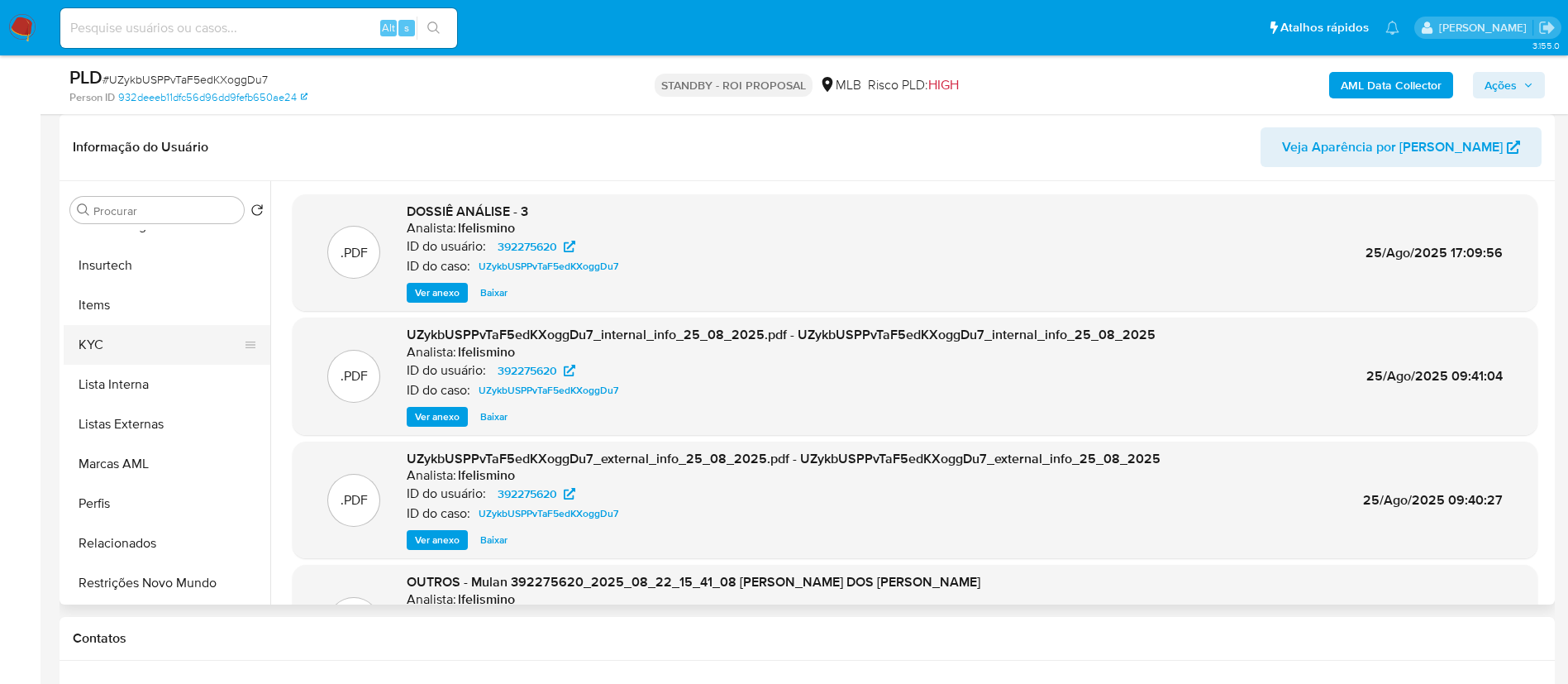
click at [178, 358] on button "KYC" at bounding box center [161, 345] width 193 height 39
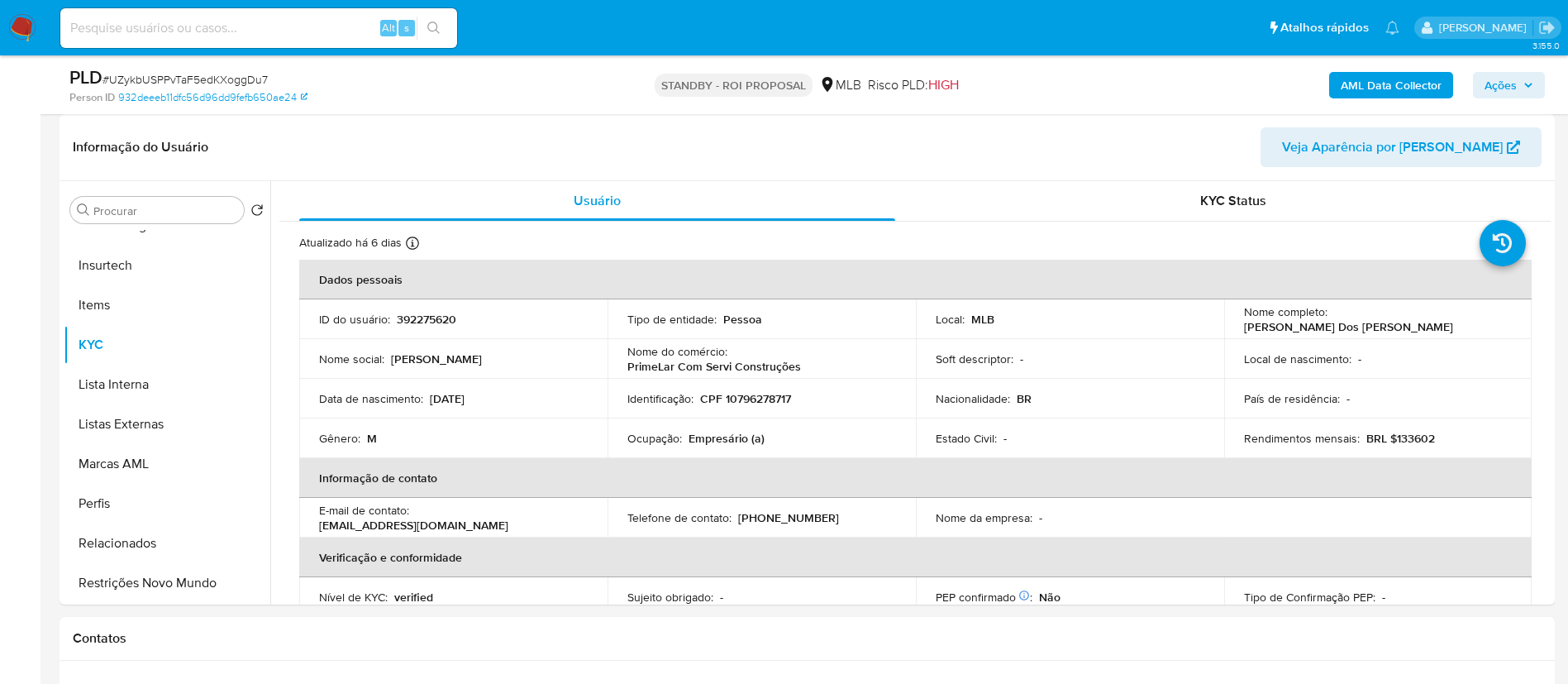
click at [341, 14] on div "Alt s" at bounding box center [258, 28] width 397 height 39
click at [309, 29] on input at bounding box center [258, 29] width 397 height 22
paste input "LBg6YInx0WCJcAVXNKqYtYAK"
type input "LBg6YInx0WCJcAVXNKqYtYAK"
click at [425, 32] on button "search-icon" at bounding box center [434, 28] width 34 height 23
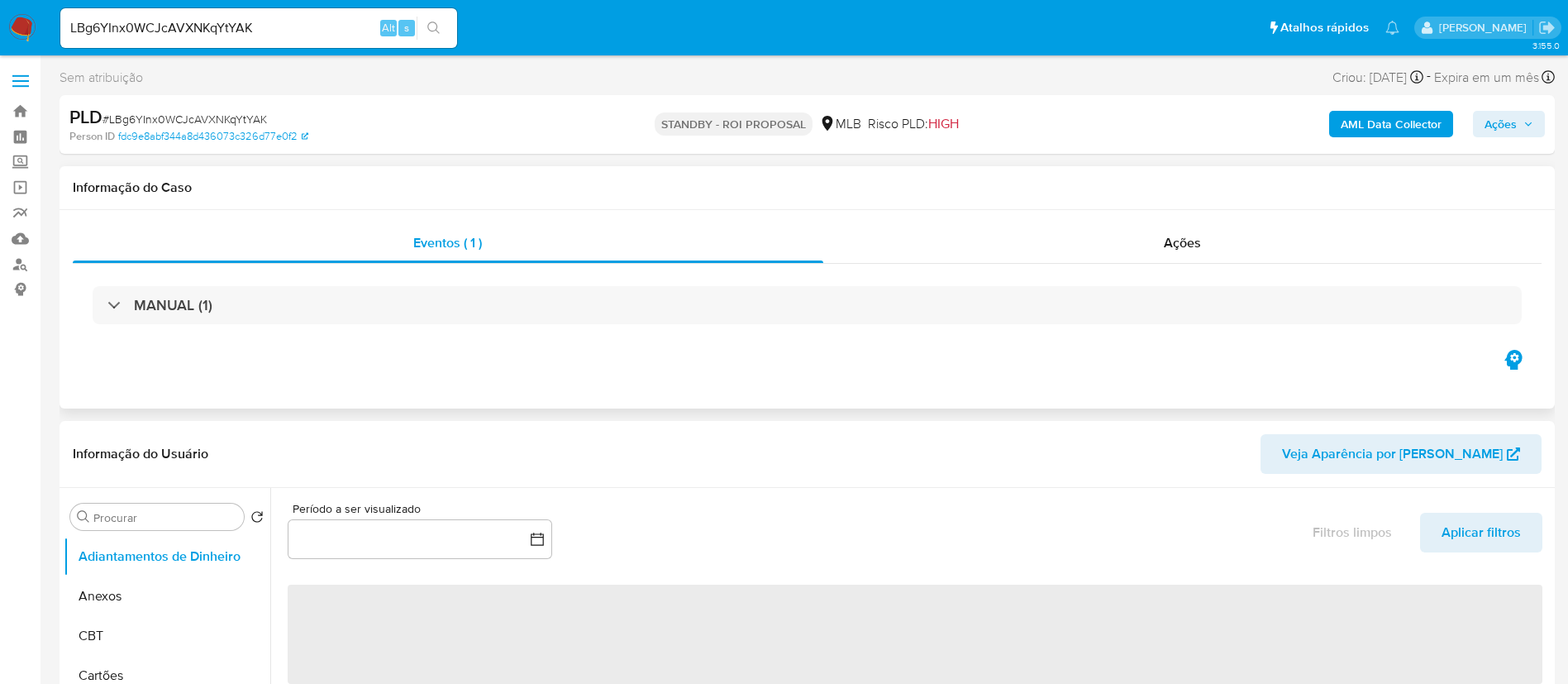
click at [1264, 271] on div "MANUAL (1)" at bounding box center [807, 306] width 1468 height 83
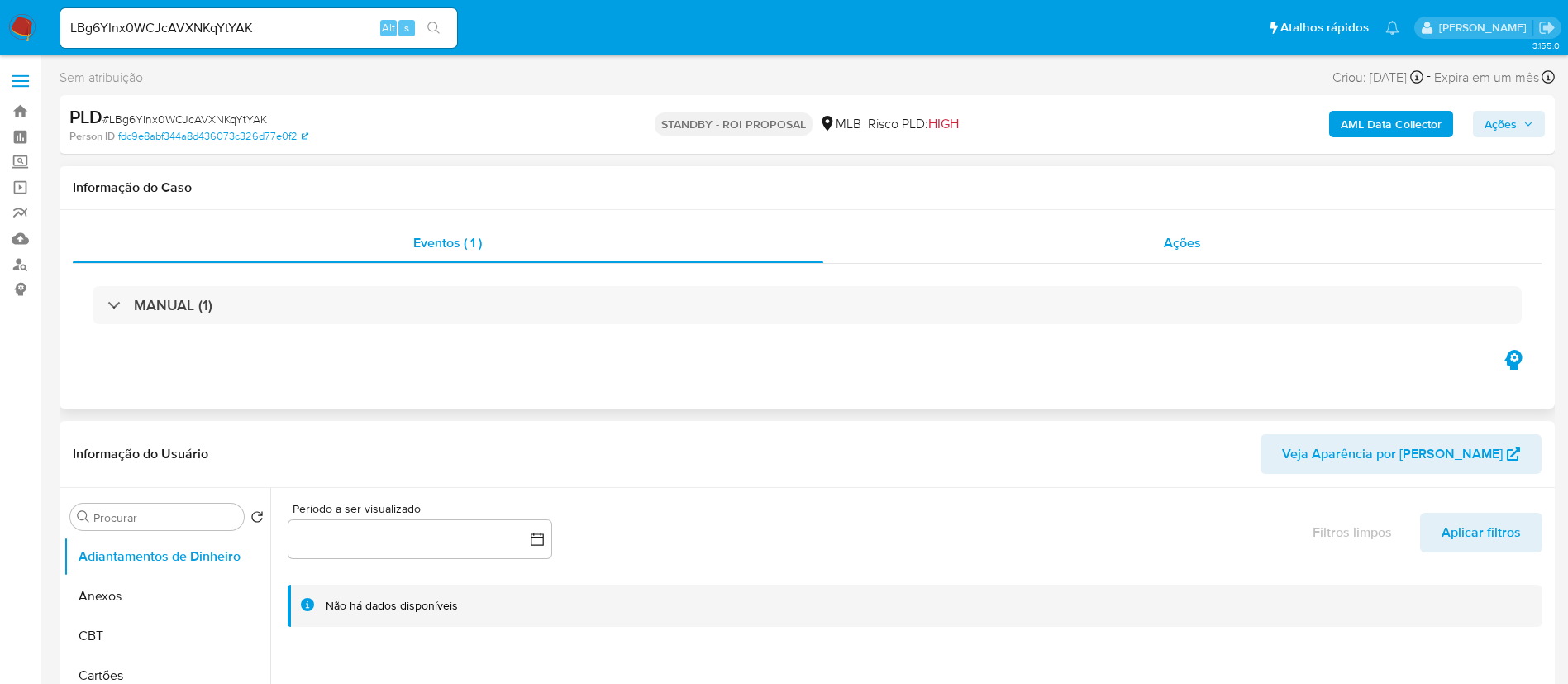
click at [1261, 247] on div "Ações" at bounding box center [1183, 242] width 719 height 39
select select "10"
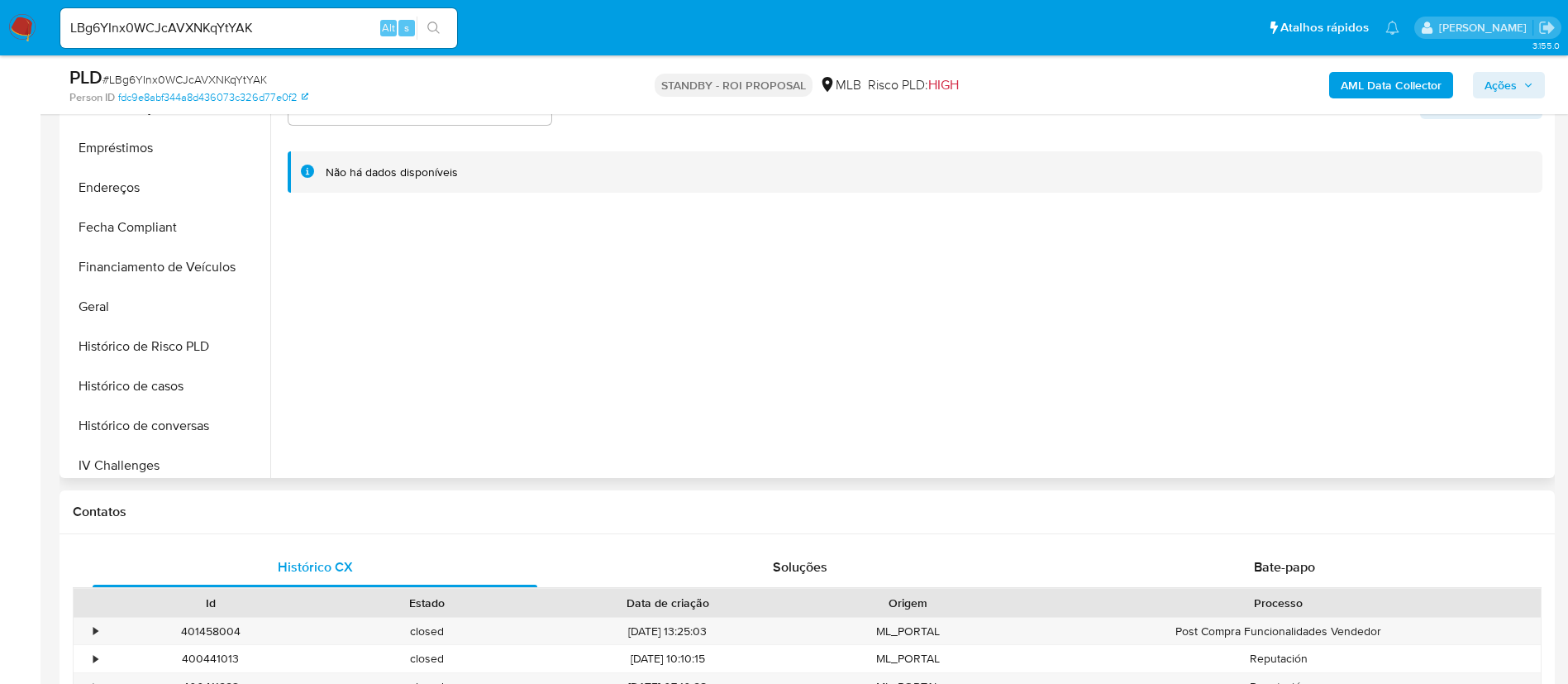
scroll to position [496, 0]
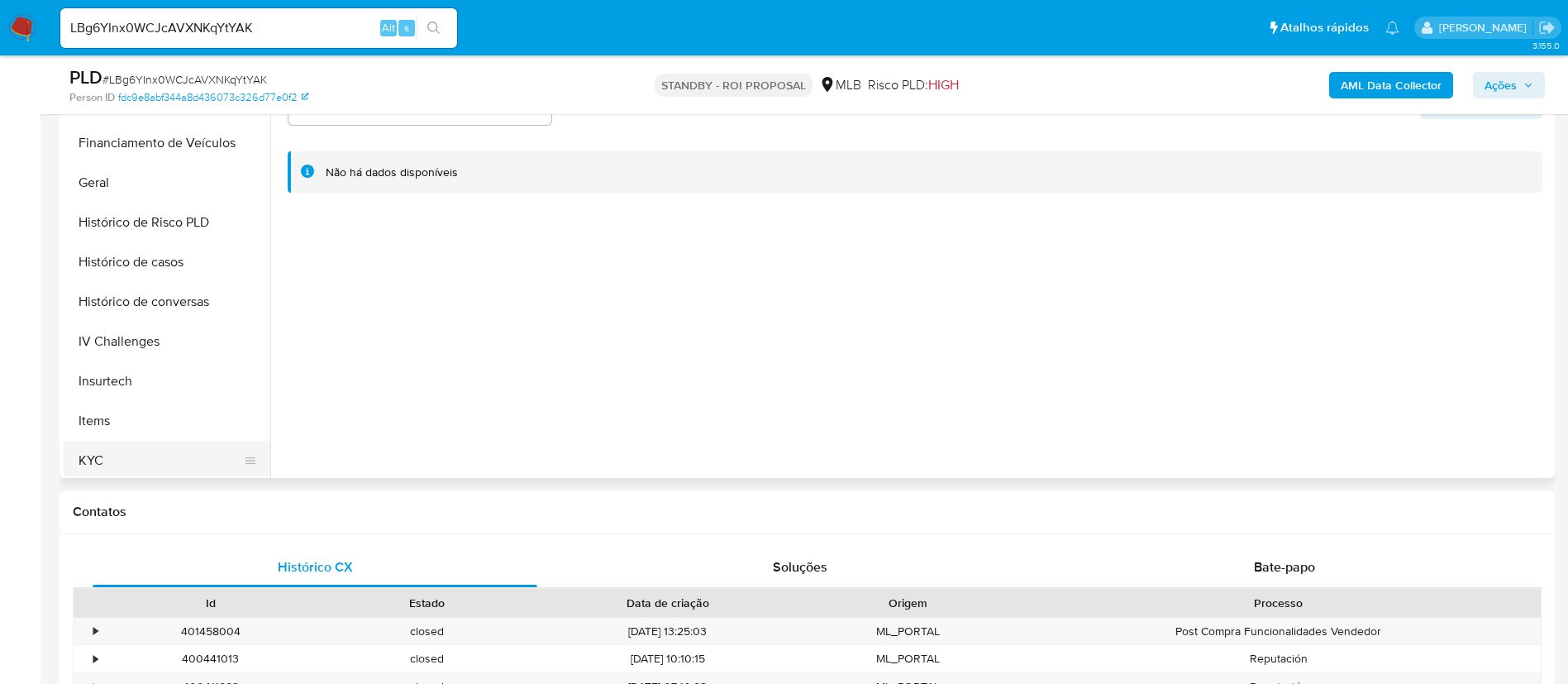
click at [125, 463] on button "KYC" at bounding box center [161, 460] width 193 height 39
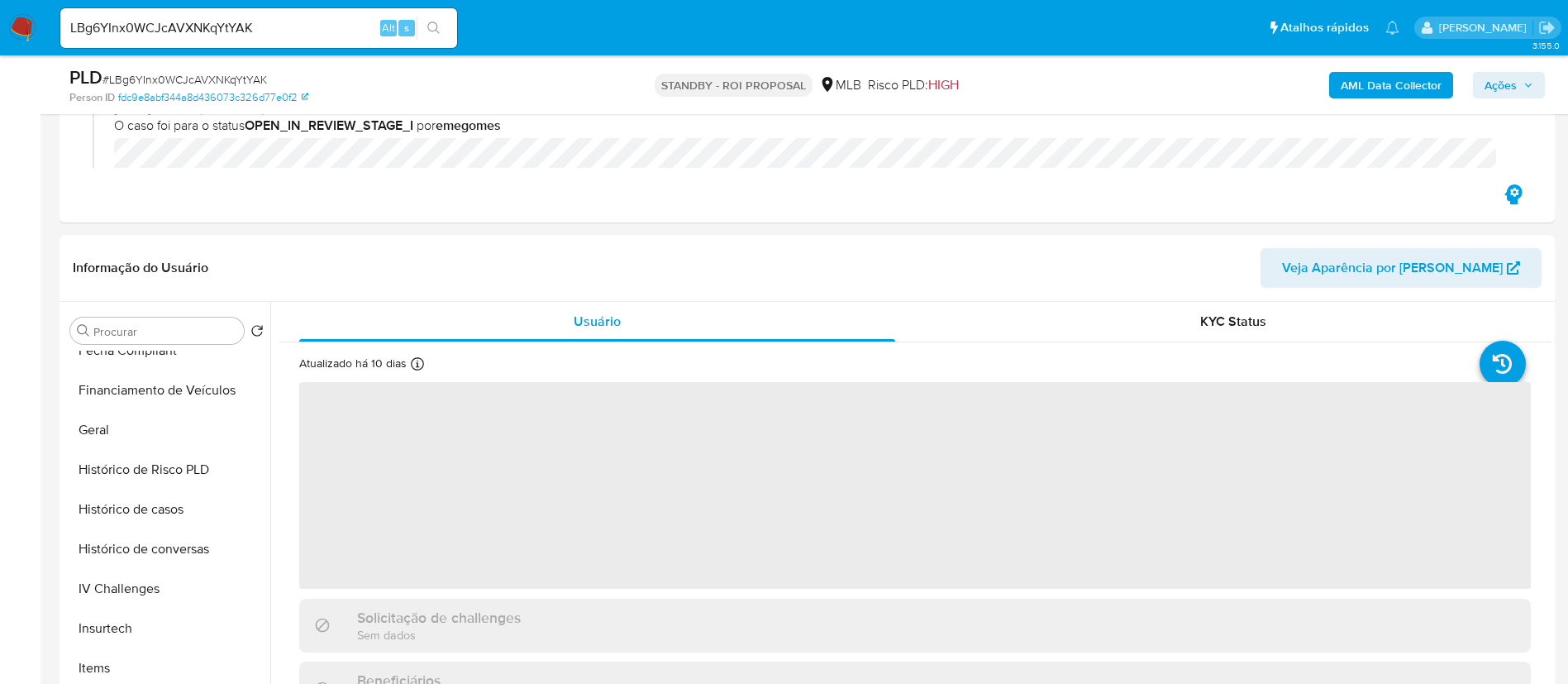
scroll to position [248, 0]
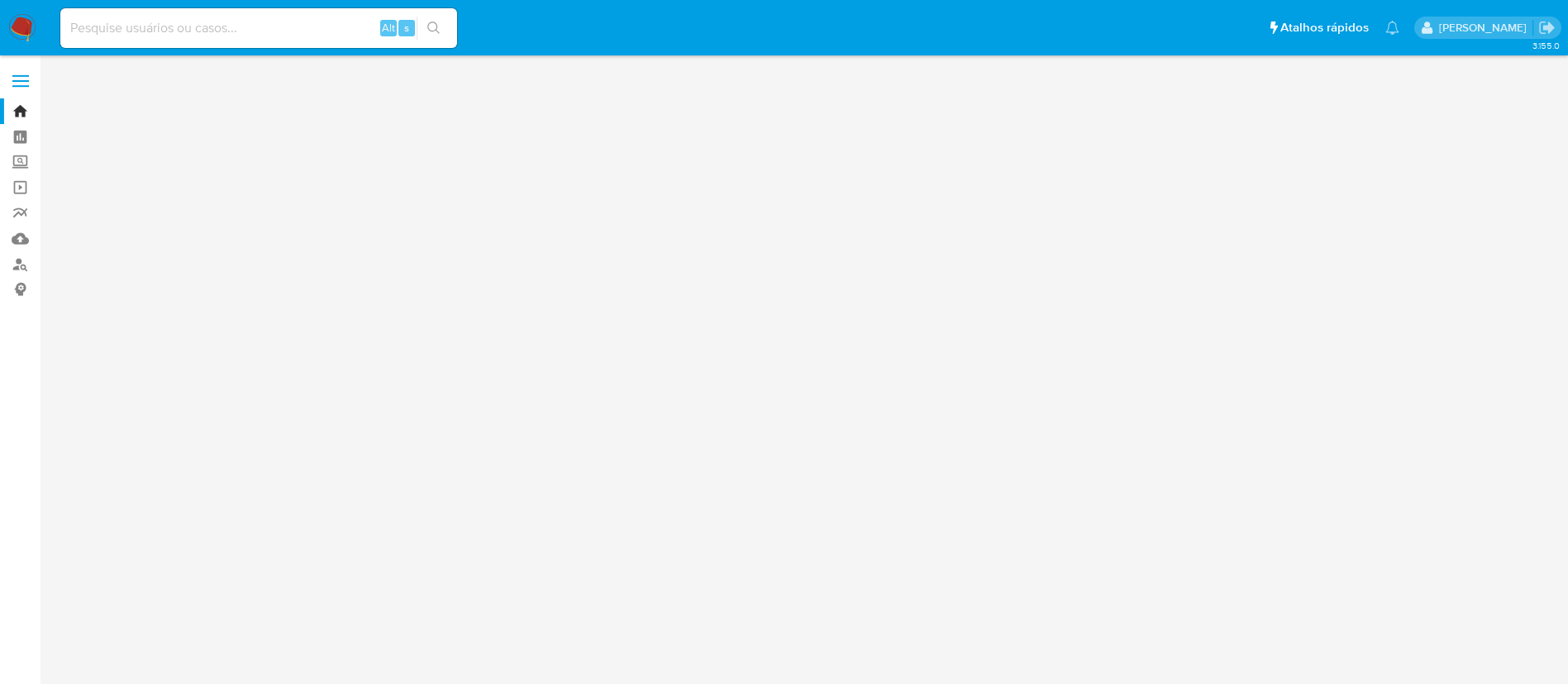
click at [252, 19] on input at bounding box center [258, 29] width 397 height 22
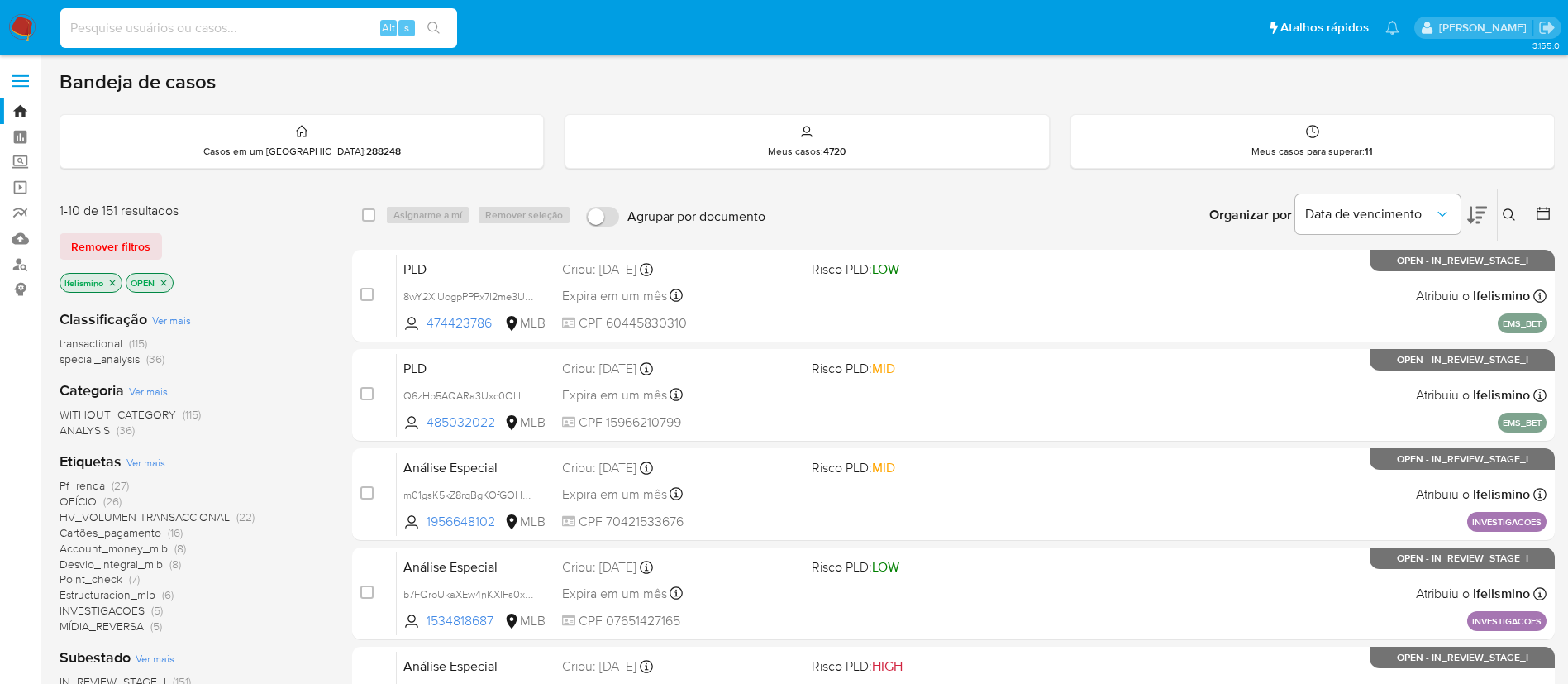
paste input "MtGbT60KQfUAMr0GS33pSGik"
type input "MtGbT60KQfUAMr0GS33pSGik"
click at [428, 31] on icon "search-icon" at bounding box center [434, 28] width 13 height 13
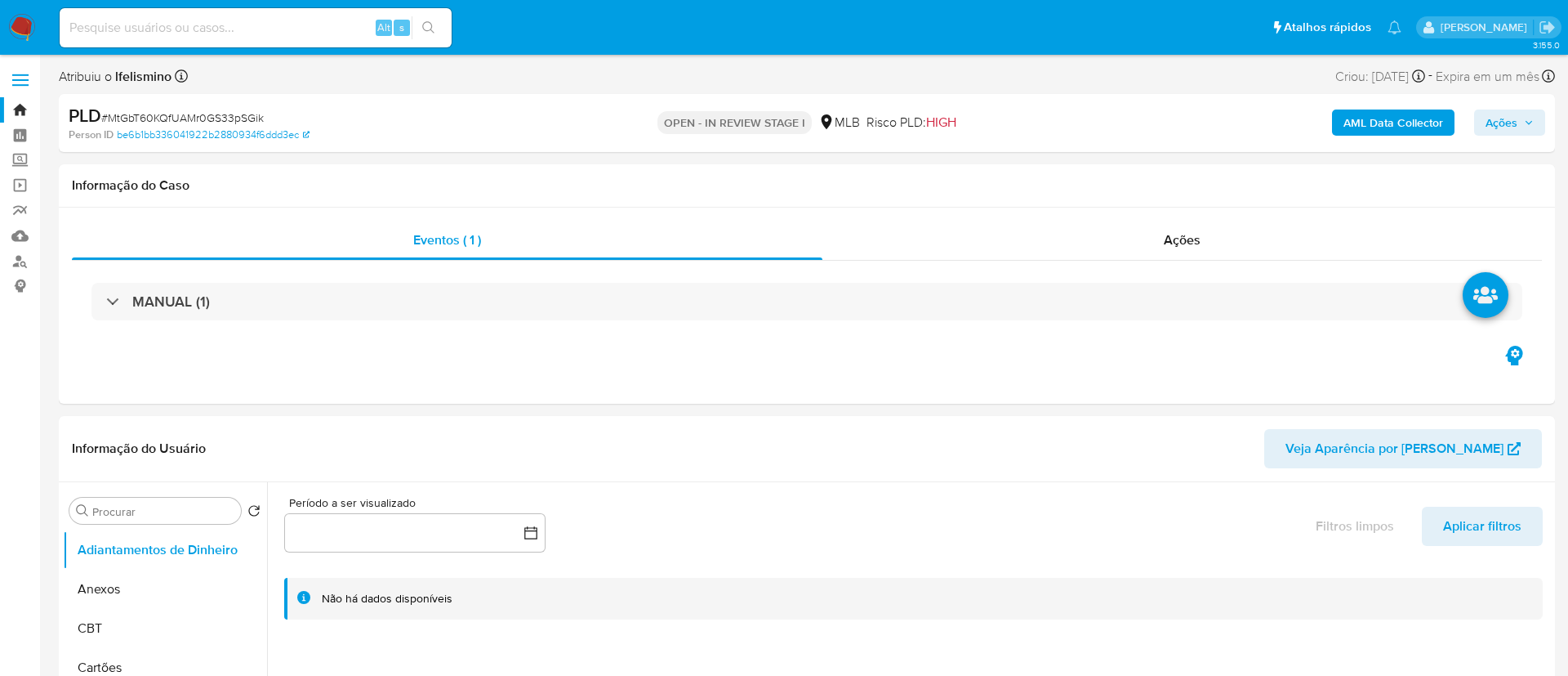
select select "10"
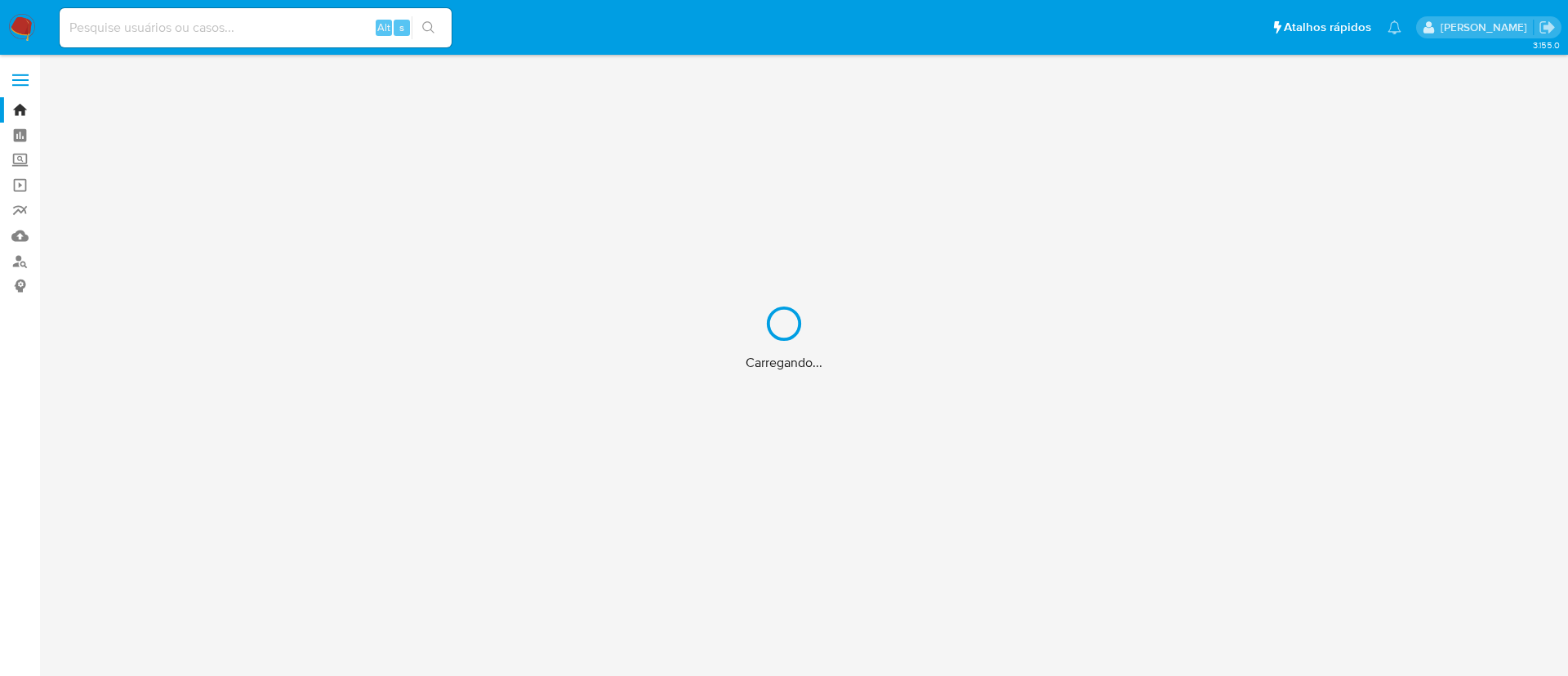
click at [332, 22] on input at bounding box center [255, 28] width 392 height 21
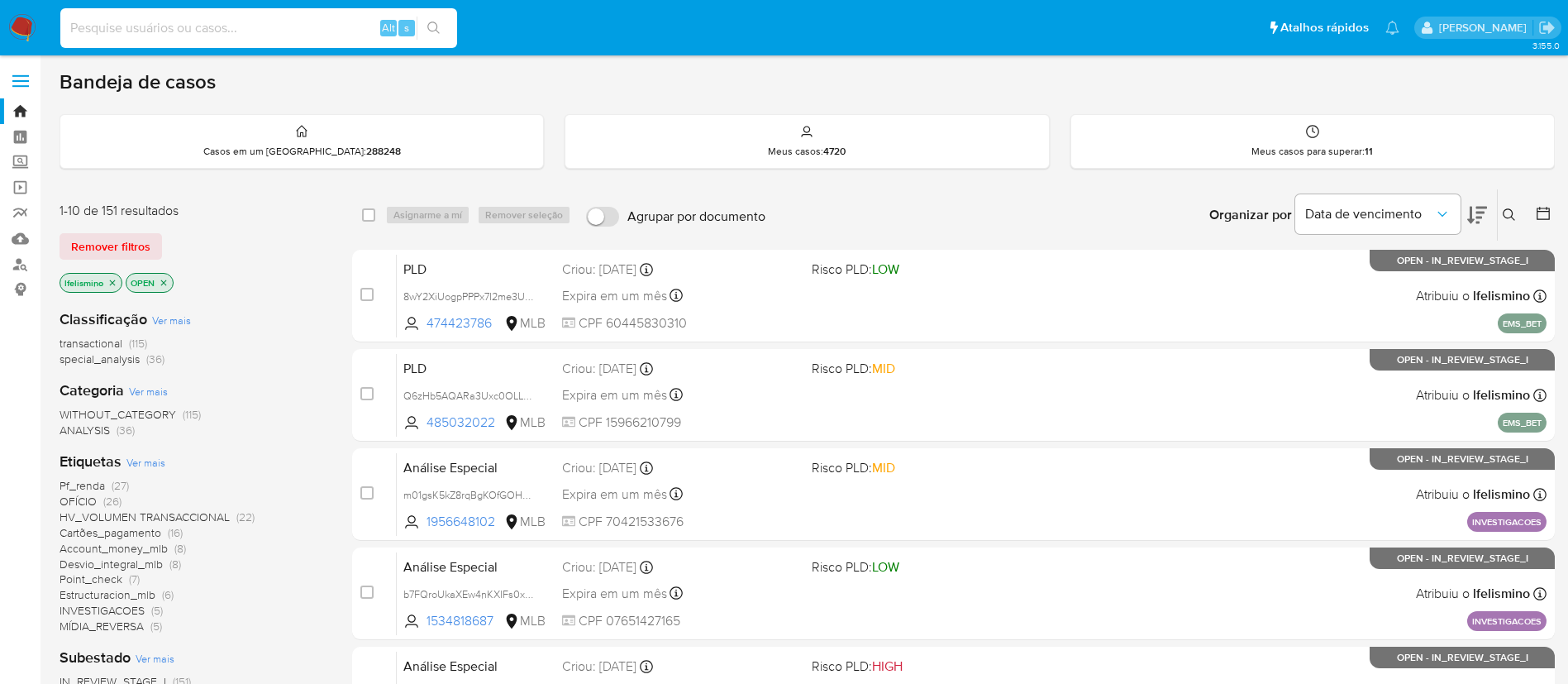
paste input "GNFUCbiW3EJ70T8BLhPGRPxX"
type input "GNFUCbiW3EJ70T8BLhPGRPxX"
click at [446, 32] on button "search-icon" at bounding box center [434, 28] width 34 height 23
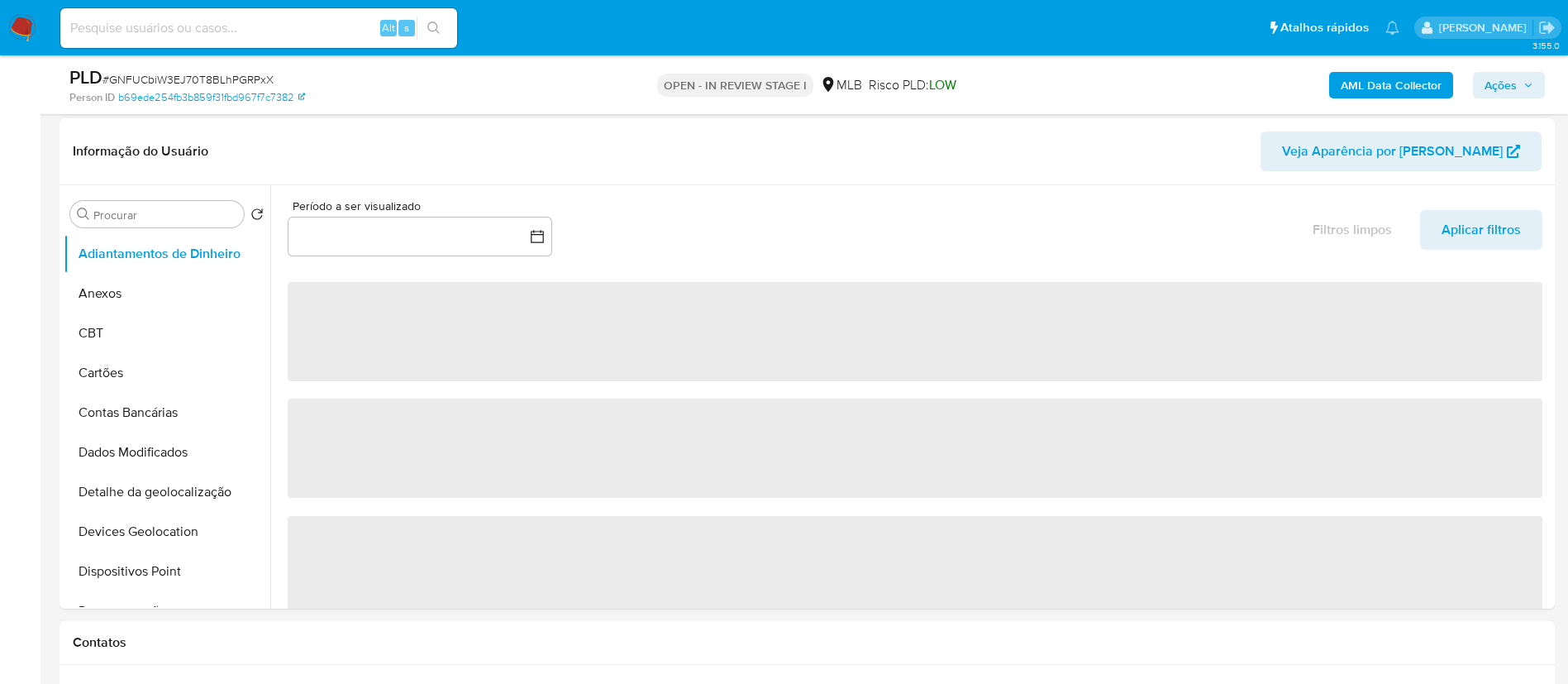
scroll to position [2, 0]
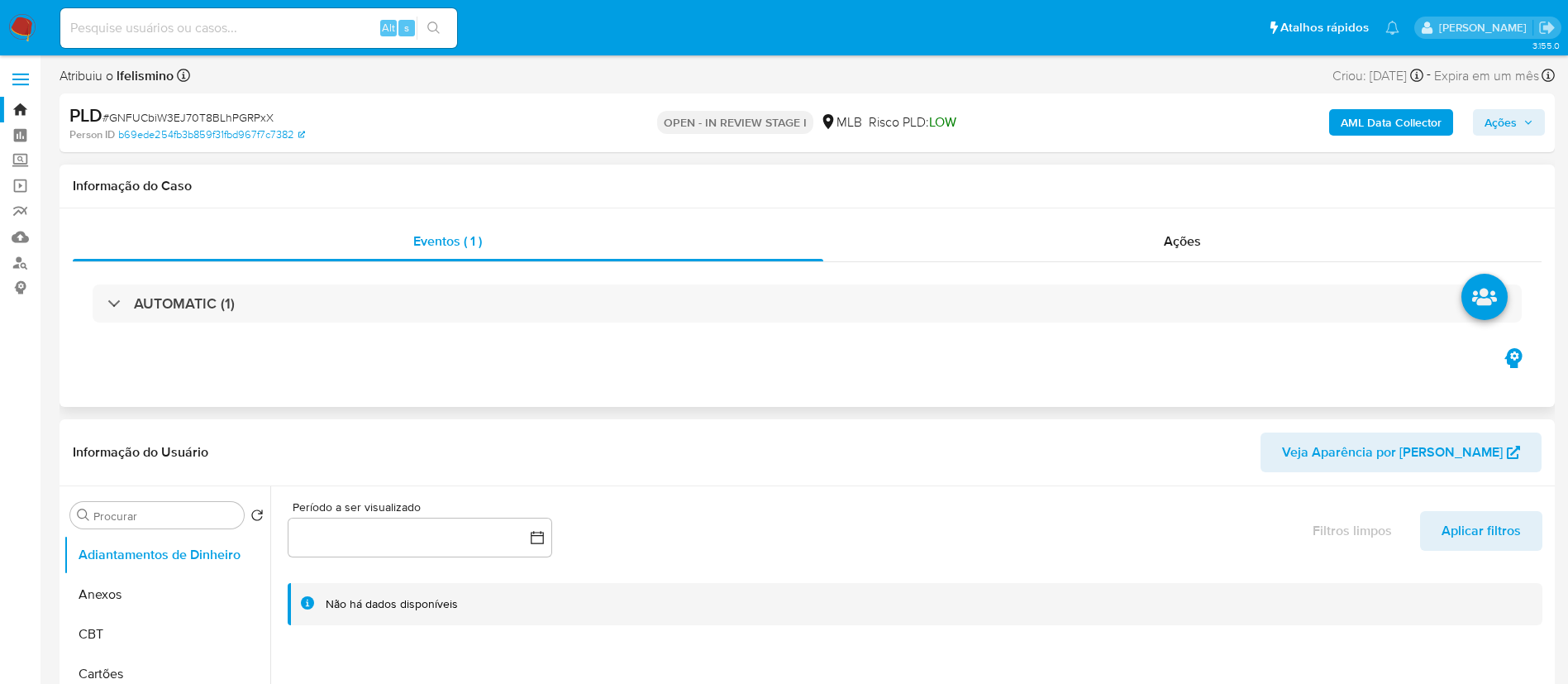
click at [1186, 205] on div "Informação do Caso" at bounding box center [806, 186] width 1495 height 43
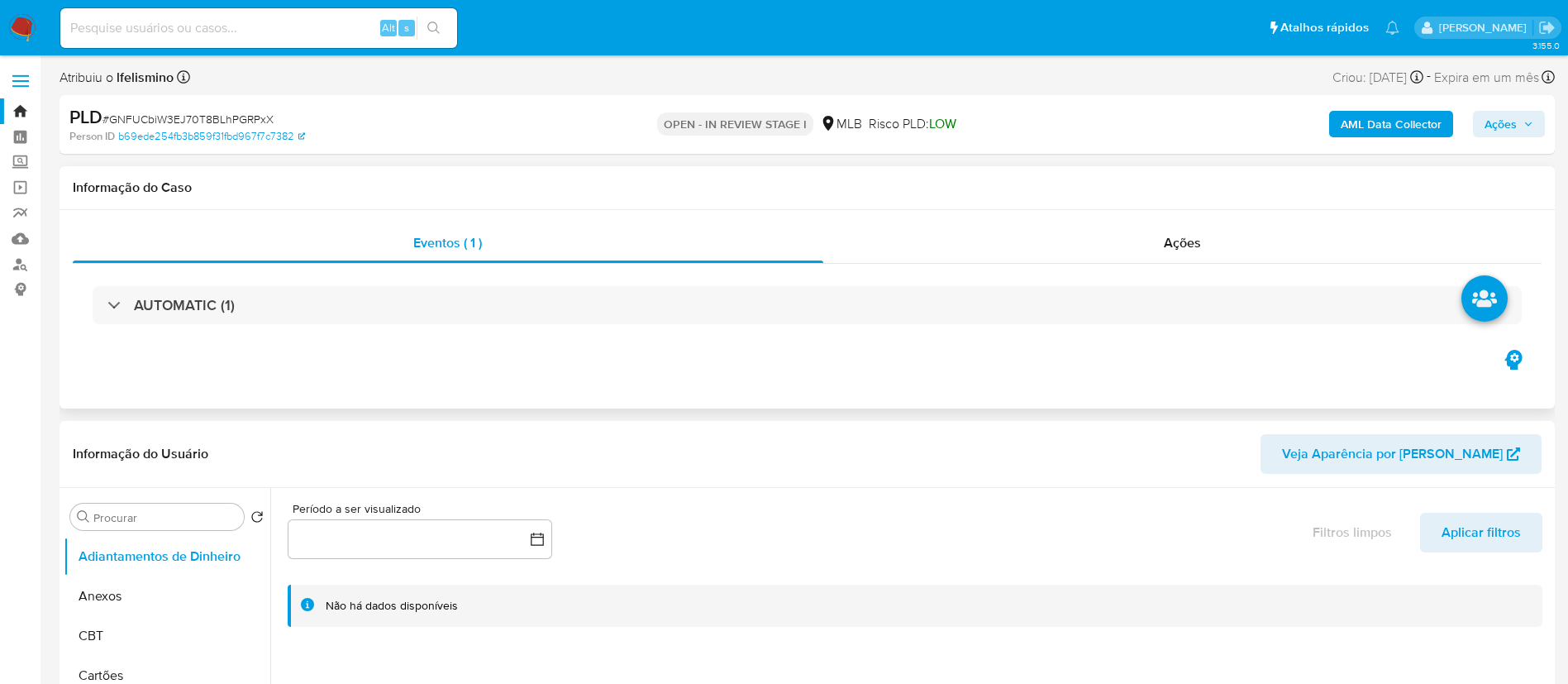
select select "10"
click at [1158, 258] on div "Ações" at bounding box center [1183, 242] width 719 height 39
